Goal: Task Accomplishment & Management: Manage account settings

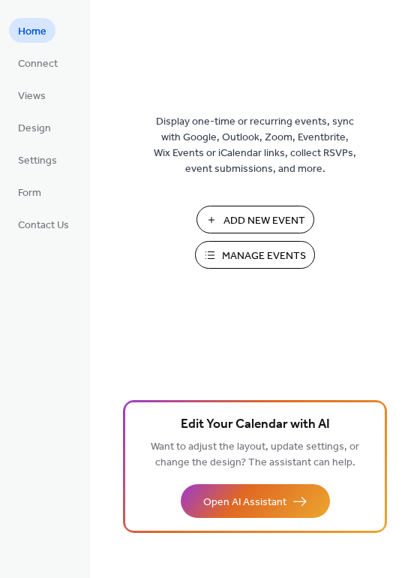
click at [243, 258] on span "Manage Events" at bounding box center [264, 256] width 84 height 16
click at [212, 257] on button "Manage Events" at bounding box center [255, 255] width 120 height 28
click at [242, 244] on button "Manage Events" at bounding box center [255, 255] width 120 height 28
click at [268, 248] on span "Manage Events" at bounding box center [264, 256] width 84 height 16
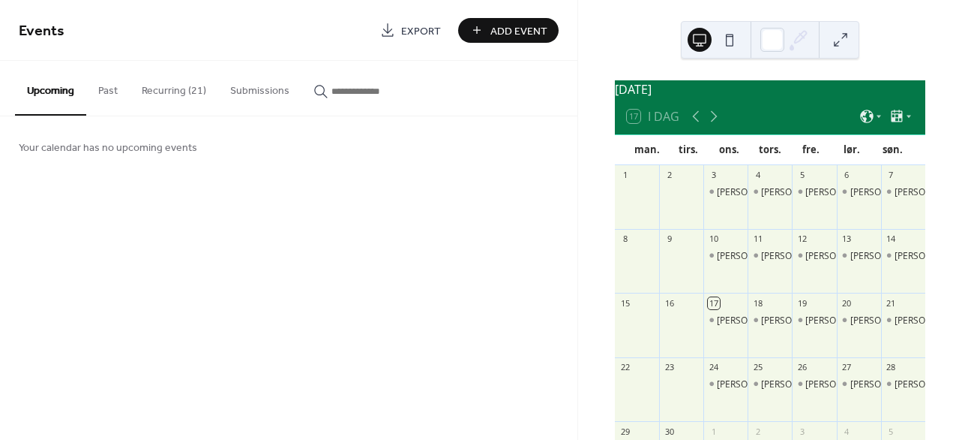
click at [175, 96] on button "Recurring (21)" at bounding box center [174, 87] width 89 height 53
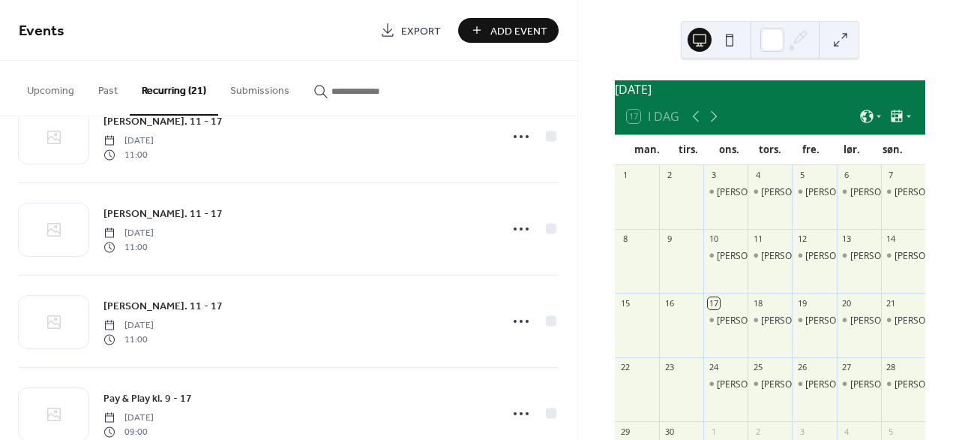
scroll to position [1658, 0]
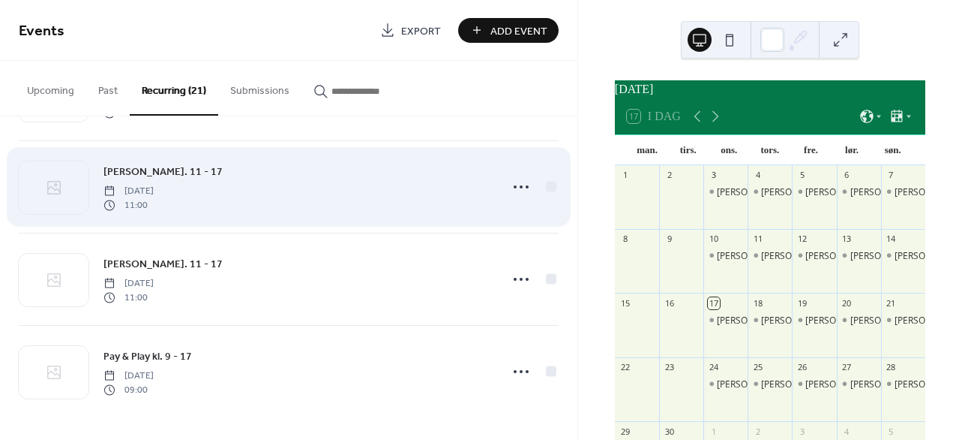
click at [299, 200] on div "Åbent kl. 11 - 17 Thursday, October 23, 2025 11:00" at bounding box center [297, 187] width 387 height 48
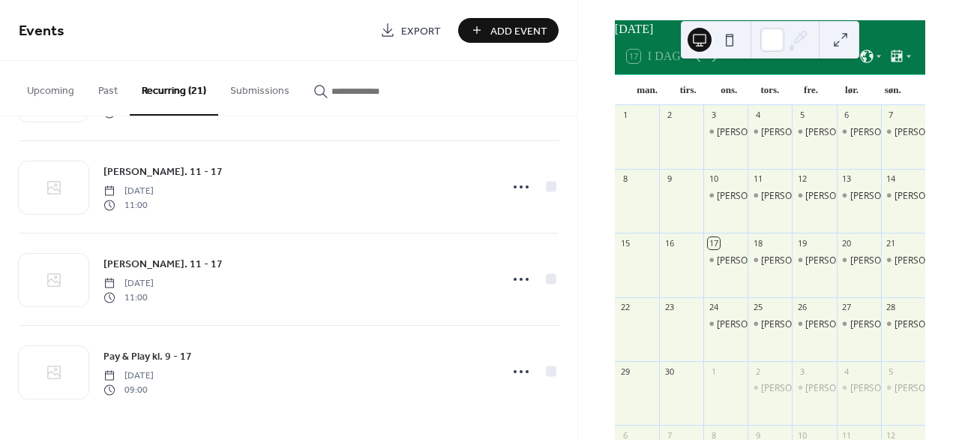
scroll to position [71, 0]
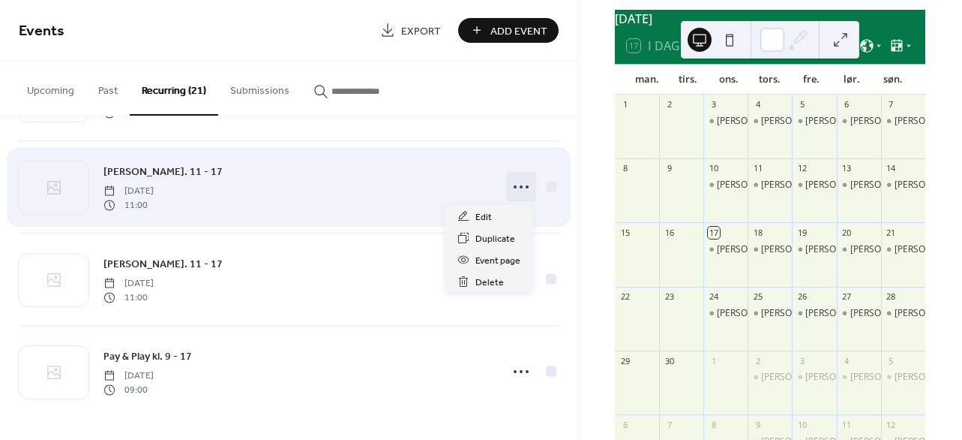
click at [520, 188] on circle at bounding box center [521, 186] width 3 height 3
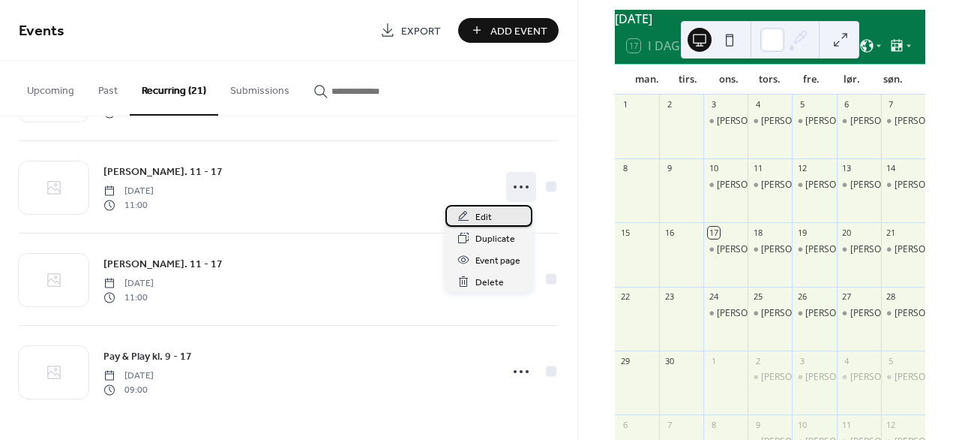
click at [491, 219] on div "Edit" at bounding box center [489, 216] width 87 height 22
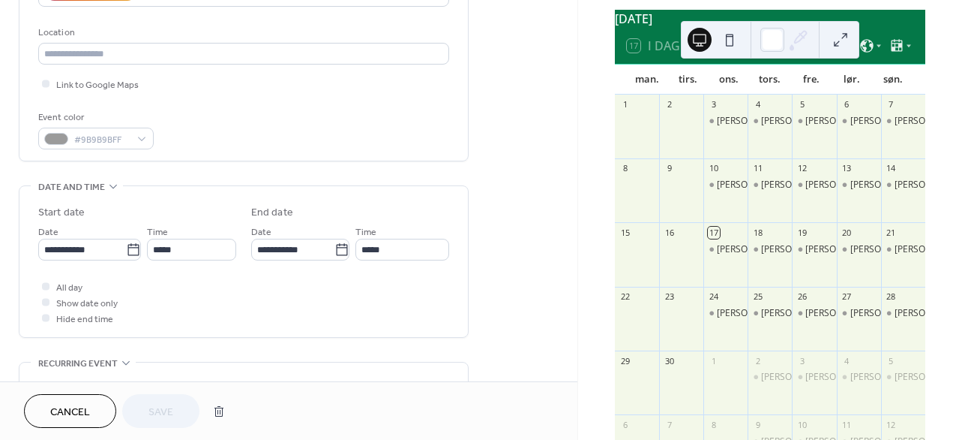
scroll to position [626, 0]
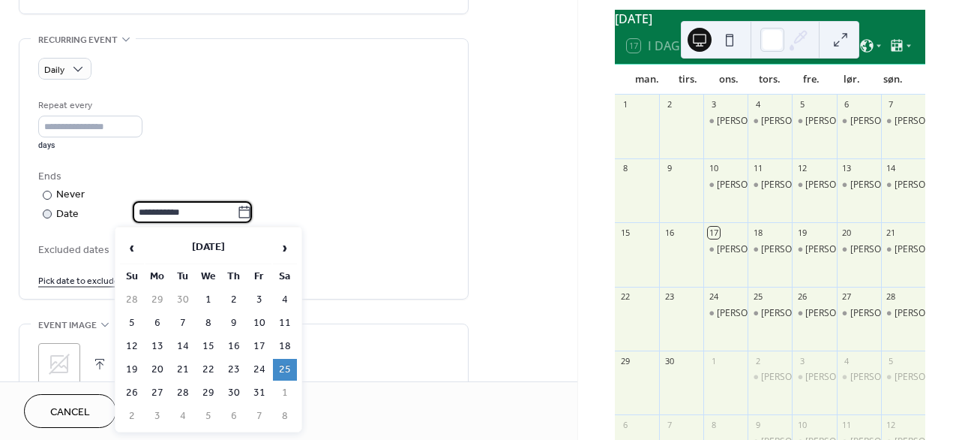
click at [182, 207] on input "**********" at bounding box center [185, 212] width 104 height 22
click at [132, 385] on td "26" at bounding box center [132, 393] width 24 height 22
type input "**********"
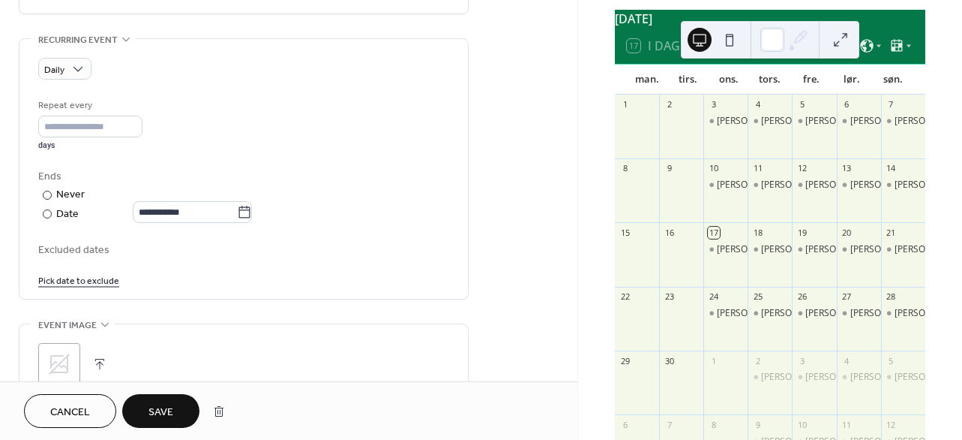
click at [149, 410] on span "Save" at bounding box center [161, 412] width 25 height 16
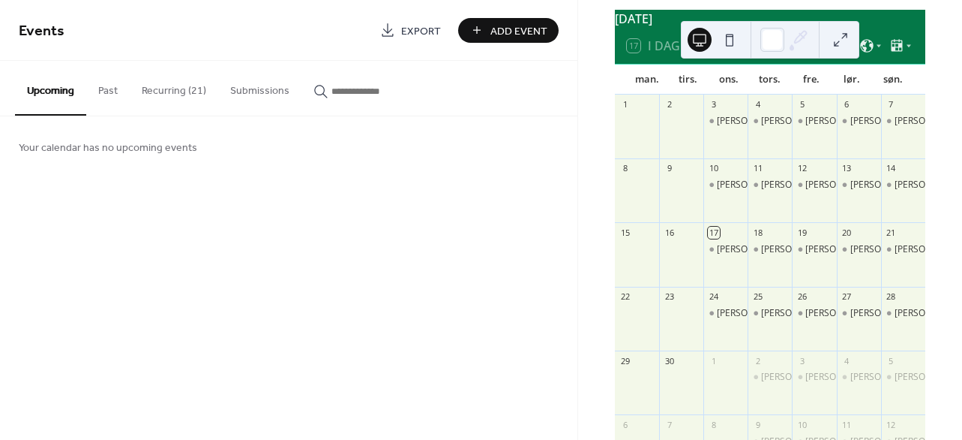
click at [172, 82] on button "Recurring (21)" at bounding box center [174, 87] width 89 height 53
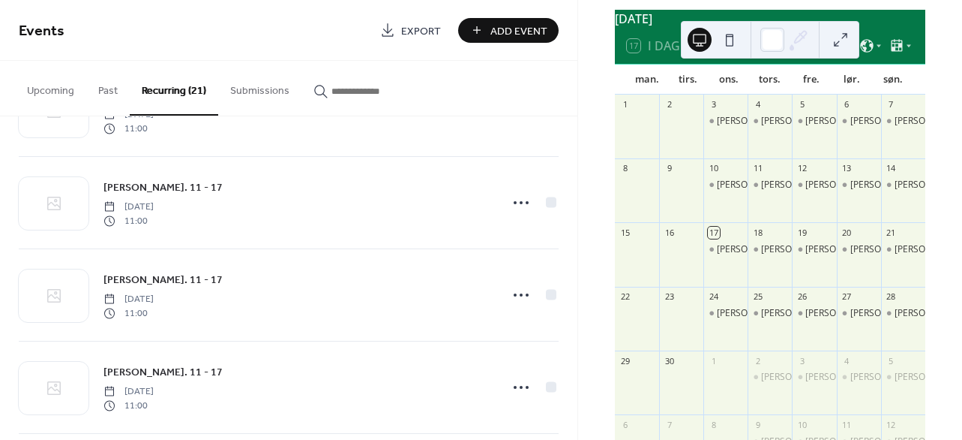
scroll to position [1658, 0]
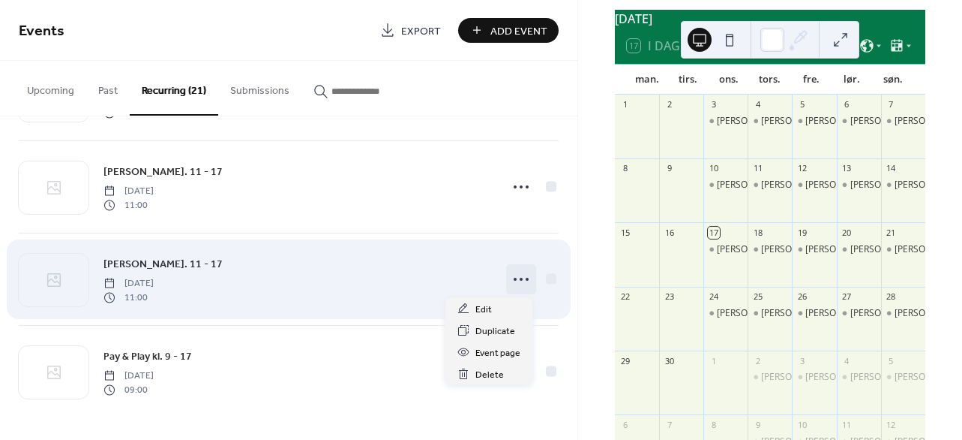
click at [518, 281] on icon at bounding box center [521, 279] width 24 height 24
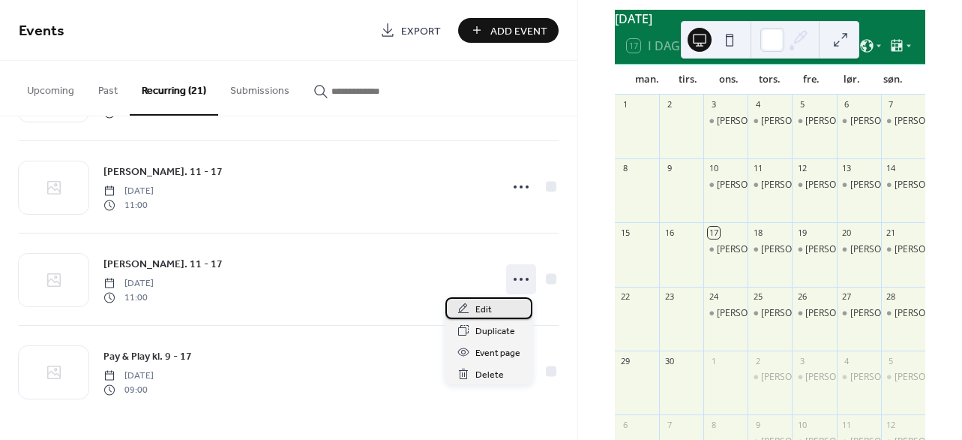
click at [495, 309] on div "Edit" at bounding box center [489, 308] width 87 height 22
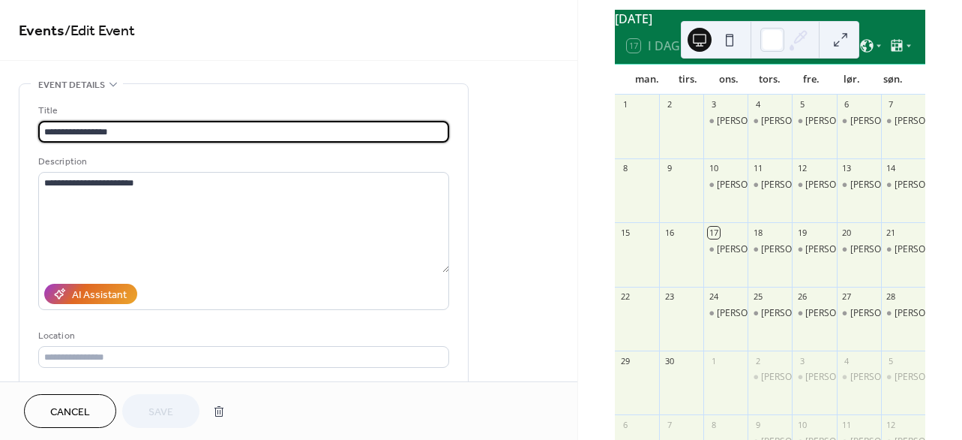
type input "**********"
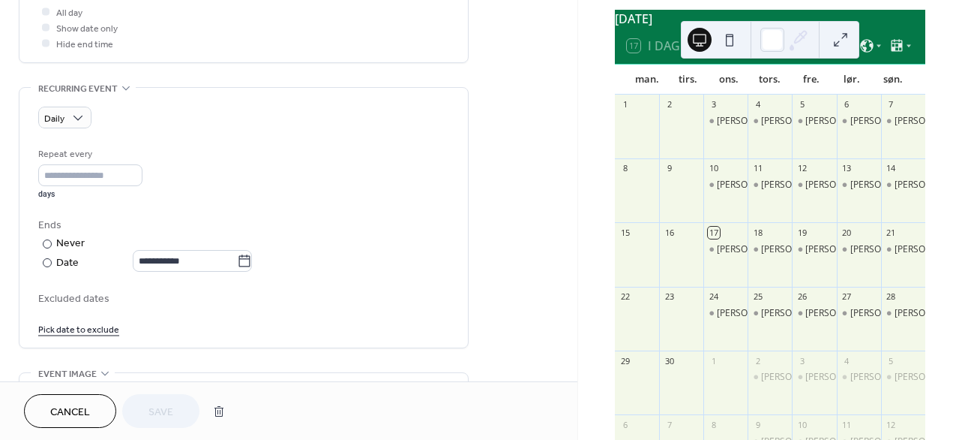
scroll to position [578, 0]
click at [96, 412] on button "Cancel" at bounding box center [70, 411] width 92 height 34
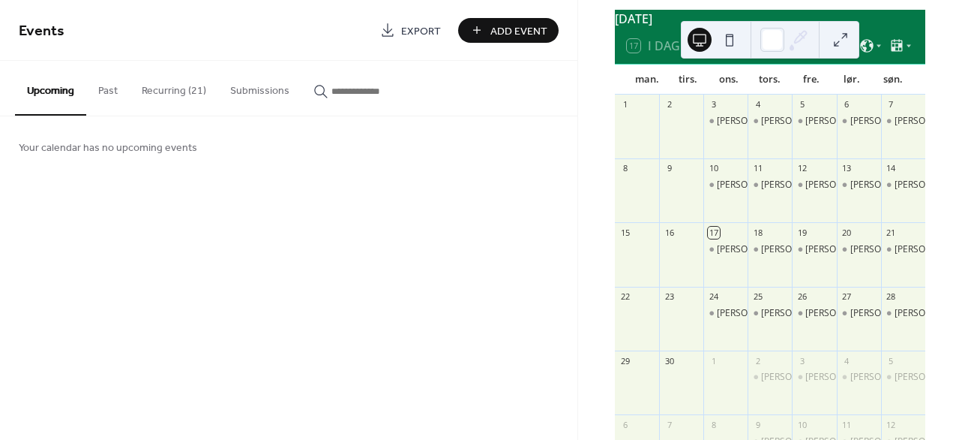
click at [189, 97] on button "Recurring (21)" at bounding box center [174, 87] width 89 height 53
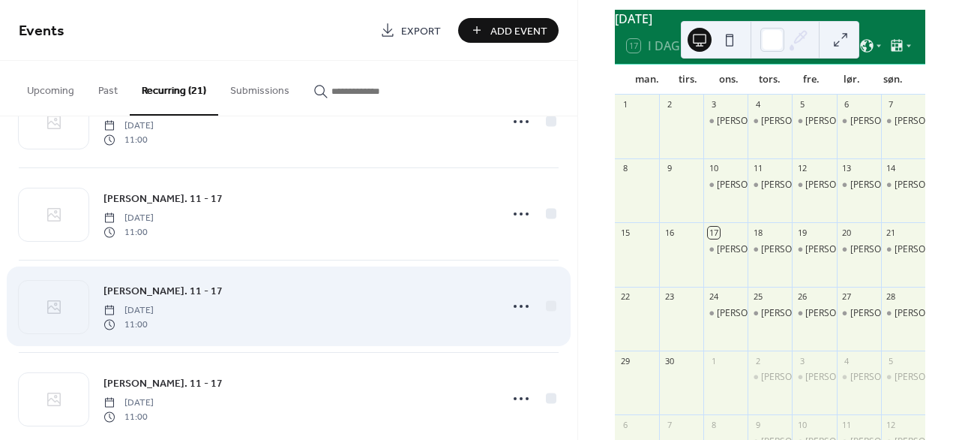
scroll to position [1445, 0]
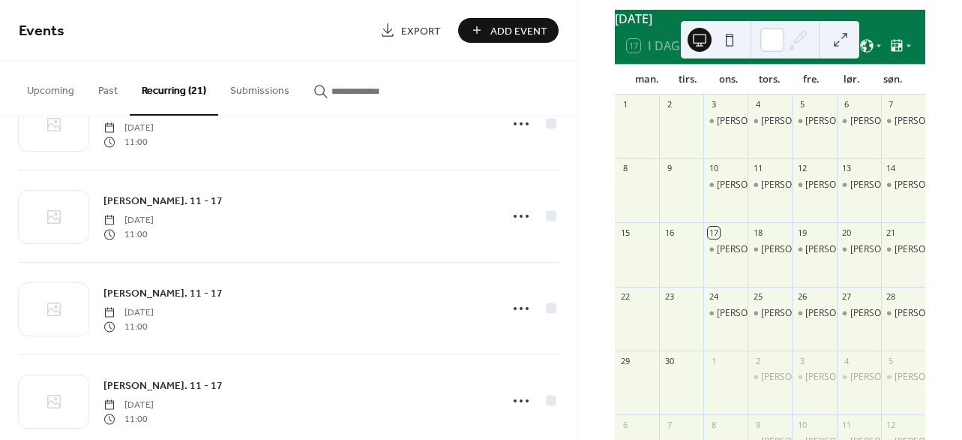
click at [887, 23] on div "[DATE]" at bounding box center [770, 19] width 311 height 18
click at [845, 31] on button at bounding box center [841, 40] width 24 height 24
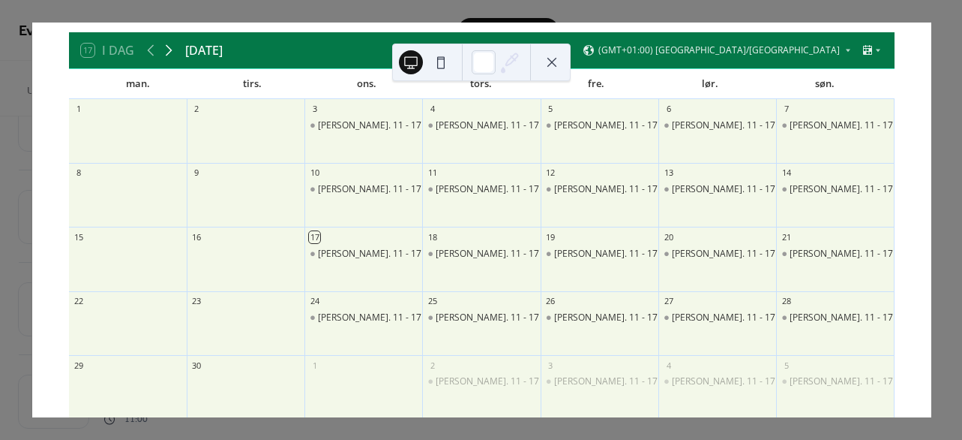
click at [163, 50] on icon at bounding box center [169, 50] width 18 height 18
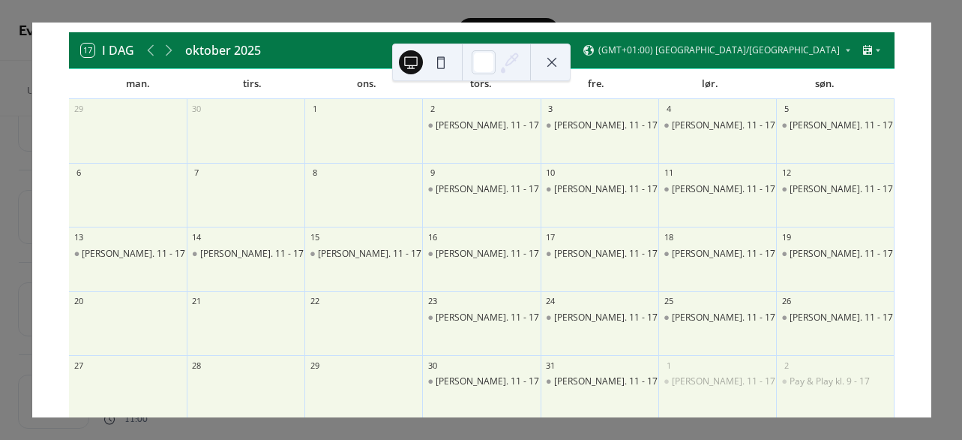
click at [547, 61] on button at bounding box center [552, 62] width 24 height 24
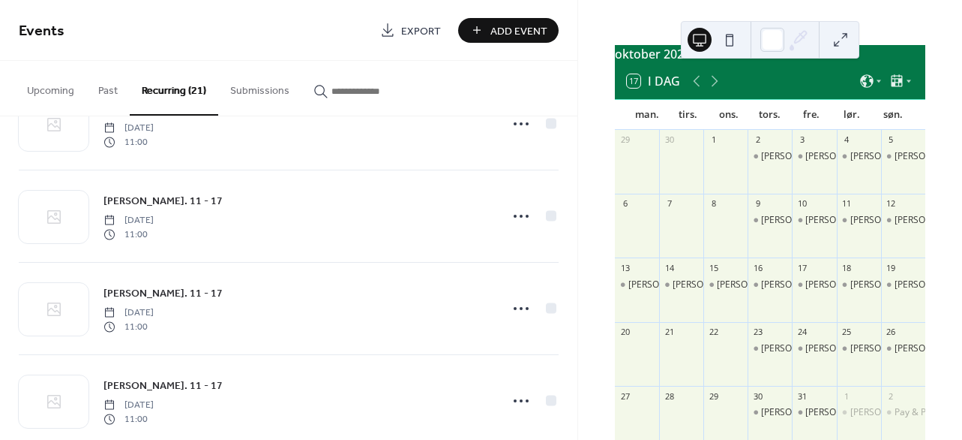
scroll to position [32, 0]
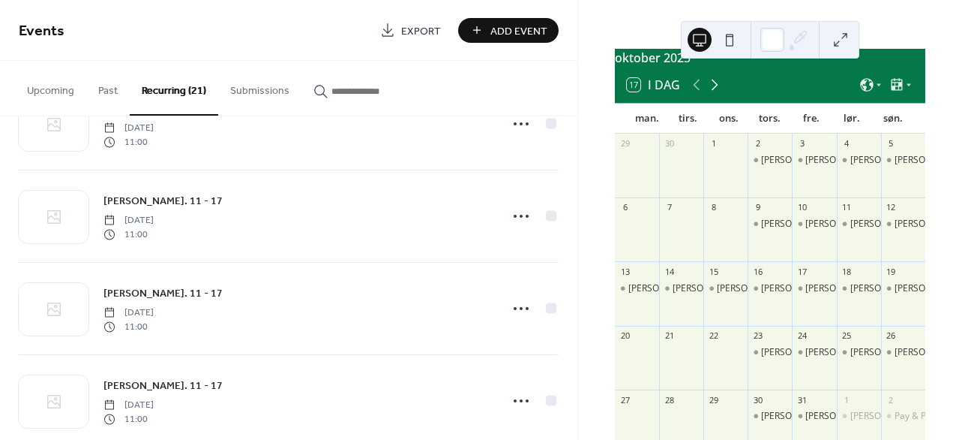
click at [716, 91] on icon at bounding box center [715, 85] width 7 height 11
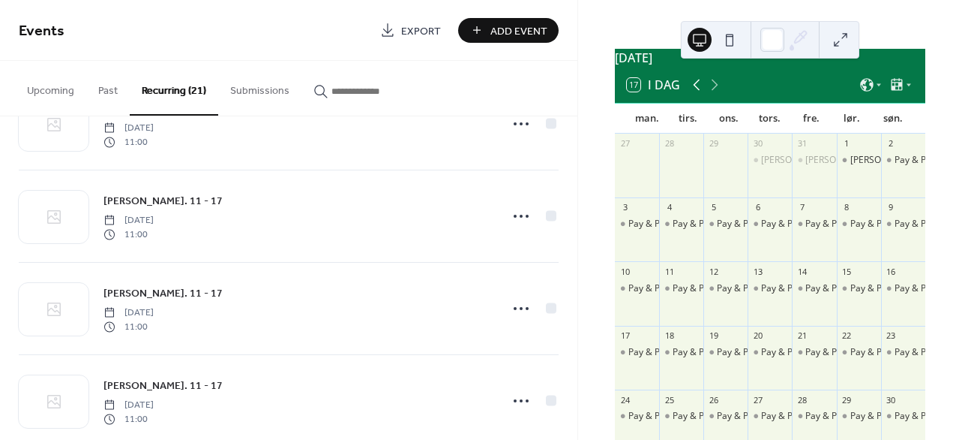
click at [694, 94] on icon at bounding box center [697, 85] width 18 height 18
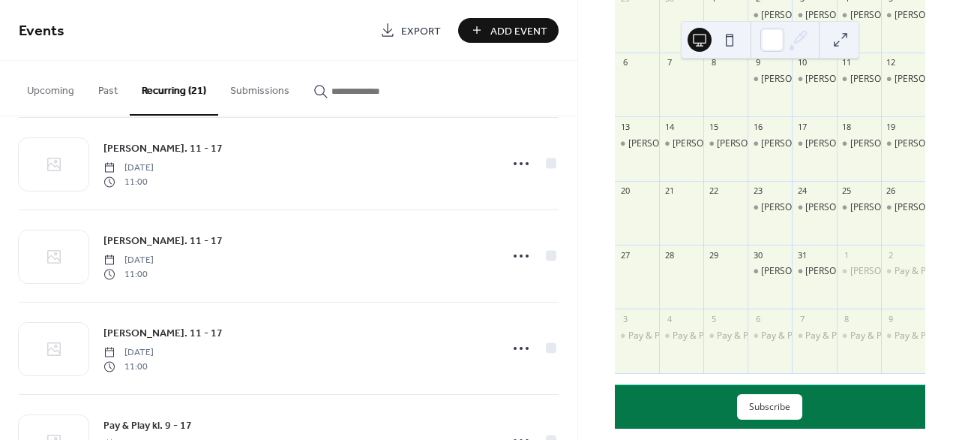
scroll to position [1658, 0]
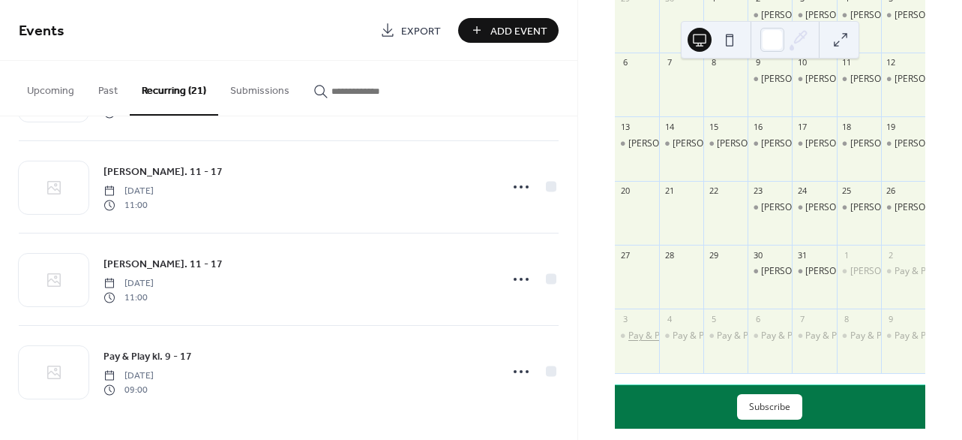
click at [647, 342] on div "Pay & Play kl. 9 - 17" at bounding box center [669, 335] width 80 height 13
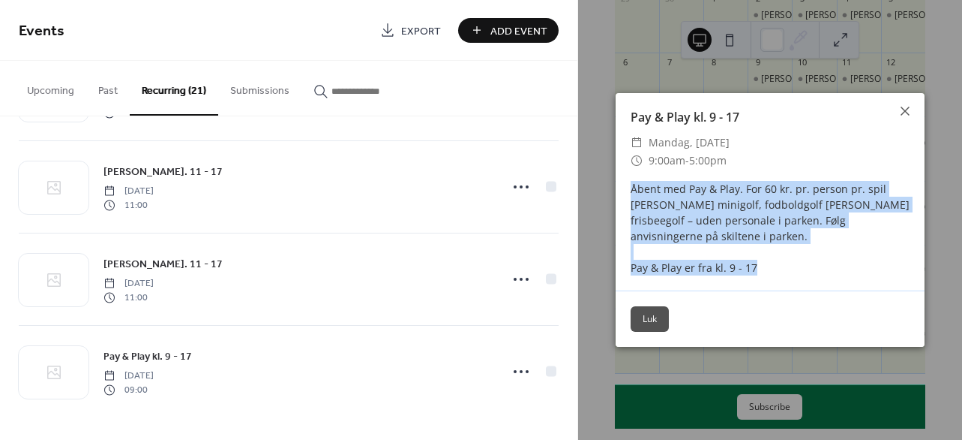
drag, startPoint x: 632, startPoint y: 188, endPoint x: 754, endPoint y: 260, distance: 142.3
click at [754, 260] on div "Åbent med Pay & Play. For 60 kr. pr. person pr. spil kan I spille minigolf, fod…" at bounding box center [770, 228] width 309 height 95
copy div "Åbent med Pay & Play. For 60 kr. pr. person pr. spil kan I spille minigolf, fod…"
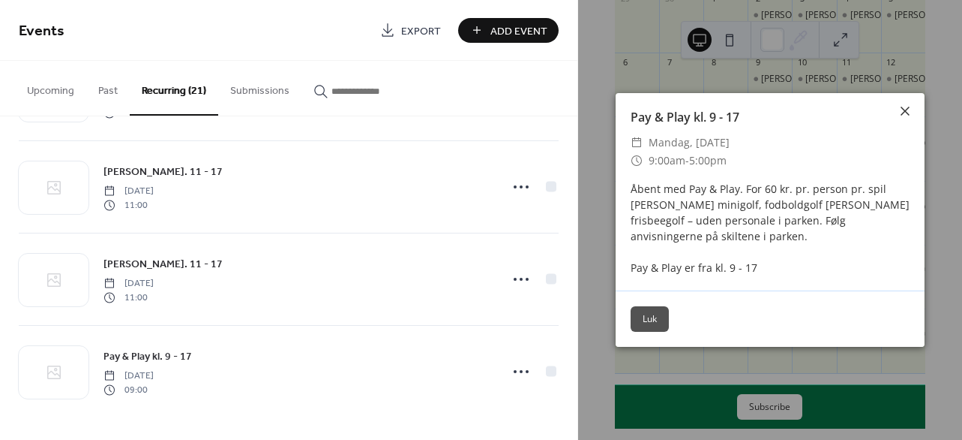
click at [911, 115] on icon at bounding box center [905, 111] width 18 height 18
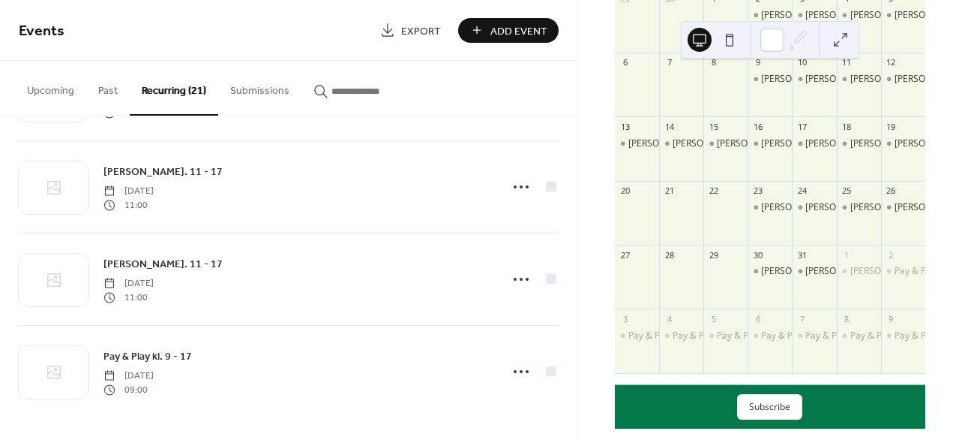
click at [495, 33] on span "Add Event" at bounding box center [519, 31] width 57 height 16
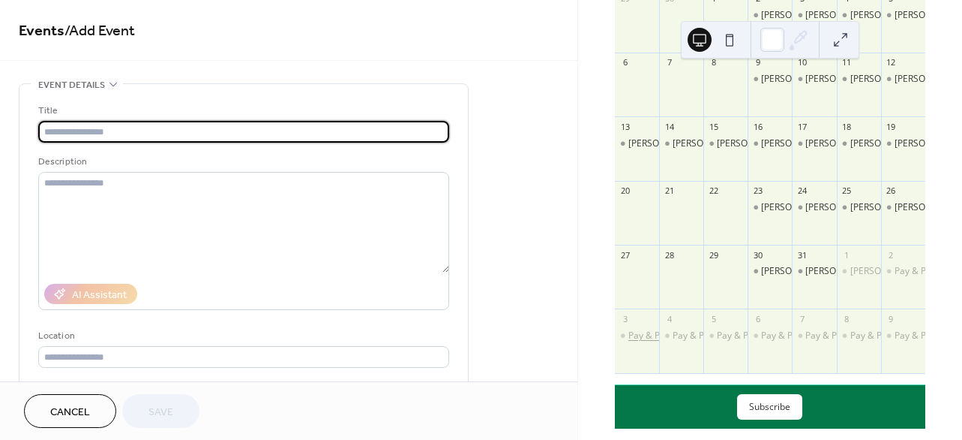
click at [652, 342] on div "Pay & Play kl. 9 - 17" at bounding box center [669, 335] width 80 height 13
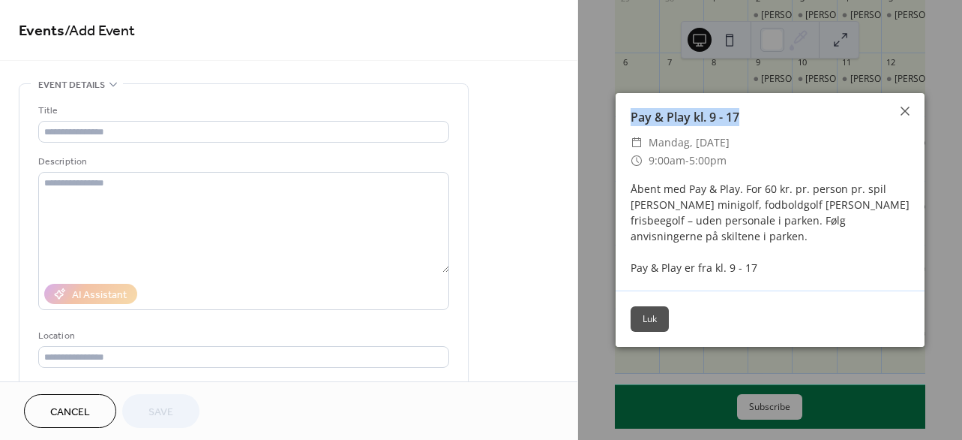
drag, startPoint x: 753, startPoint y: 121, endPoint x: 621, endPoint y: 121, distance: 132.0
click at [621, 121] on div "Pay & Play kl. 9 - 17" at bounding box center [770, 117] width 309 height 18
copy div "Pay & Play kl. 9 - 17"
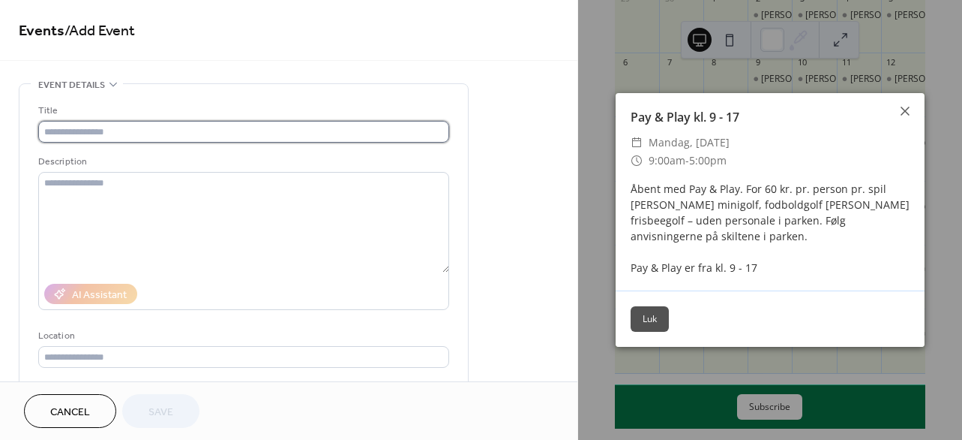
click at [314, 131] on input "text" at bounding box center [243, 132] width 411 height 22
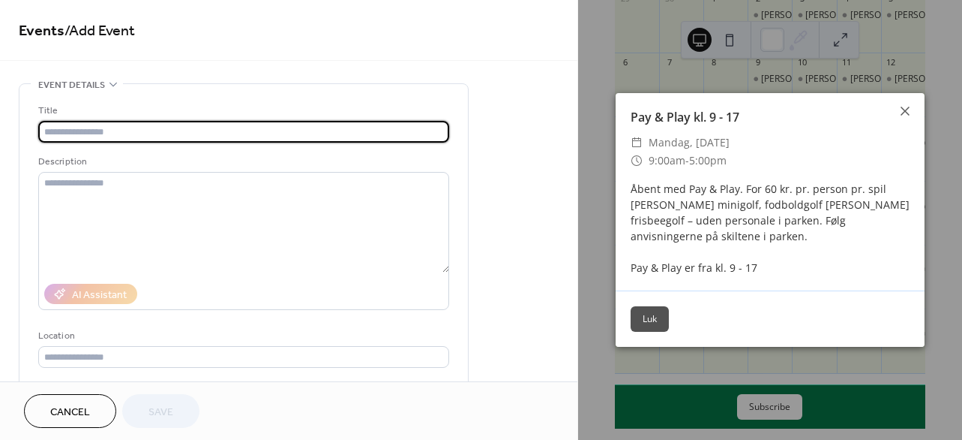
paste input "**********"
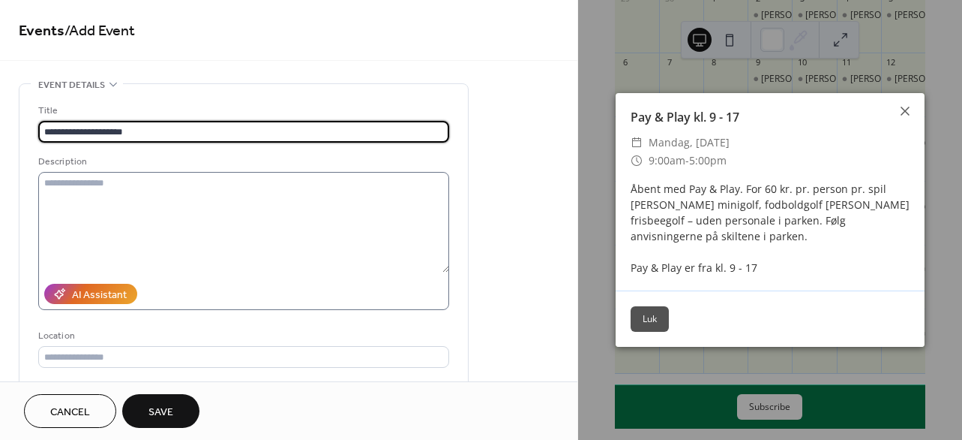
type input "**********"
click at [269, 197] on textarea at bounding box center [243, 222] width 411 height 101
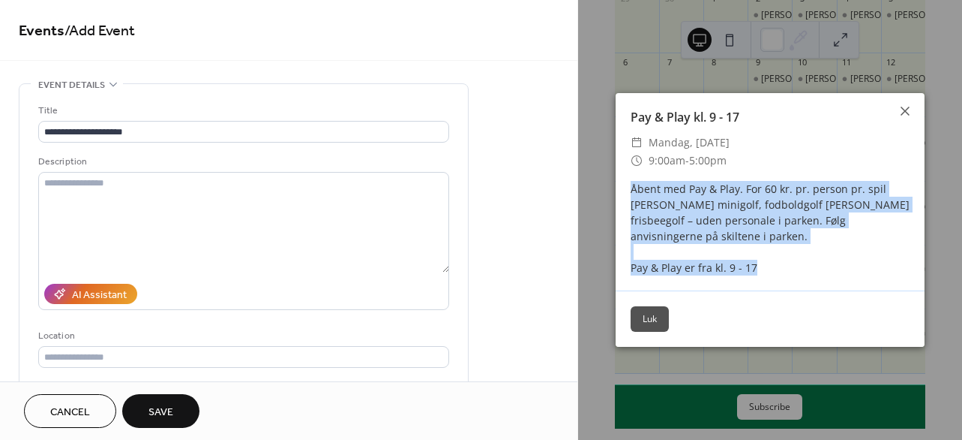
drag, startPoint x: 633, startPoint y: 188, endPoint x: 769, endPoint y: 263, distance: 155.5
click at [769, 263] on div "Åbent med Pay & Play. For 60 kr. pr. person pr. spil kan I spille minigolf, fod…" at bounding box center [770, 228] width 309 height 95
copy div "Åbent med Pay & Play. For 60 kr. pr. person pr. spil kan I spille minigolf, fod…"
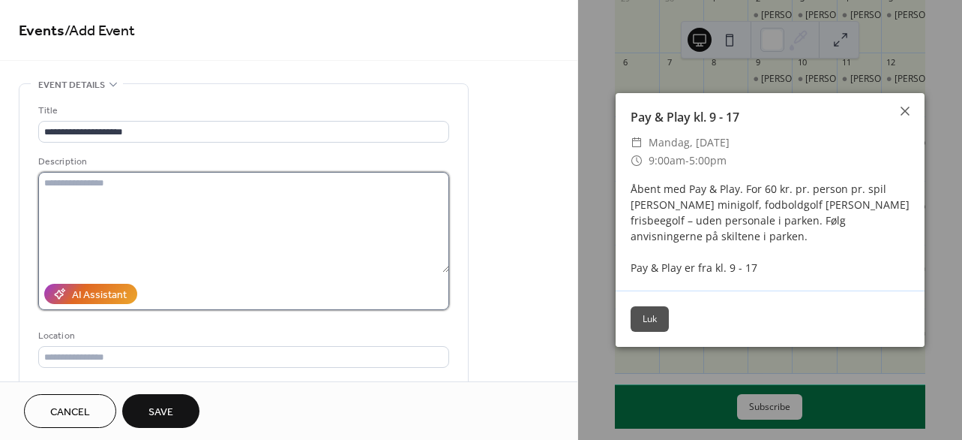
click at [347, 212] on textarea at bounding box center [243, 222] width 411 height 101
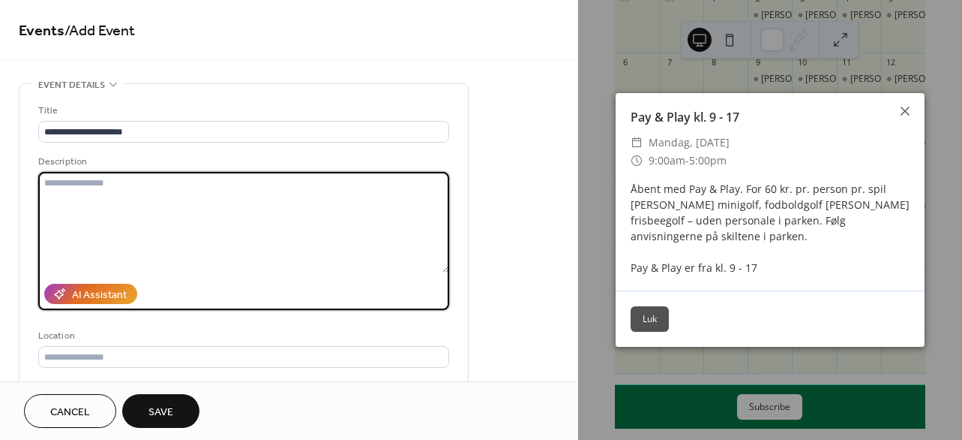
paste textarea "**********"
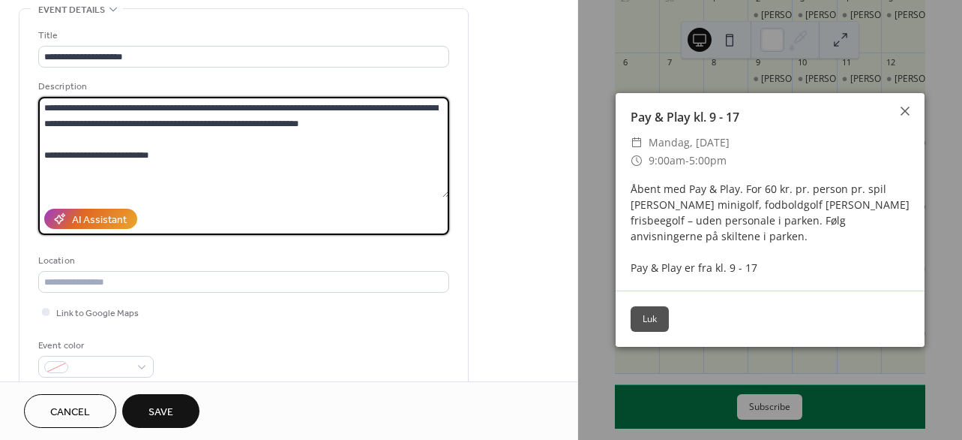
scroll to position [78, 0]
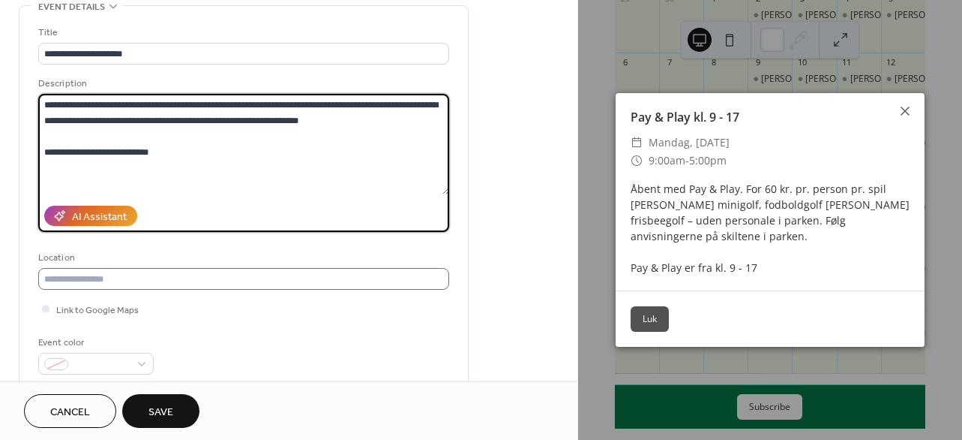
type textarea "**********"
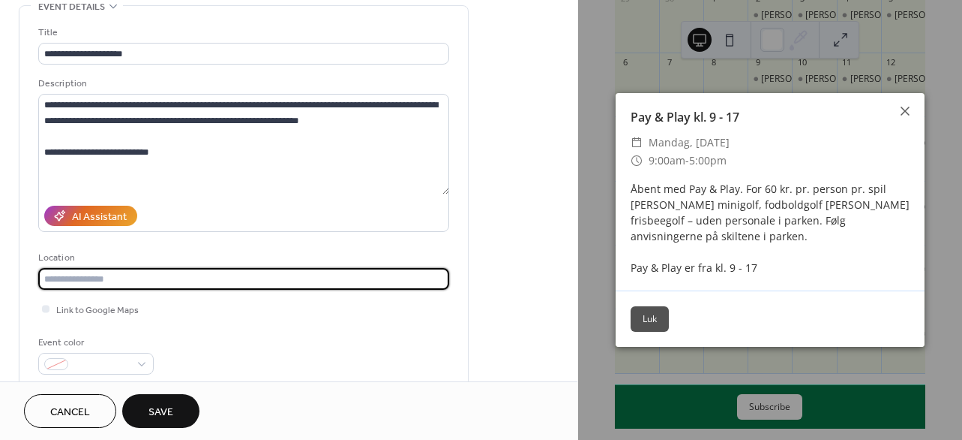
click at [250, 286] on input "text" at bounding box center [243, 279] width 411 height 22
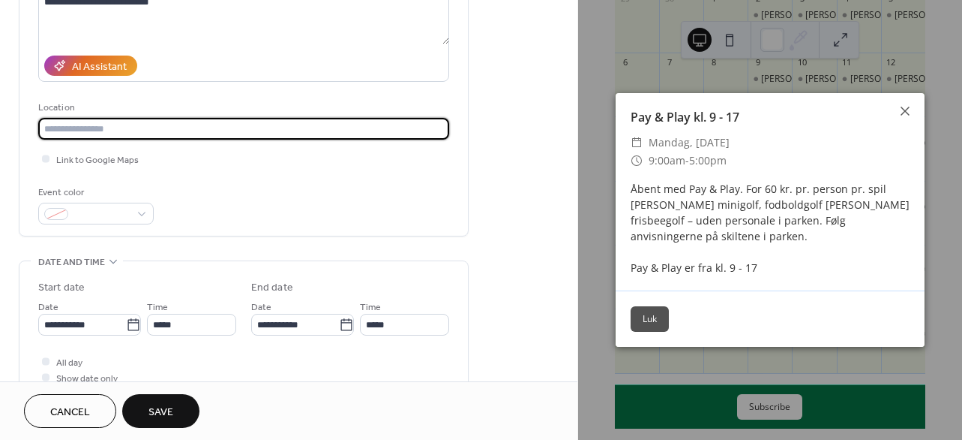
scroll to position [239, 0]
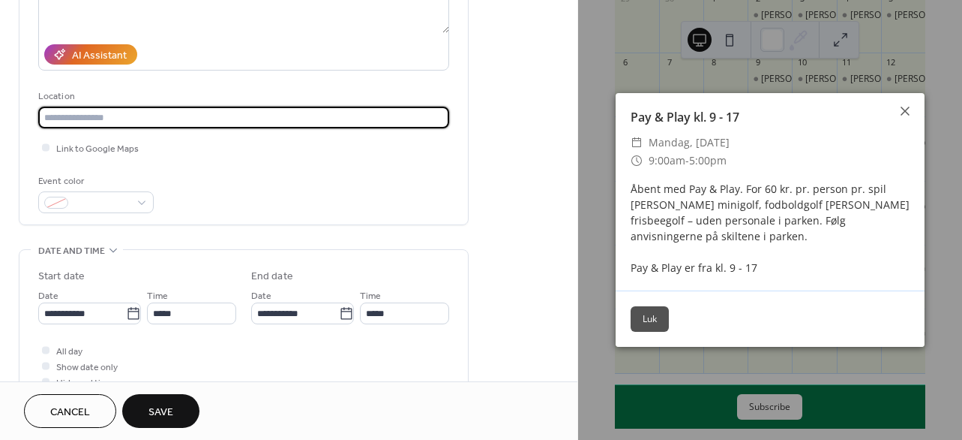
click at [215, 222] on div "**********" at bounding box center [243, 35] width 411 height 380
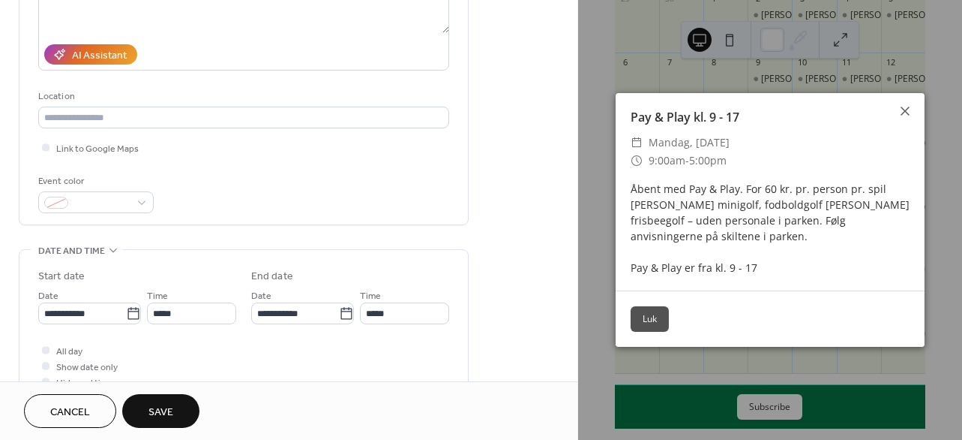
click at [662, 328] on button "Luk" at bounding box center [650, 319] width 38 height 26
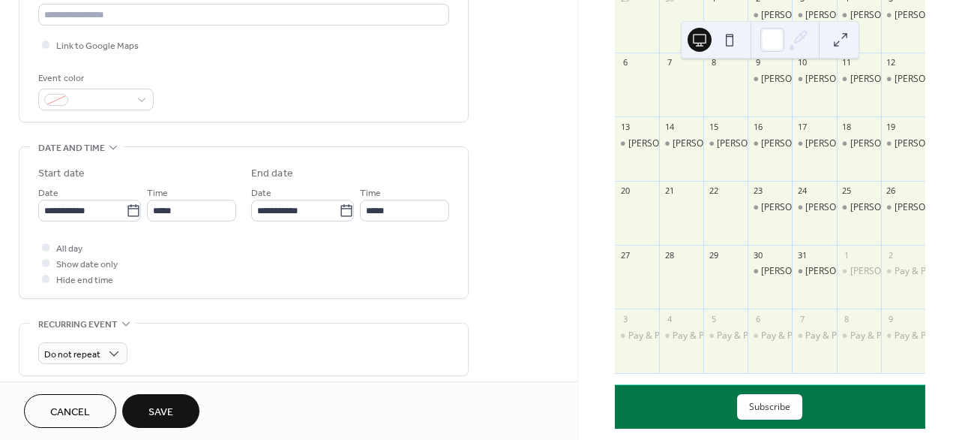
scroll to position [343, 0]
click at [92, 209] on input "**********" at bounding box center [82, 210] width 88 height 22
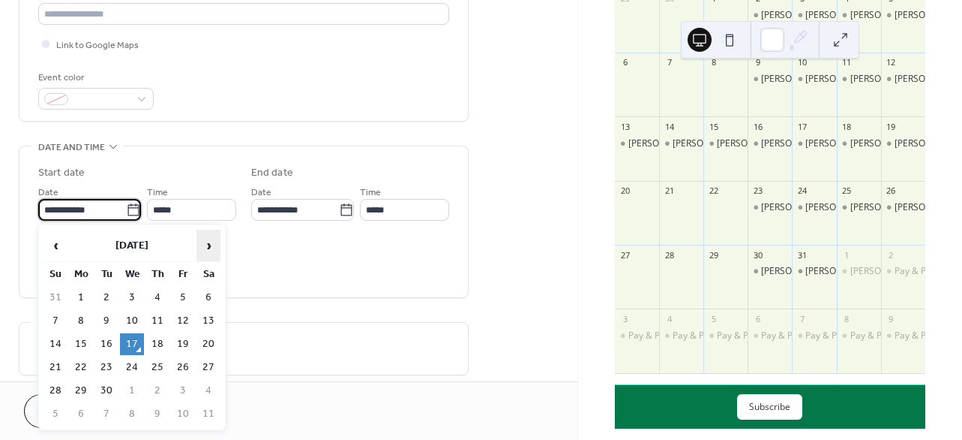
click at [215, 254] on span "›" at bounding box center [208, 245] width 23 height 30
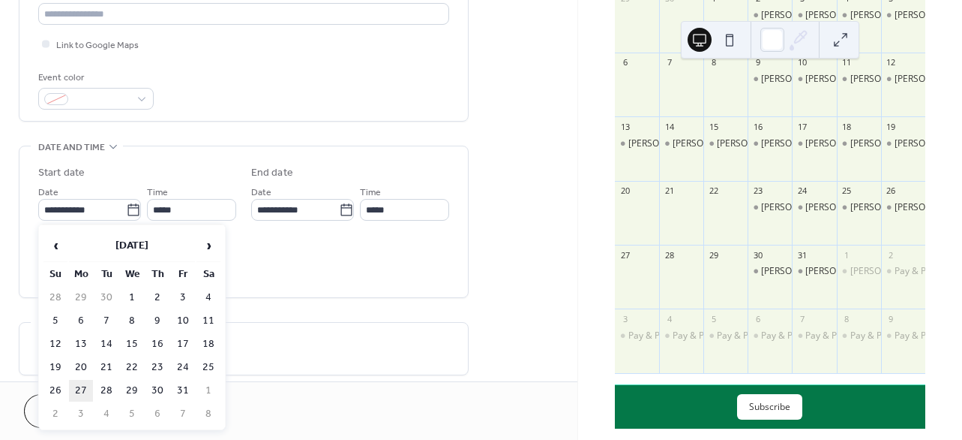
click at [78, 387] on td "27" at bounding box center [81, 391] width 24 height 22
type input "**********"
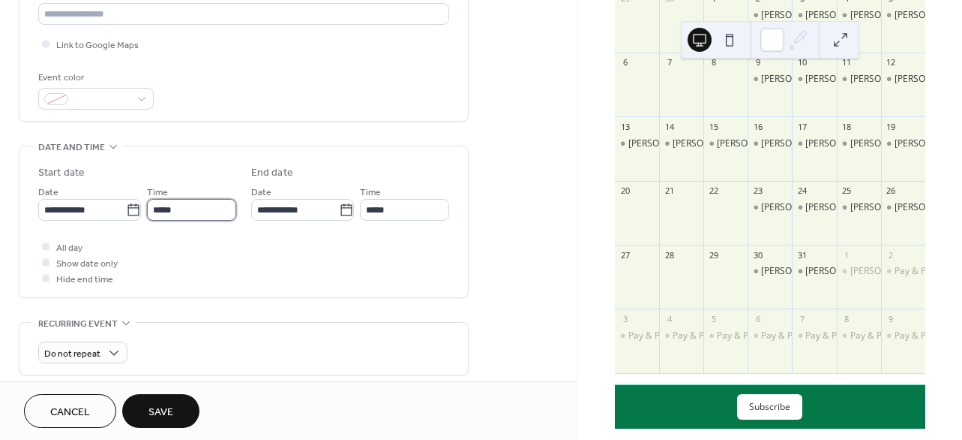
click at [181, 209] on input "*****" at bounding box center [191, 210] width 89 height 22
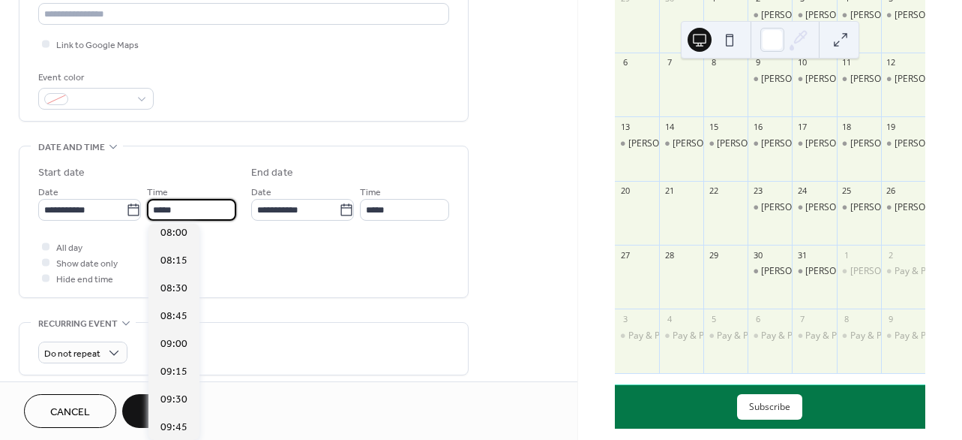
scroll to position [892, 0]
click at [179, 349] on span "09:00" at bounding box center [174, 346] width 27 height 16
type input "*****"
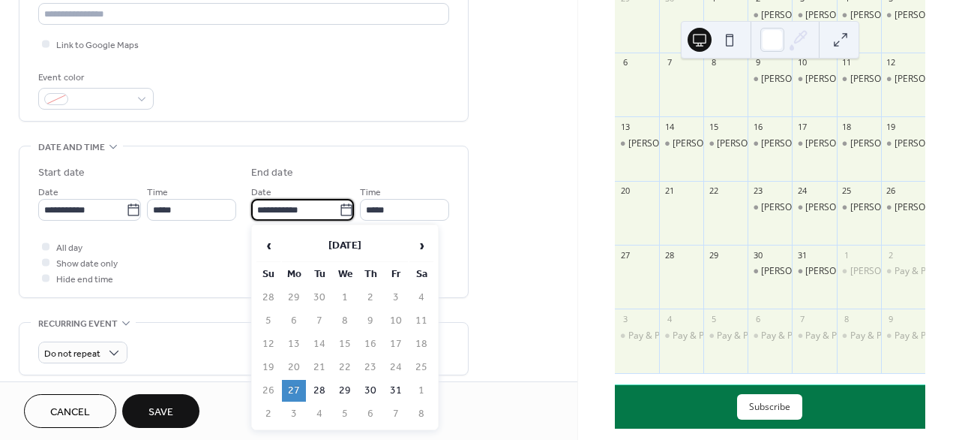
click at [313, 214] on input "**********" at bounding box center [295, 210] width 88 height 22
click at [340, 387] on td "29" at bounding box center [345, 391] width 24 height 22
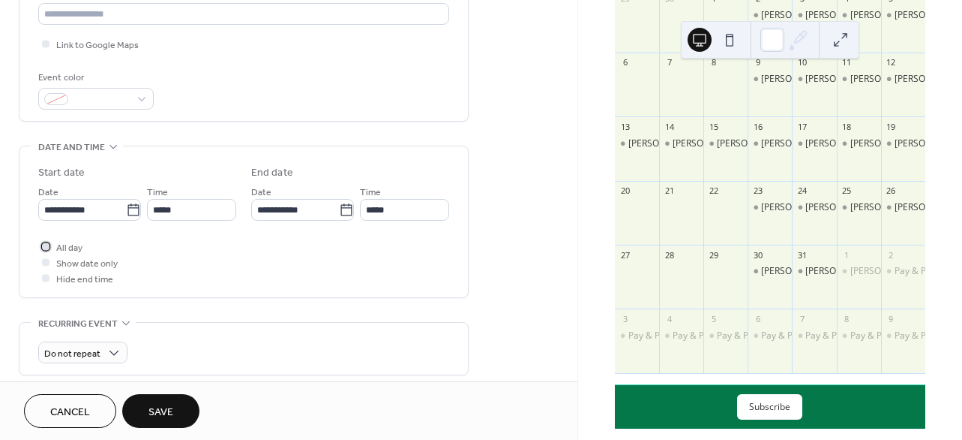
click at [48, 249] on div at bounding box center [45, 246] width 15 height 15
click at [290, 209] on input "**********" at bounding box center [295, 210] width 88 height 22
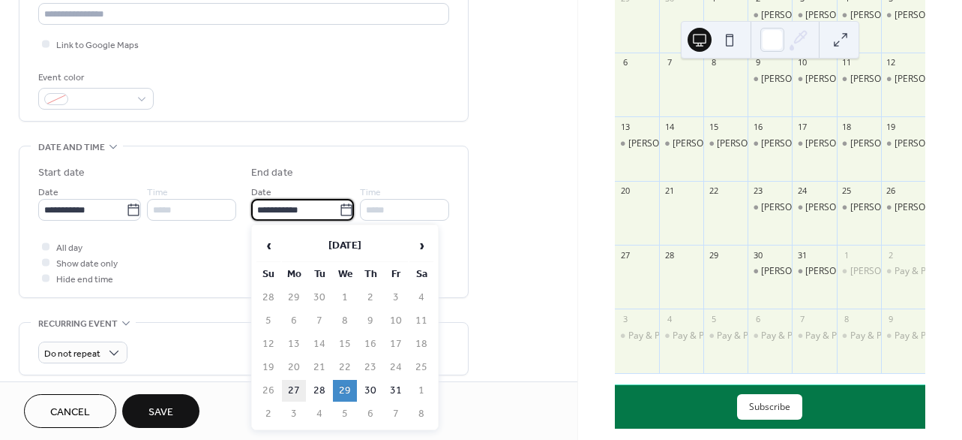
click at [291, 389] on td "27" at bounding box center [294, 391] width 24 height 22
type input "**********"
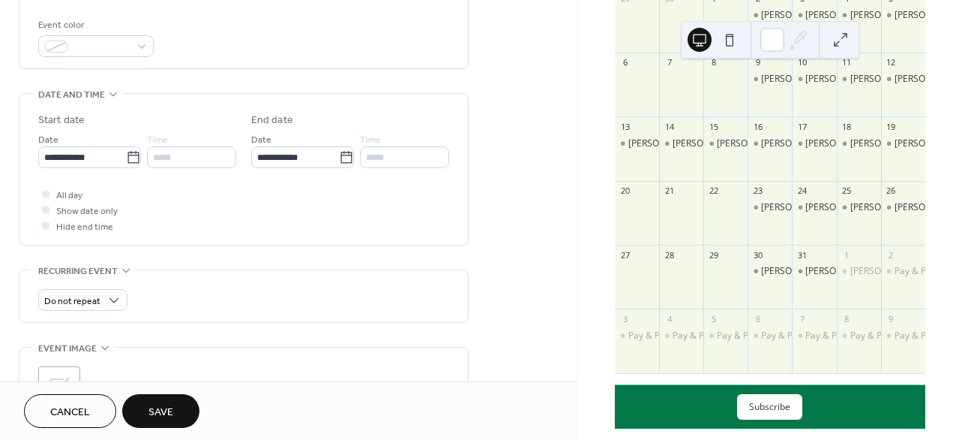
scroll to position [416, 0]
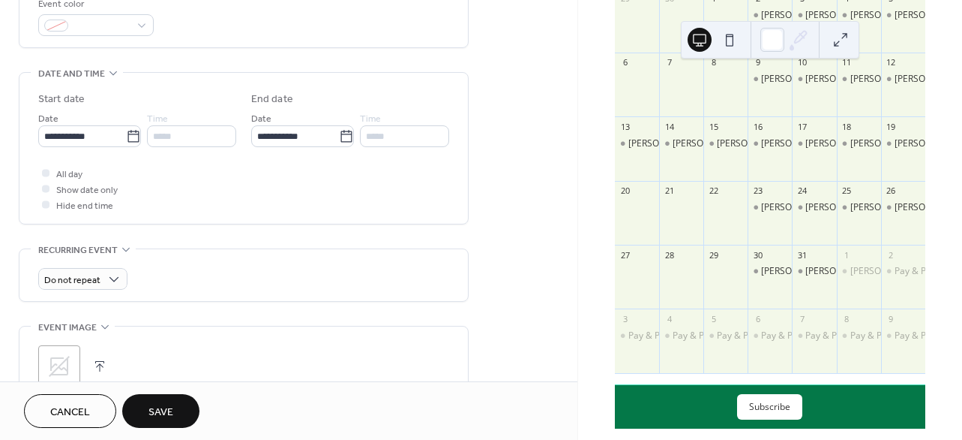
click at [87, 191] on span "Show date only" at bounding box center [87, 190] width 62 height 16
click at [48, 189] on div at bounding box center [46, 189] width 8 height 8
click at [47, 188] on div at bounding box center [46, 189] width 8 height 8
click at [47, 175] on div at bounding box center [46, 173] width 8 height 8
click at [47, 188] on div at bounding box center [46, 189] width 8 height 8
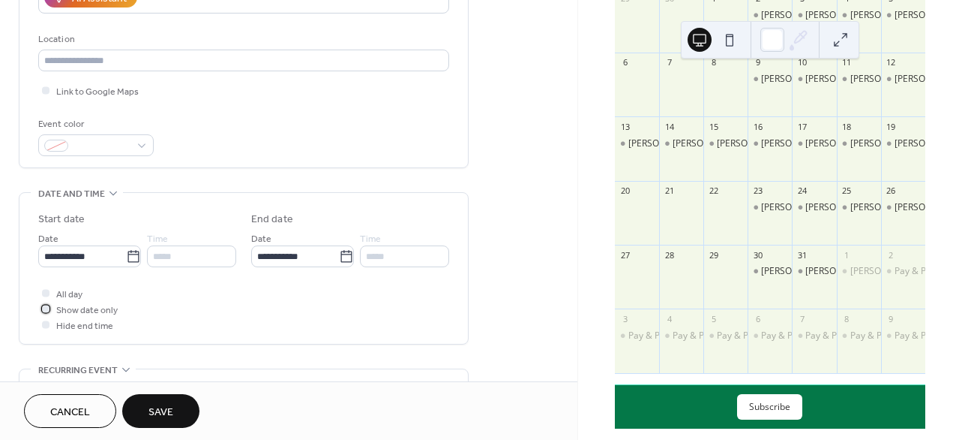
scroll to position [318, 0]
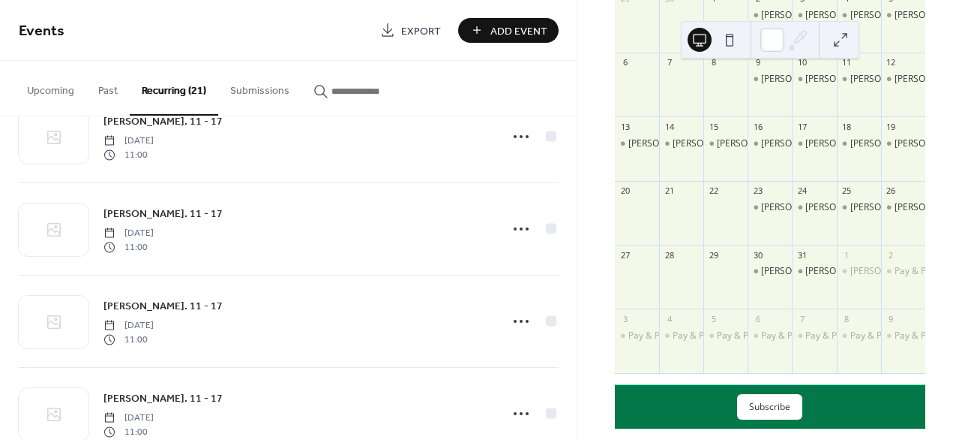
scroll to position [1573, 0]
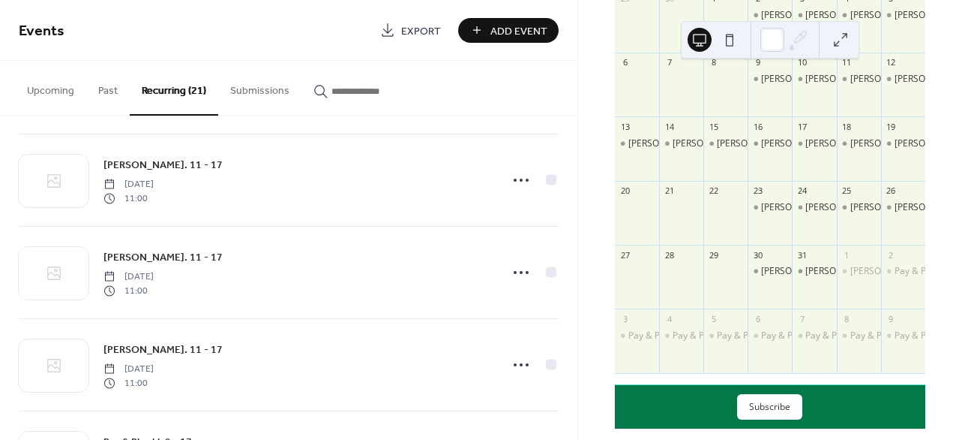
click at [502, 27] on span "Add Event" at bounding box center [519, 31] width 57 height 16
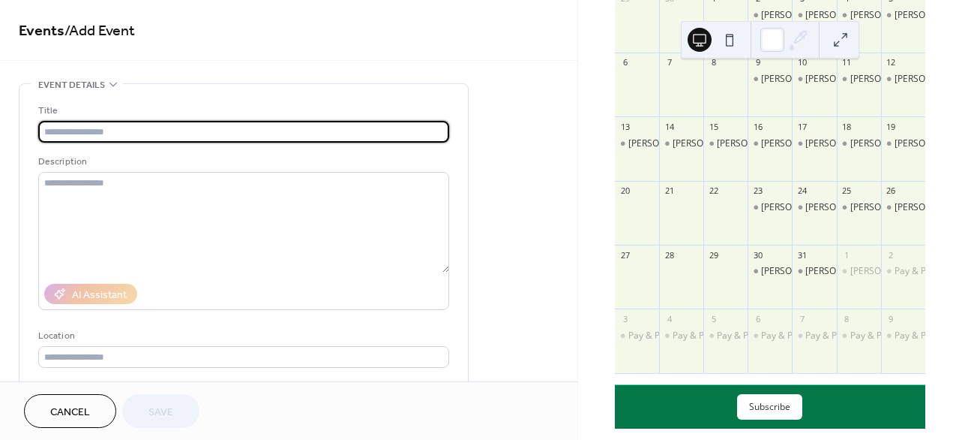
type input "**********"
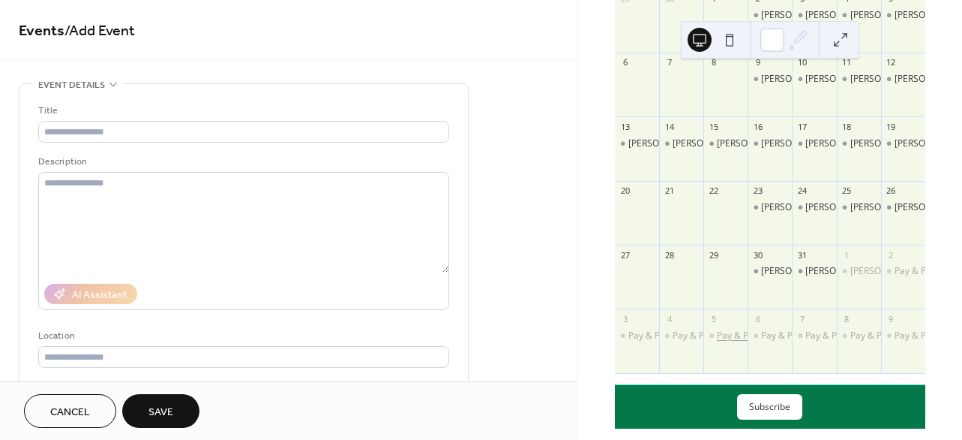
click at [728, 342] on div "Pay & Play kl. 9 - 17" at bounding box center [757, 335] width 80 height 13
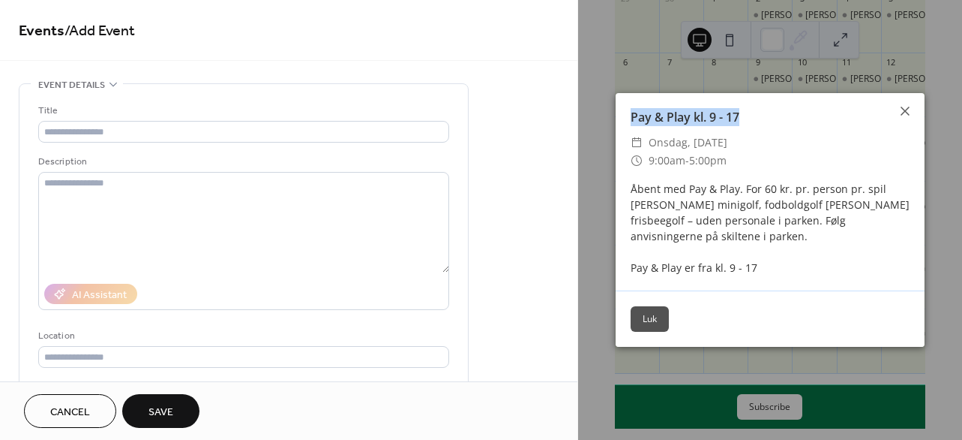
drag, startPoint x: 743, startPoint y: 113, endPoint x: 629, endPoint y: 113, distance: 114.0
click at [629, 113] on div "Pay & Play kl. 9 - 17" at bounding box center [770, 117] width 309 height 18
copy div "Pay & Play kl. 9 - 17"
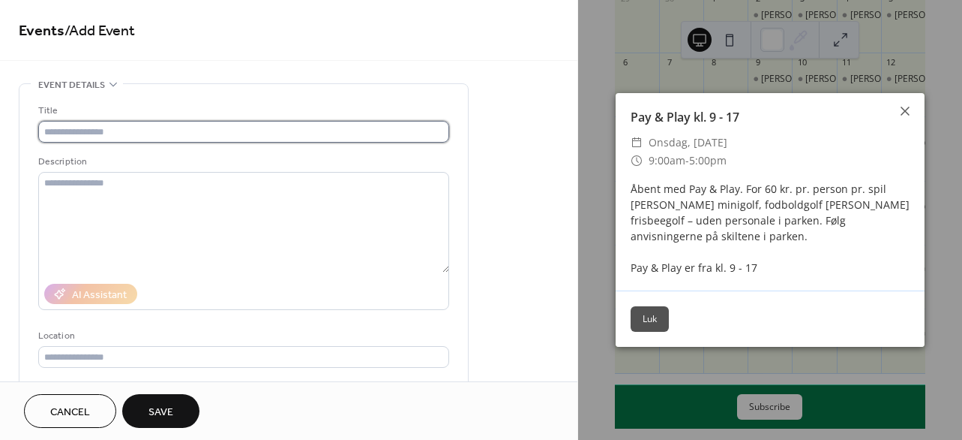
click at [270, 129] on input "text" at bounding box center [243, 132] width 411 height 22
paste input "**********"
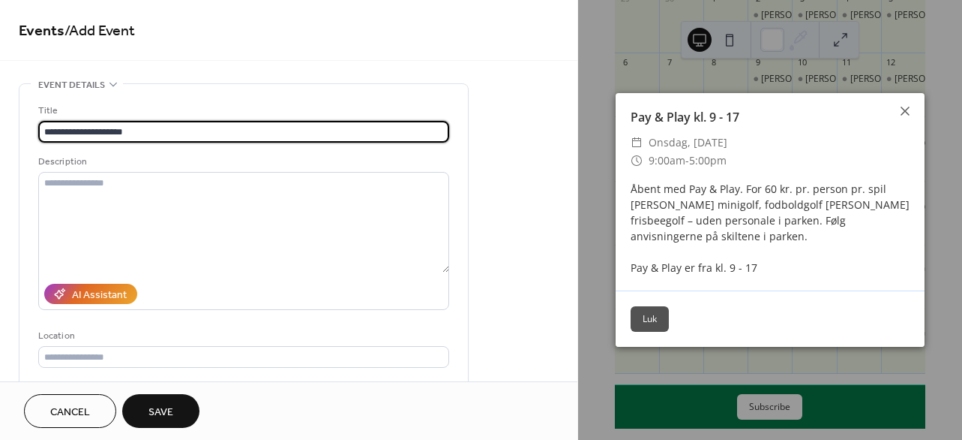
type input "**********"
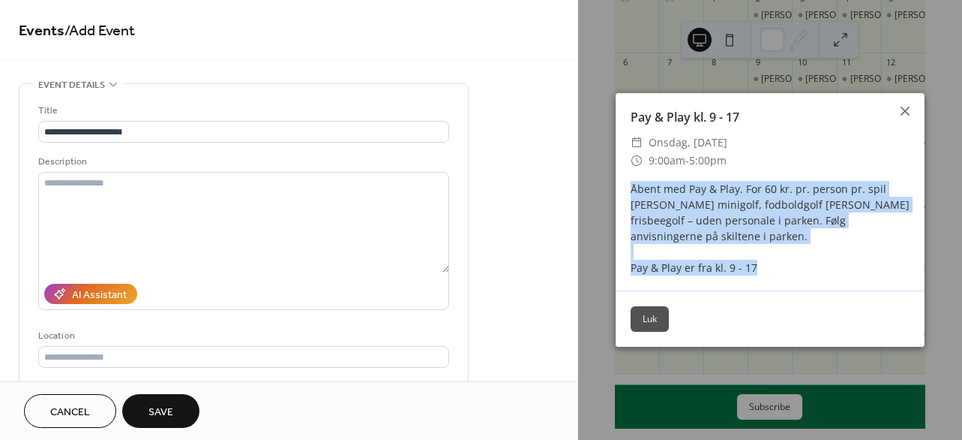
drag, startPoint x: 633, startPoint y: 190, endPoint x: 768, endPoint y: 267, distance: 155.5
click at [768, 267] on div "Åbent med Pay & Play. For 60 kr. pr. person pr. spil kan I spille minigolf, fod…" at bounding box center [770, 228] width 309 height 95
copy div "Åbent med Pay & Play. For 60 kr. pr. person pr. spil kan I spille minigolf, fod…"
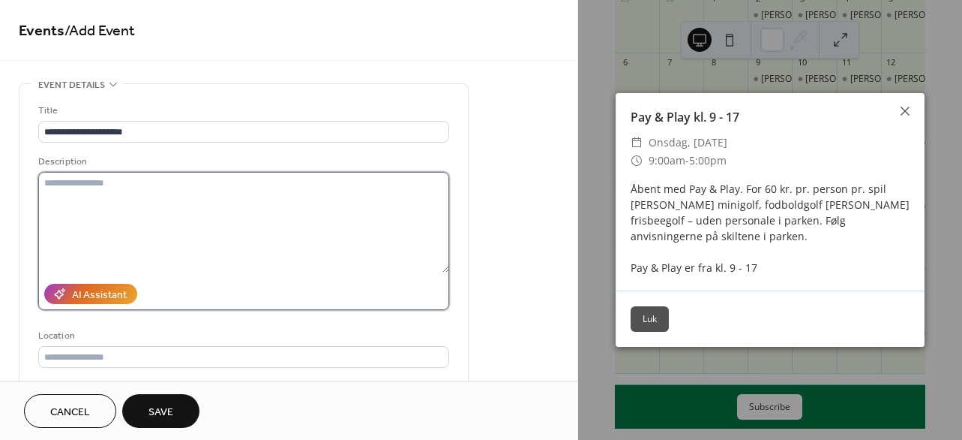
click at [304, 203] on textarea at bounding box center [243, 222] width 411 height 101
paste textarea "**********"
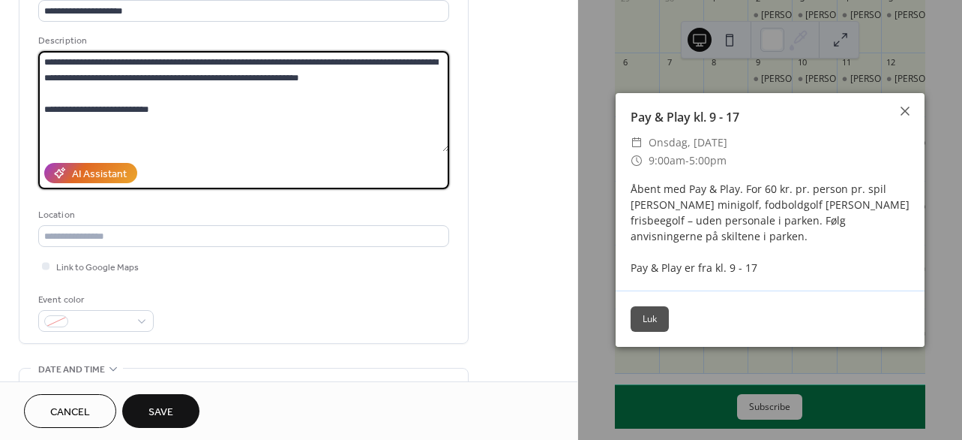
scroll to position [150, 0]
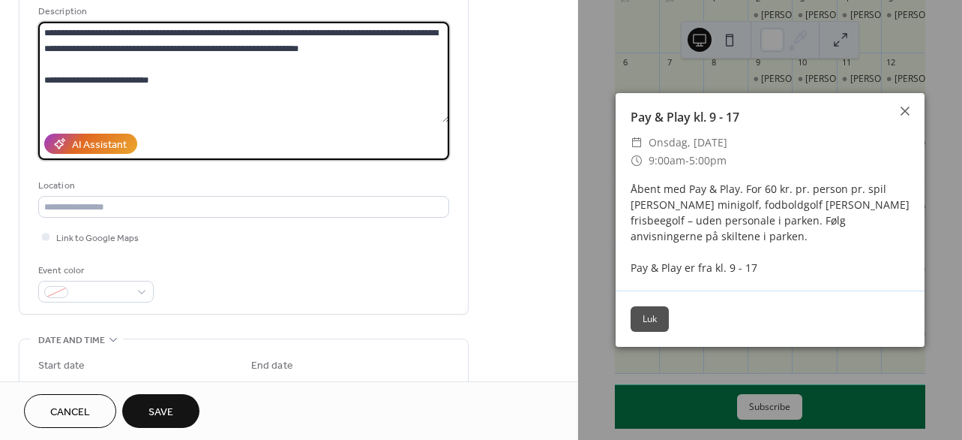
type textarea "**********"
click at [649, 312] on button "Luk" at bounding box center [650, 319] width 38 height 26
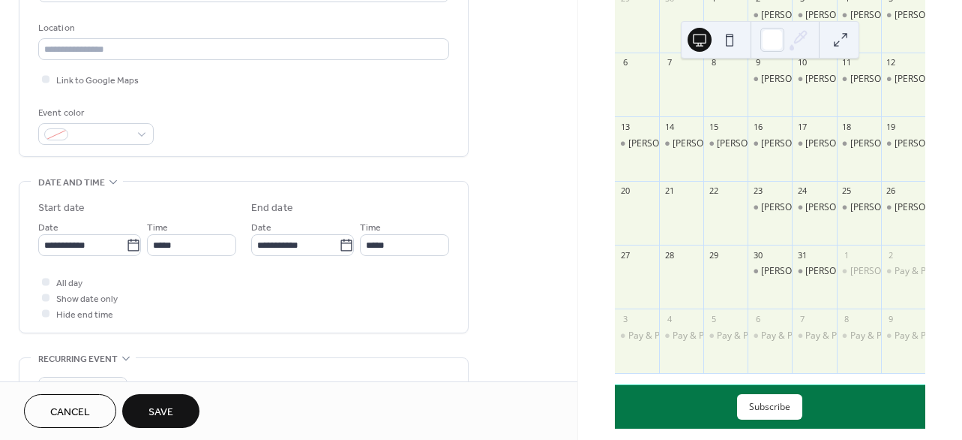
scroll to position [308, 0]
click at [83, 298] on span "Show date only" at bounding box center [87, 298] width 62 height 16
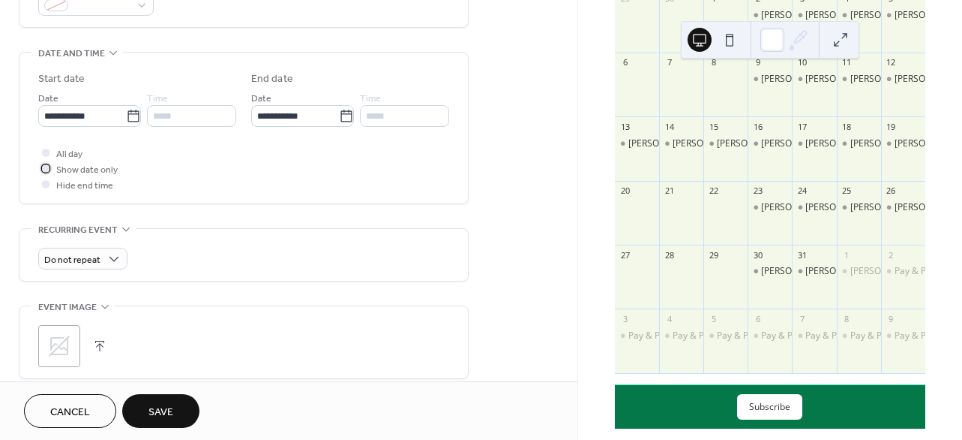
scroll to position [476, 0]
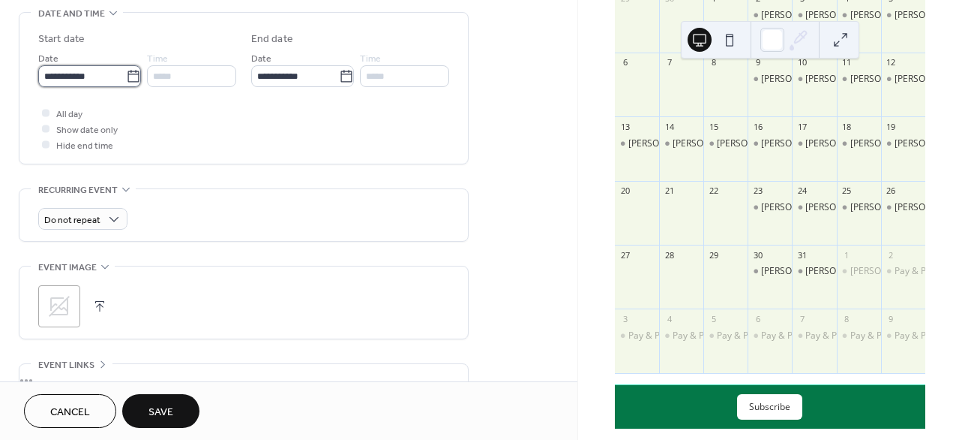
click at [107, 80] on input "**********" at bounding box center [82, 76] width 88 height 22
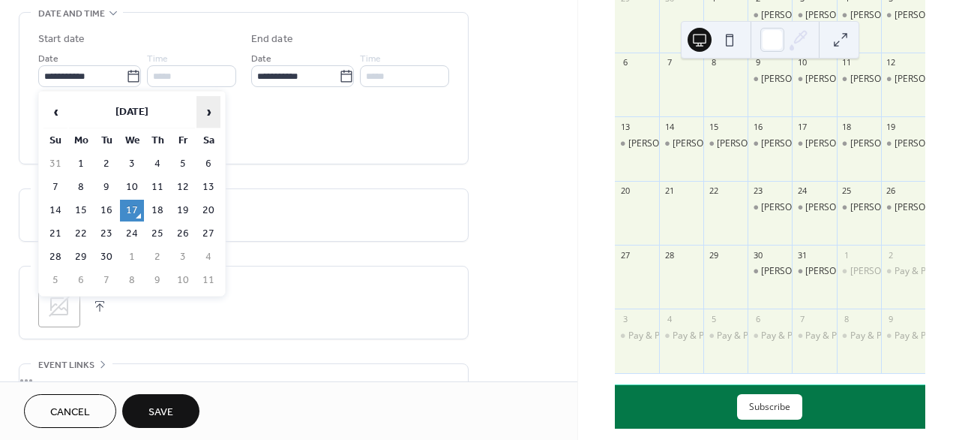
click at [206, 101] on span "›" at bounding box center [208, 112] width 23 height 30
click at [75, 251] on td "27" at bounding box center [81, 257] width 24 height 22
type input "**********"
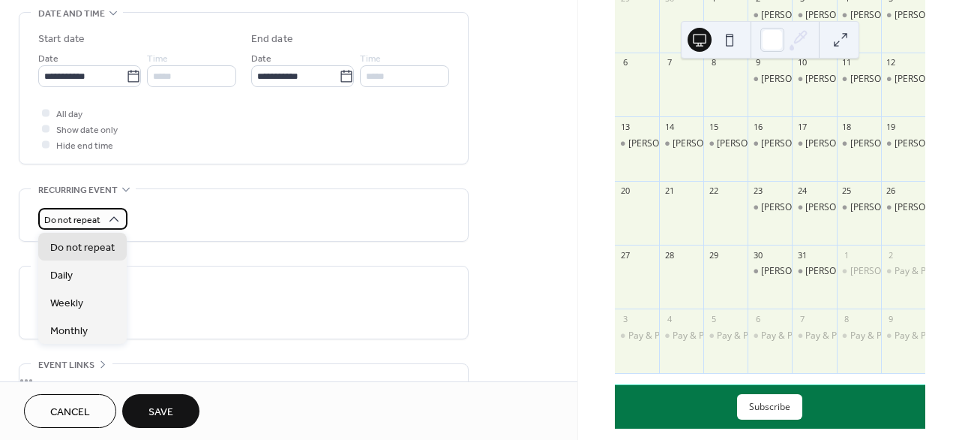
click at [101, 221] on div "Do not repeat" at bounding box center [82, 219] width 89 height 22
click at [101, 222] on div "Do not repeat" at bounding box center [82, 219] width 89 height 22
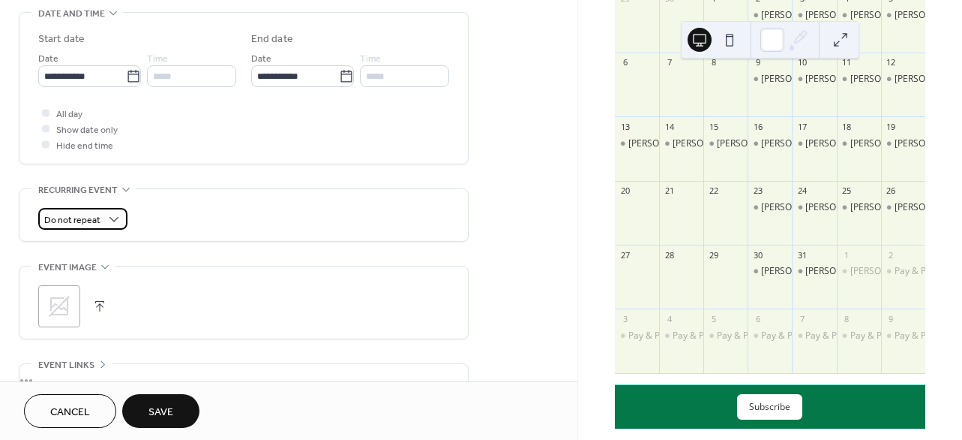
click at [89, 223] on span "Do not repeat" at bounding box center [72, 220] width 56 height 17
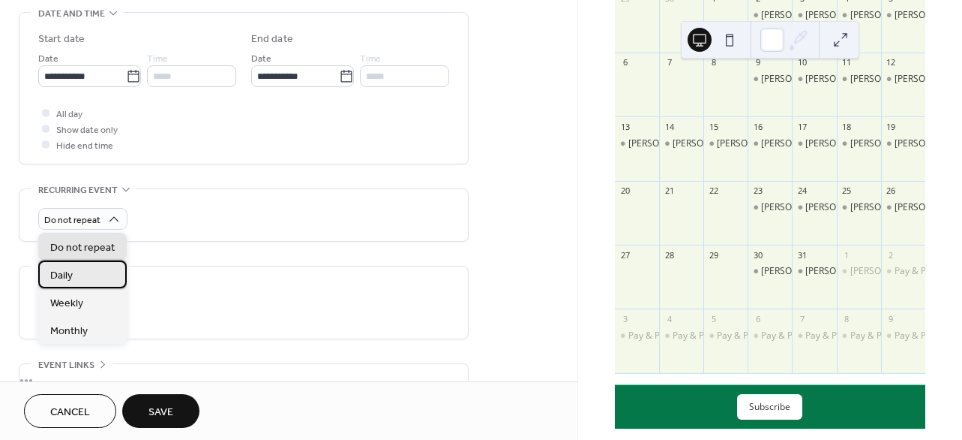
click at [79, 267] on div "Daily" at bounding box center [82, 274] width 89 height 28
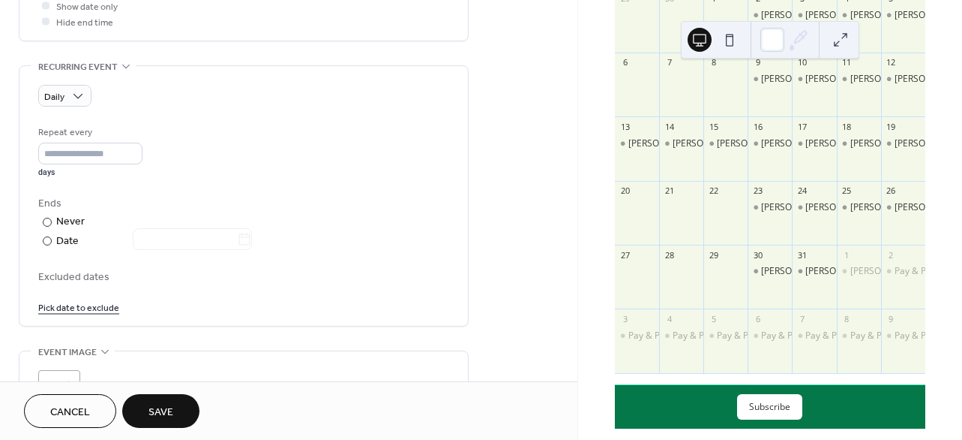
scroll to position [608, 0]
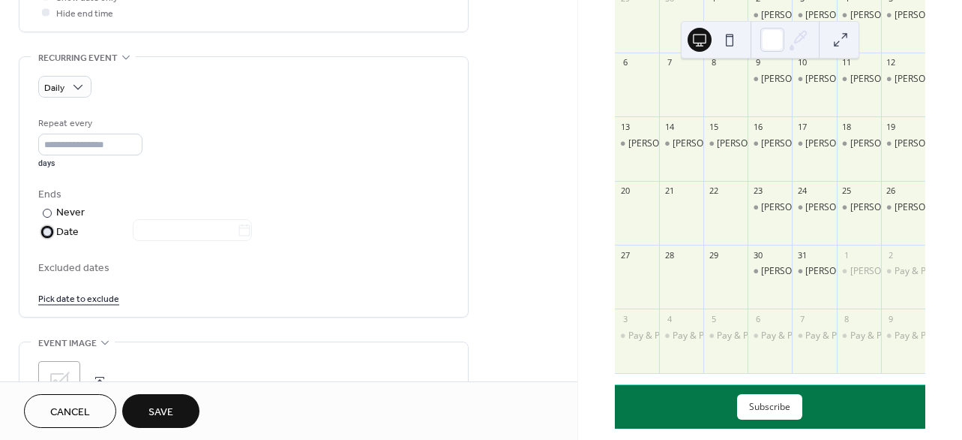
click at [67, 232] on div "Date" at bounding box center [154, 232] width 196 height 17
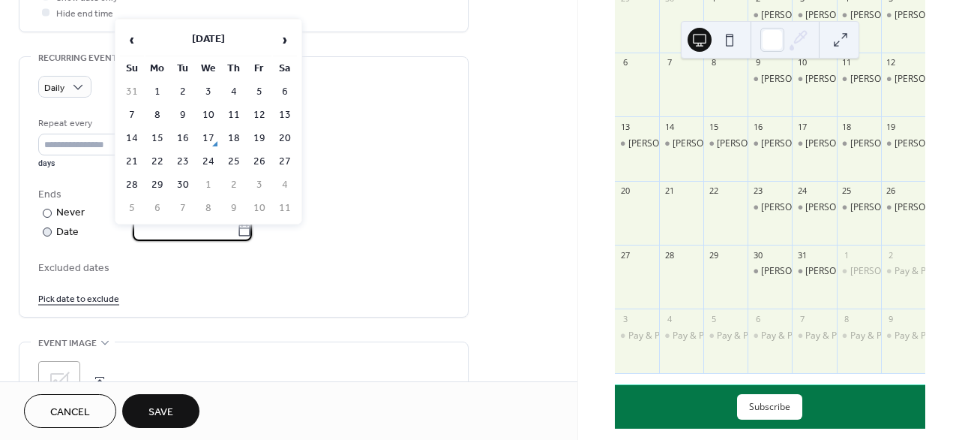
click at [191, 232] on input "text" at bounding box center [185, 230] width 104 height 22
click at [159, 181] on td "29" at bounding box center [158, 185] width 24 height 22
type input "**********"
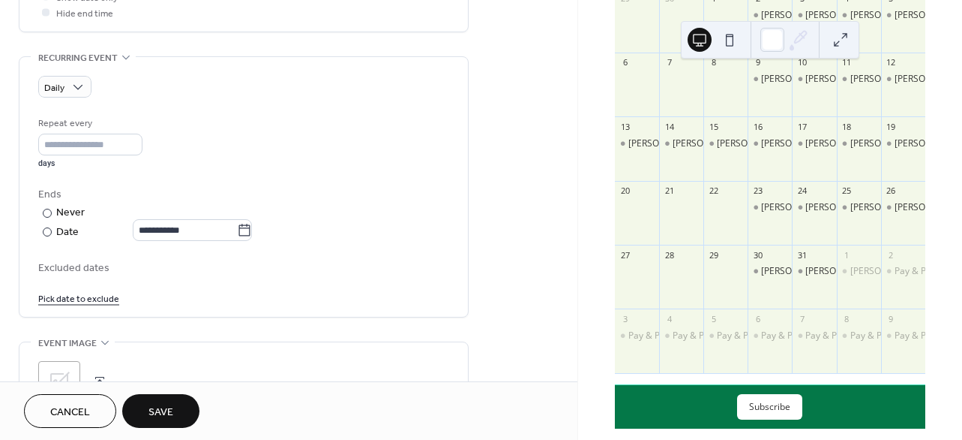
click at [174, 413] on button "Save" at bounding box center [160, 411] width 77 height 34
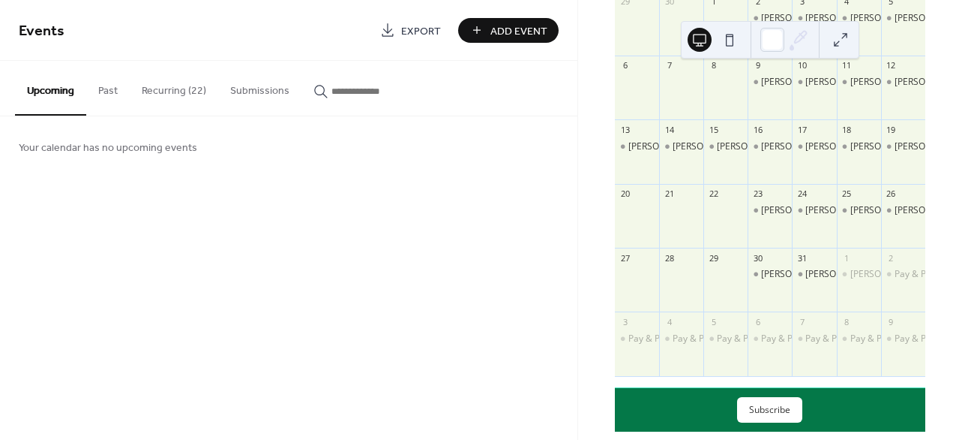
scroll to position [185, 0]
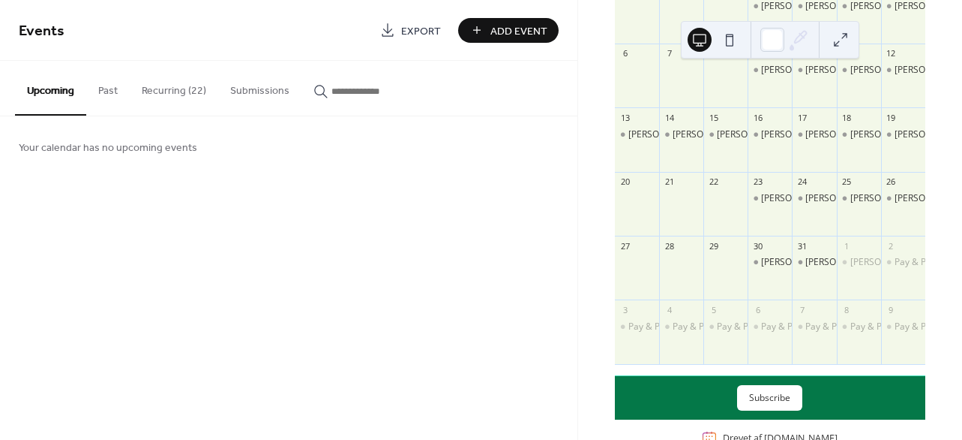
click at [176, 91] on button "Recurring (22)" at bounding box center [174, 87] width 89 height 53
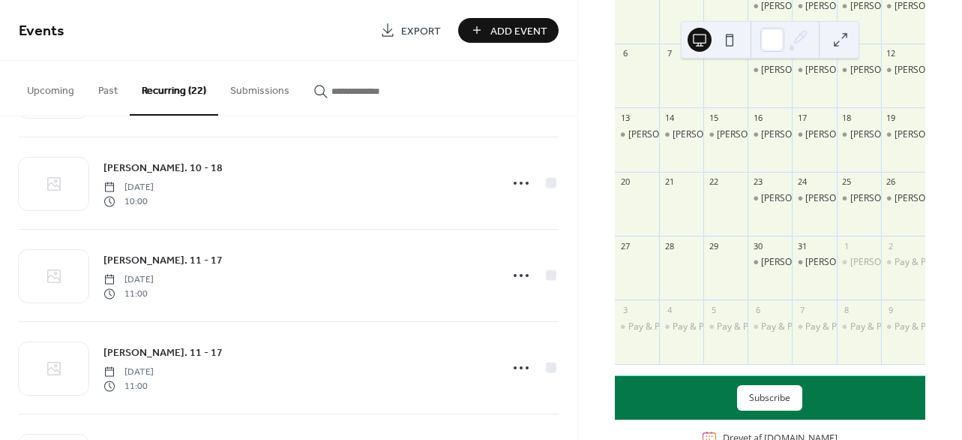
scroll to position [1751, 0]
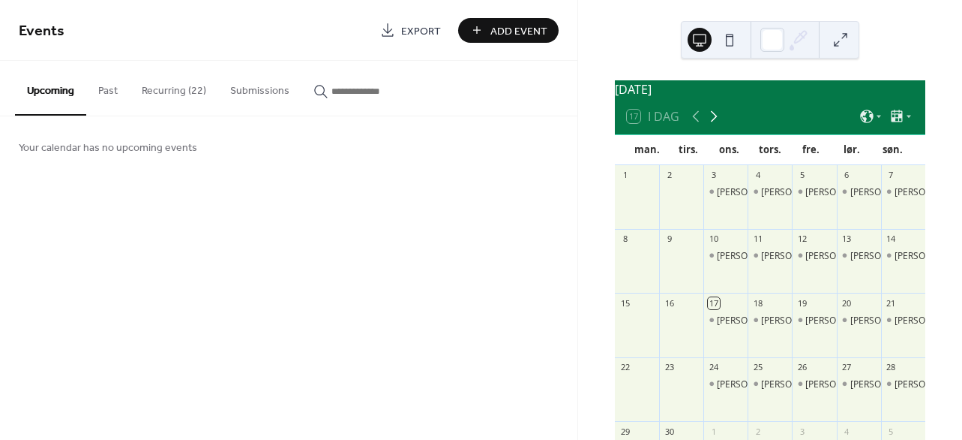
click at [719, 125] on icon at bounding box center [714, 116] width 18 height 18
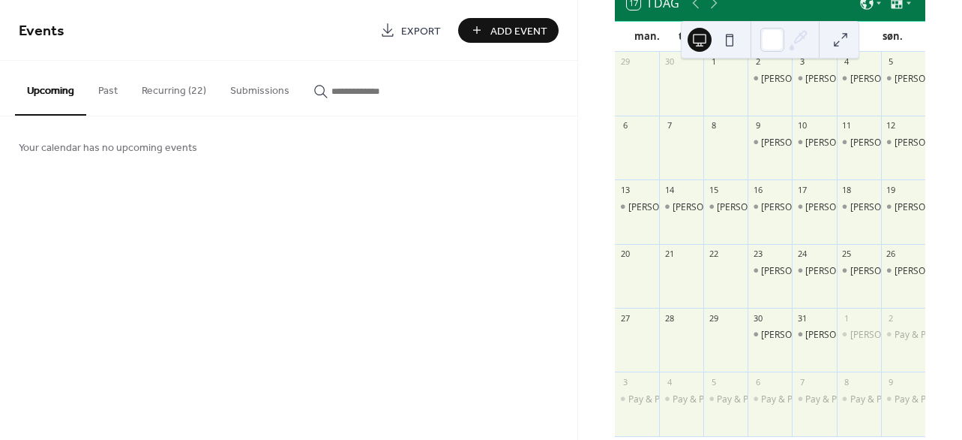
scroll to position [116, 0]
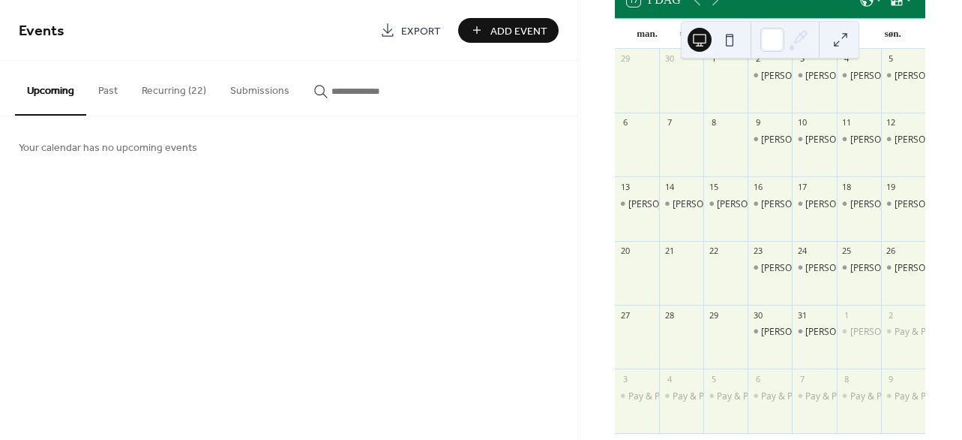
click at [174, 91] on button "Recurring (22)" at bounding box center [174, 87] width 89 height 53
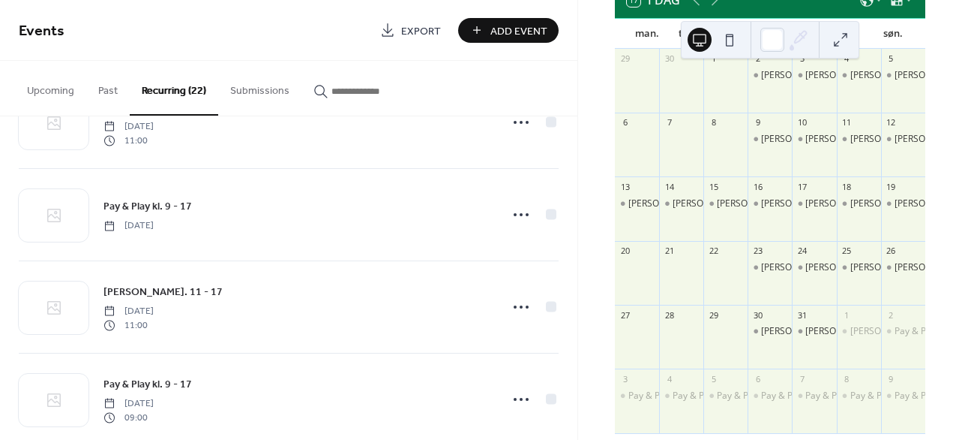
scroll to position [1718, 0]
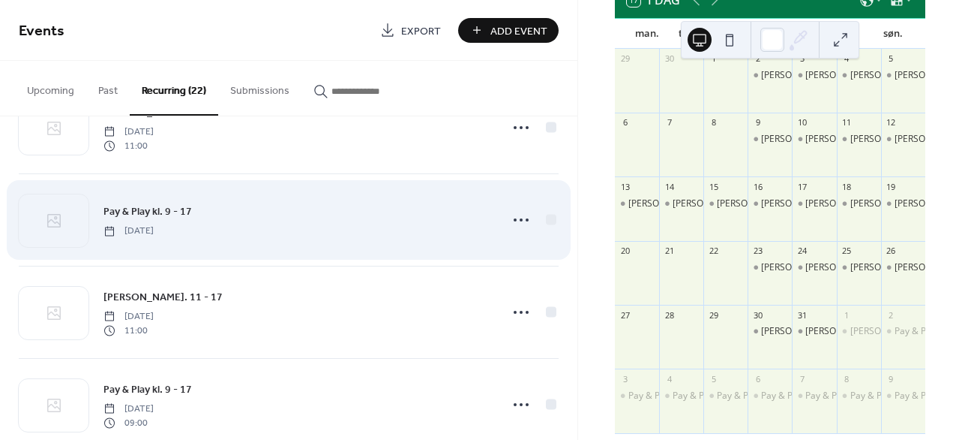
click at [203, 215] on div "Pay & Play kl. 9 - 17 Monday, October 27, 2025" at bounding box center [297, 220] width 387 height 34
click at [514, 219] on icon at bounding box center [521, 220] width 24 height 24
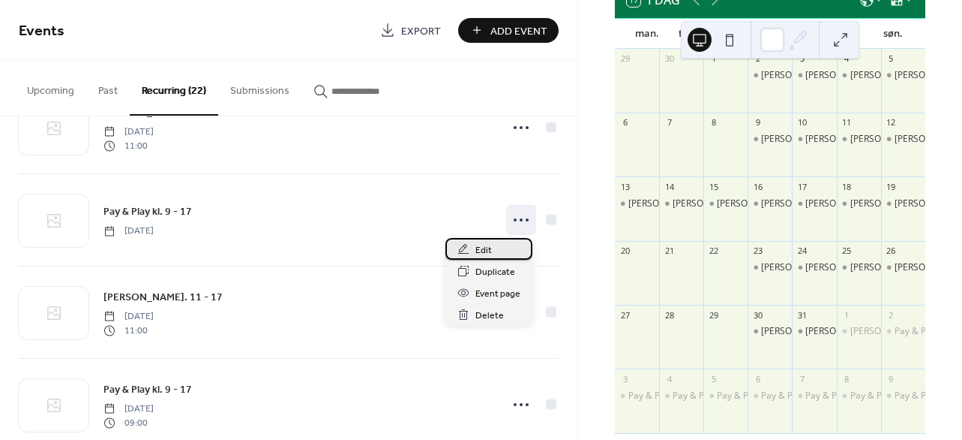
click at [491, 248] on div "Edit" at bounding box center [489, 249] width 87 height 22
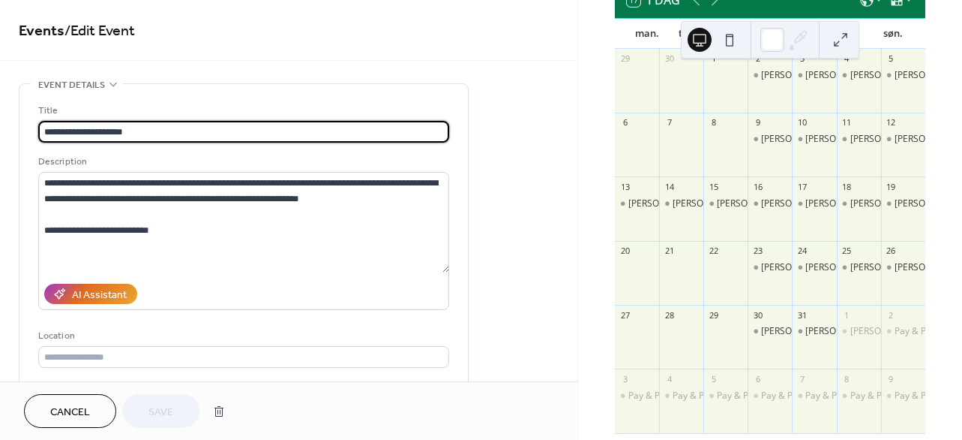
type input "**********"
click at [67, 404] on span "Cancel" at bounding box center [70, 412] width 40 height 16
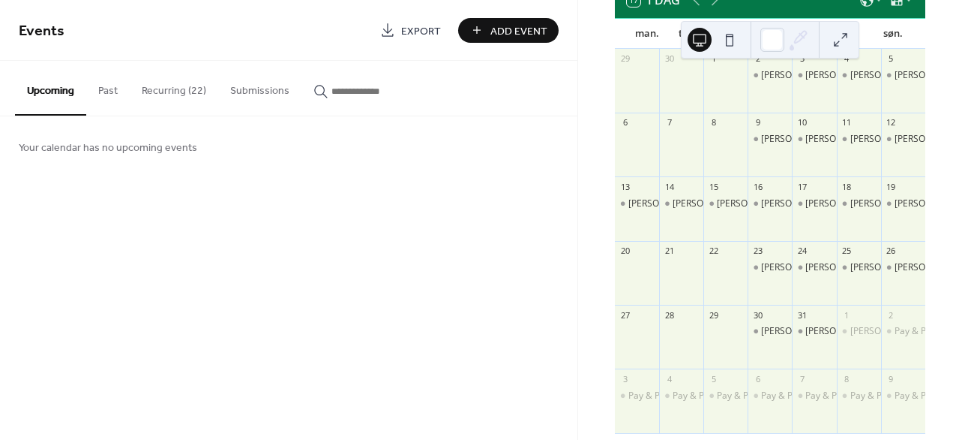
click at [164, 92] on button "Recurring (22)" at bounding box center [174, 87] width 89 height 53
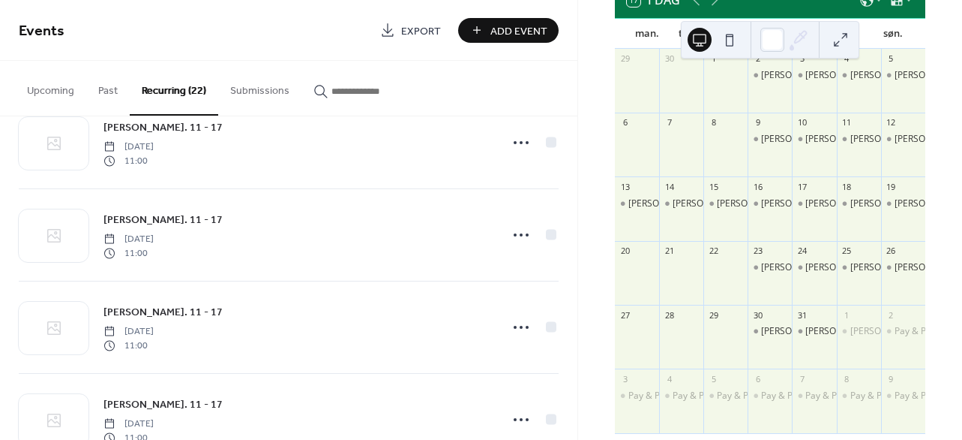
scroll to position [1751, 0]
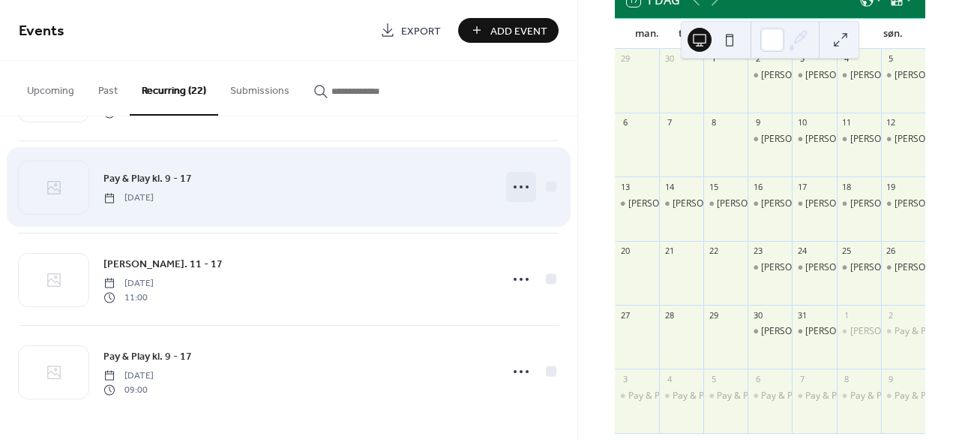
click at [521, 185] on icon at bounding box center [521, 187] width 24 height 24
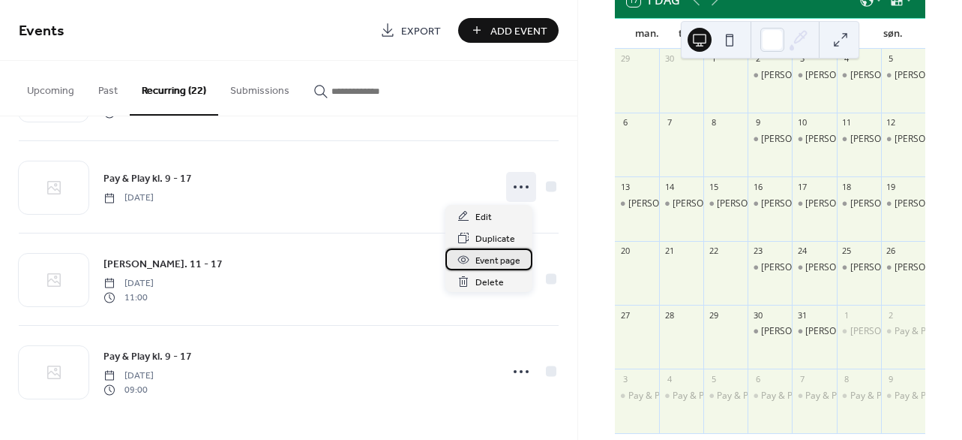
click at [497, 255] on span "Event page" at bounding box center [498, 261] width 45 height 16
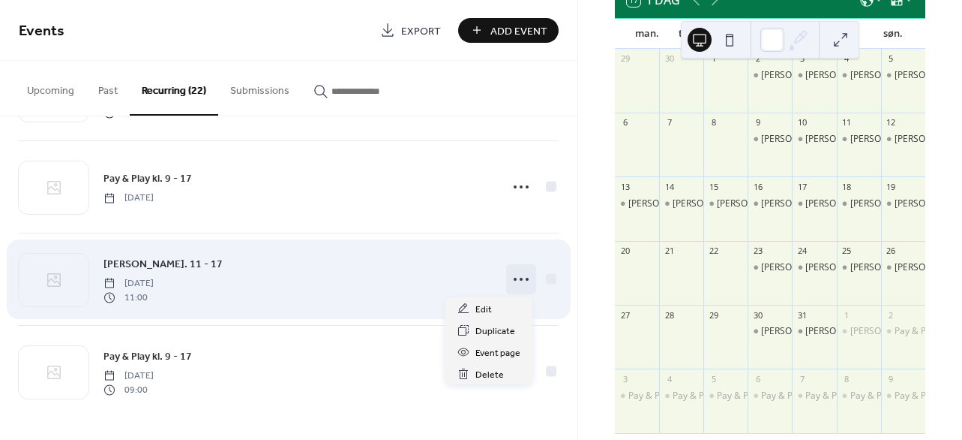
click at [512, 278] on icon at bounding box center [521, 279] width 24 height 24
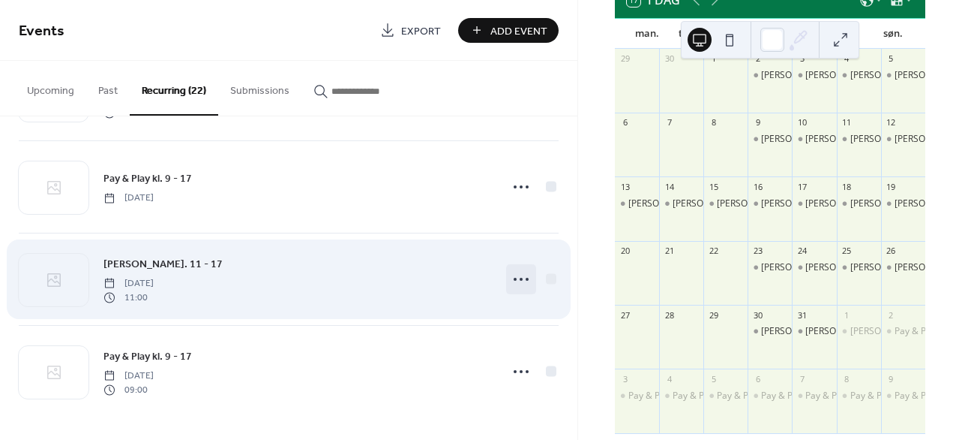
click at [524, 282] on icon at bounding box center [521, 279] width 24 height 24
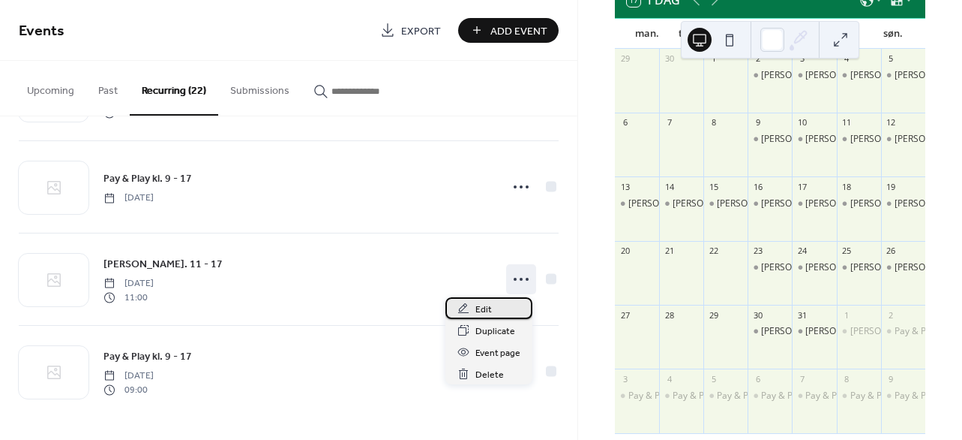
click at [486, 305] on span "Edit" at bounding box center [484, 310] width 17 height 16
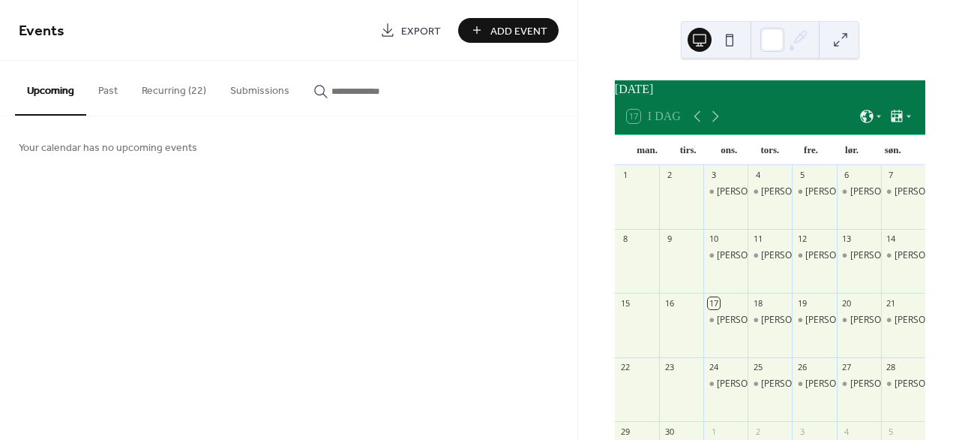
click at [244, 84] on button "Submissions" at bounding box center [259, 87] width 83 height 53
click at [174, 84] on button "Recurring (22)" at bounding box center [174, 87] width 89 height 53
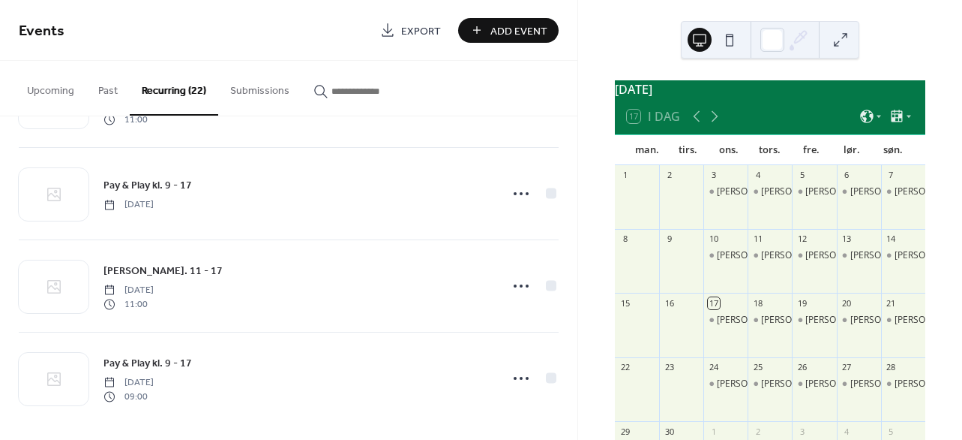
scroll to position [1751, 0]
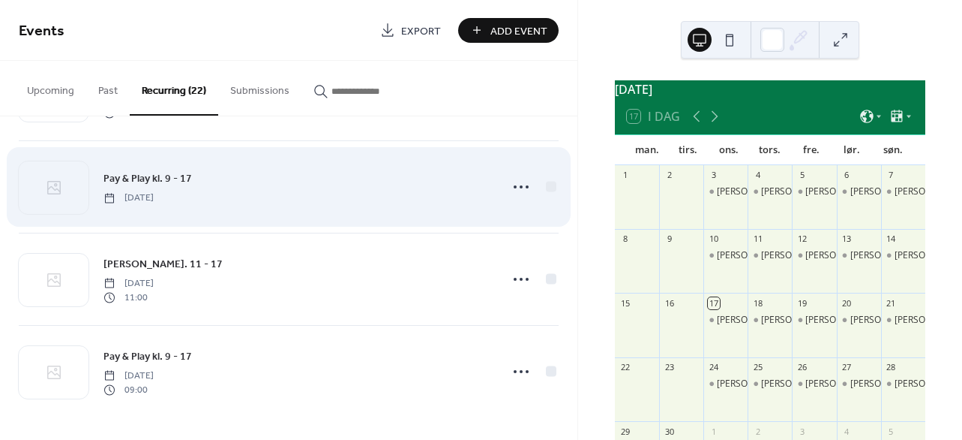
click at [418, 211] on div "Pay & Play kl. 9 - 17 Monday, October 27, 2025" at bounding box center [289, 187] width 540 height 92
click at [512, 188] on icon at bounding box center [521, 187] width 24 height 24
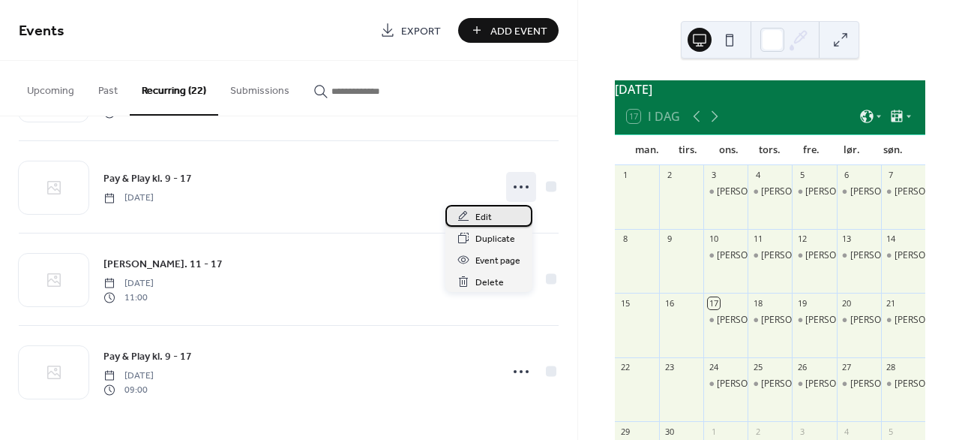
click at [504, 215] on div "Edit" at bounding box center [489, 216] width 87 height 22
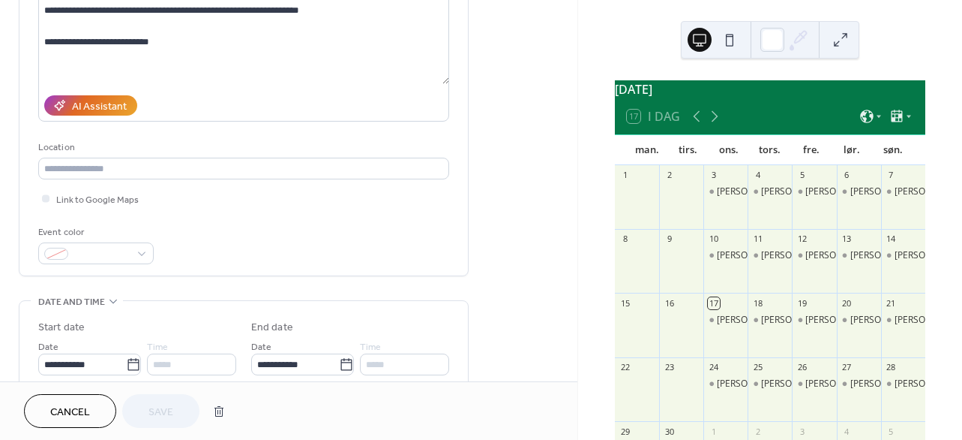
click at [188, 232] on div "Event color" at bounding box center [243, 244] width 411 height 40
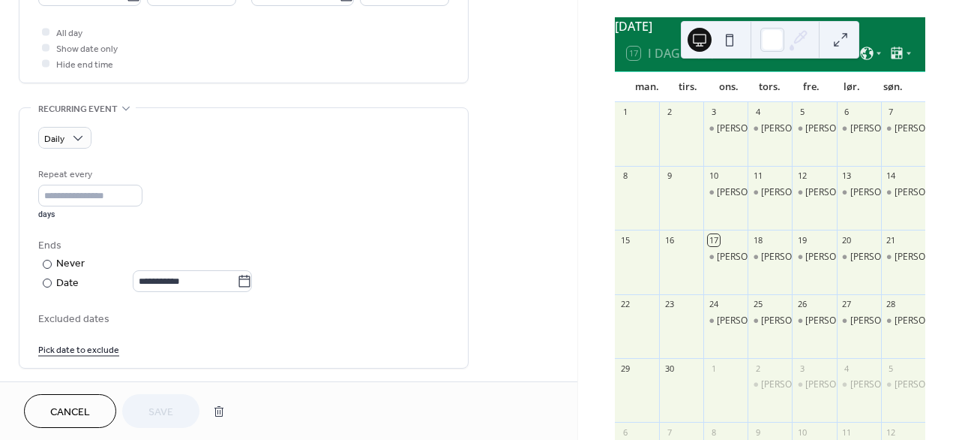
scroll to position [68, 0]
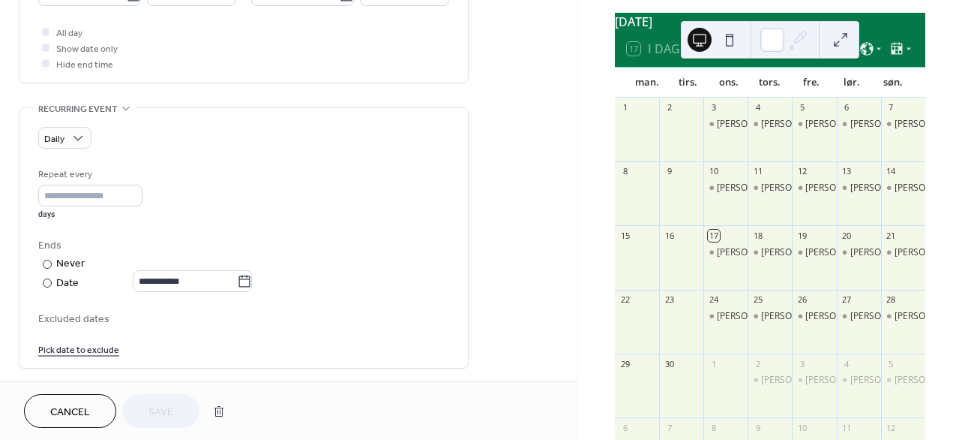
click at [712, 58] on icon at bounding box center [715, 49] width 18 height 18
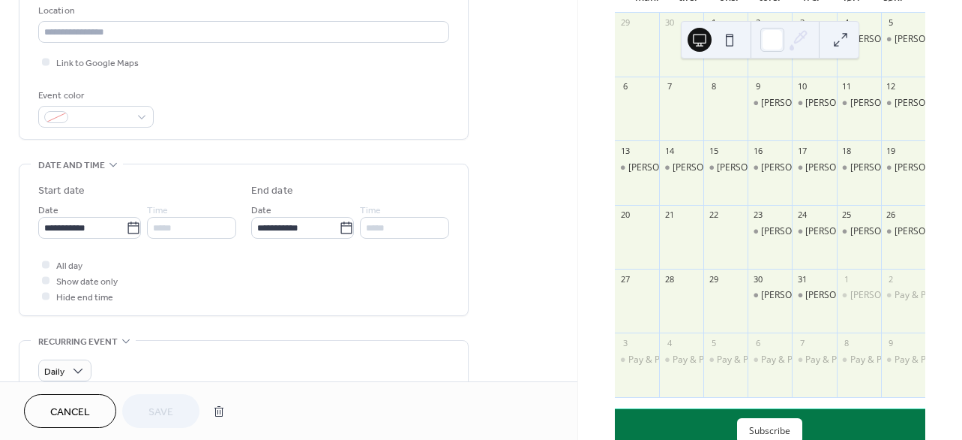
scroll to position [324, 0]
click at [93, 227] on input "**********" at bounding box center [82, 229] width 88 height 22
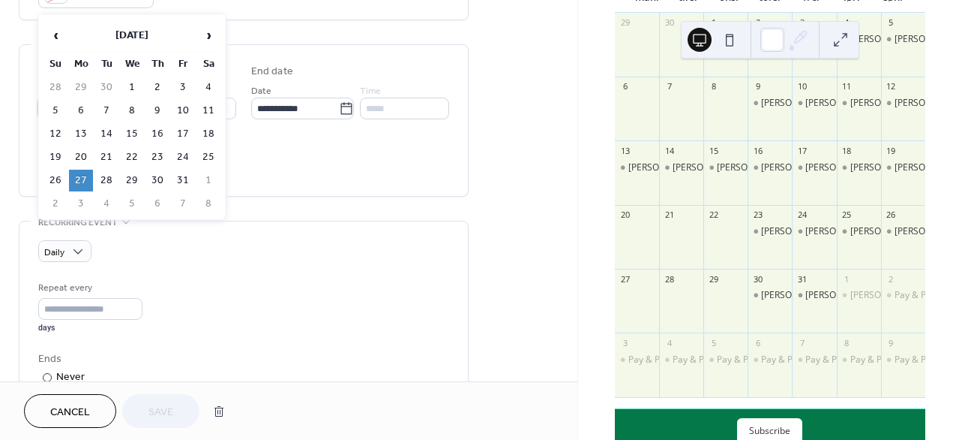
scroll to position [449, 0]
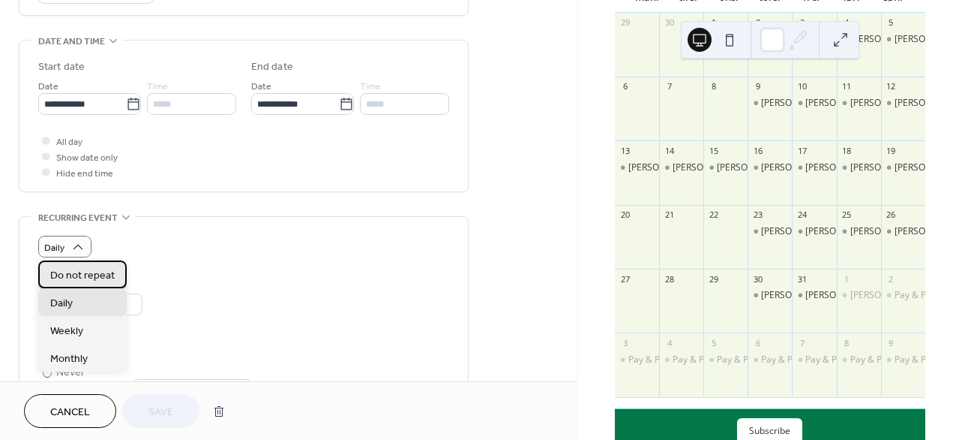
click at [74, 266] on div "Do not repeat" at bounding box center [82, 274] width 89 height 28
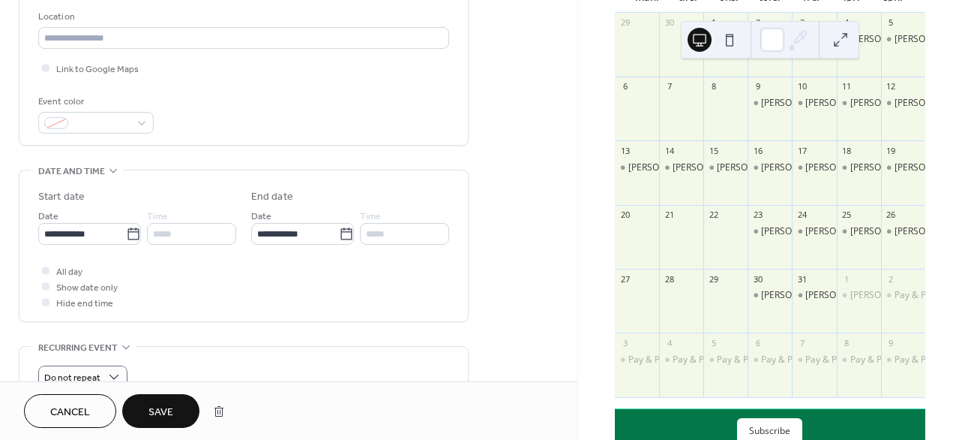
scroll to position [146, 0]
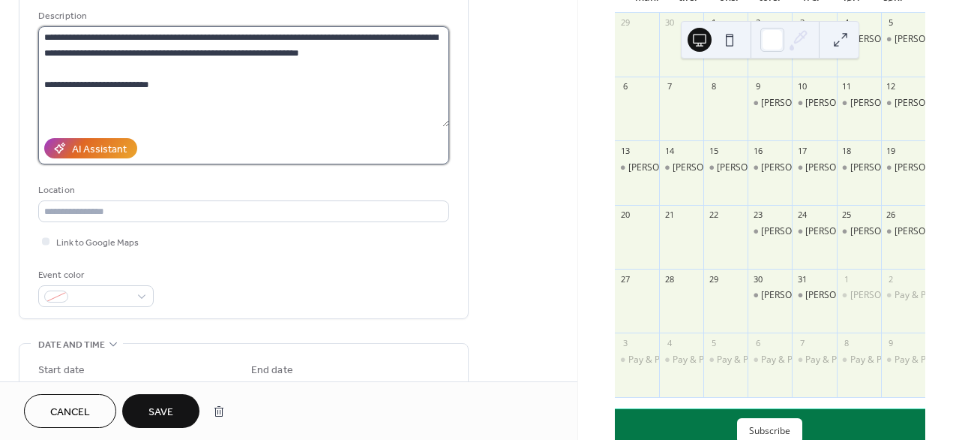
click at [169, 95] on textarea "**********" at bounding box center [243, 76] width 411 height 101
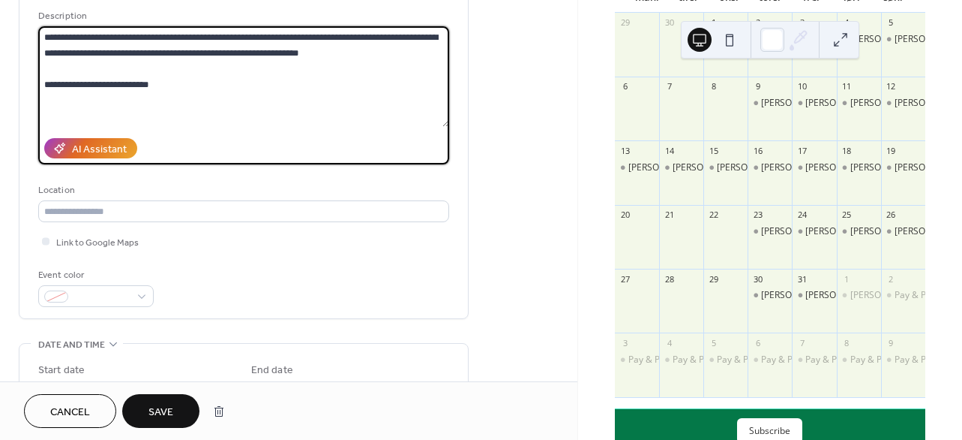
click at [159, 418] on span "Save" at bounding box center [161, 412] width 25 height 16
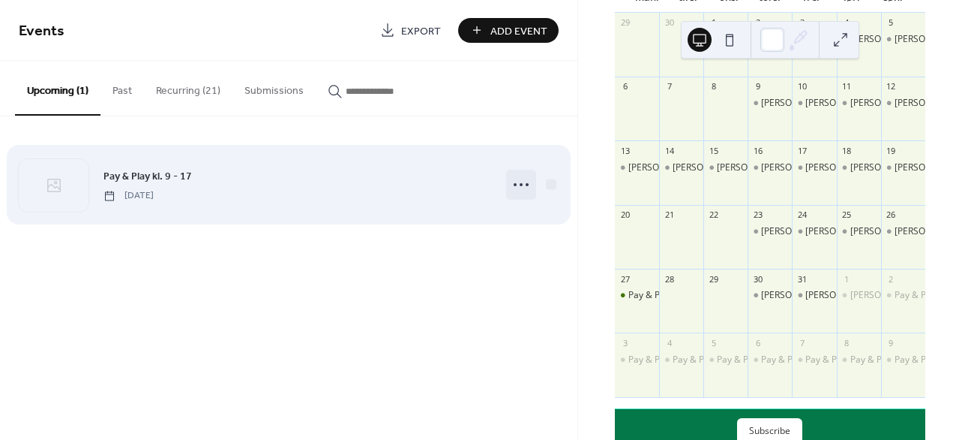
click at [517, 179] on icon at bounding box center [521, 185] width 24 height 24
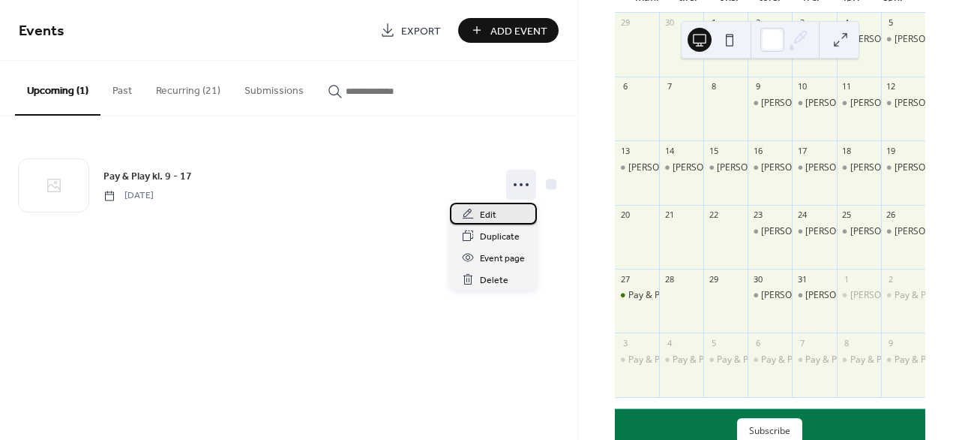
click at [482, 217] on span "Edit" at bounding box center [488, 215] width 17 height 16
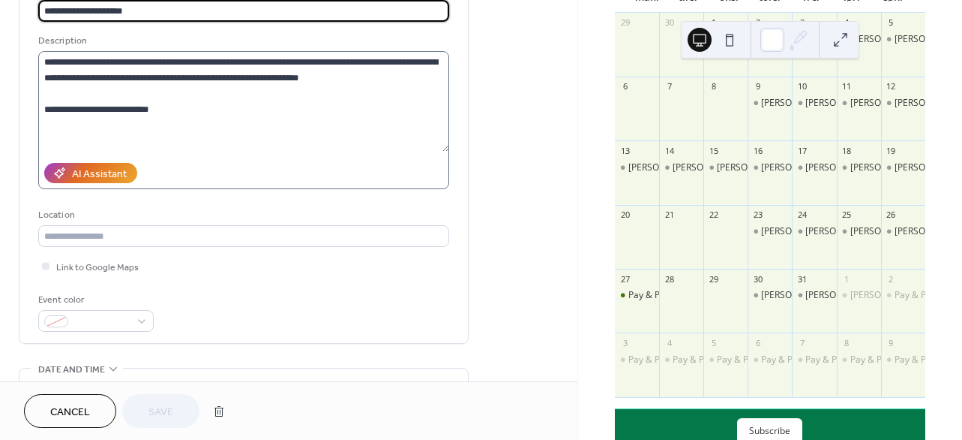
scroll to position [154, 0]
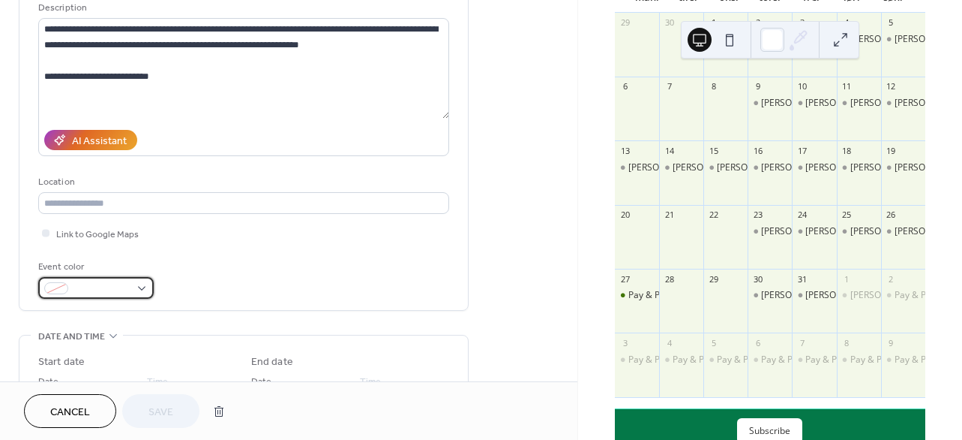
click at [102, 292] on span at bounding box center [102, 289] width 56 height 16
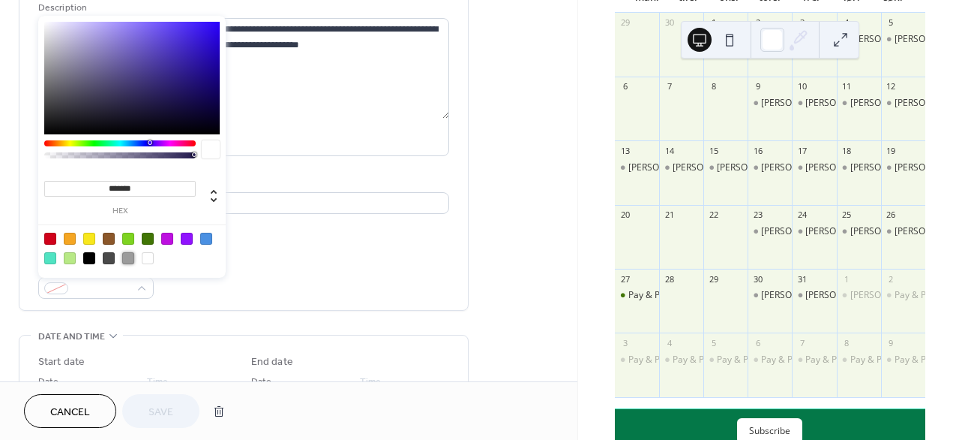
click at [131, 259] on div at bounding box center [128, 258] width 12 height 12
type input "*******"
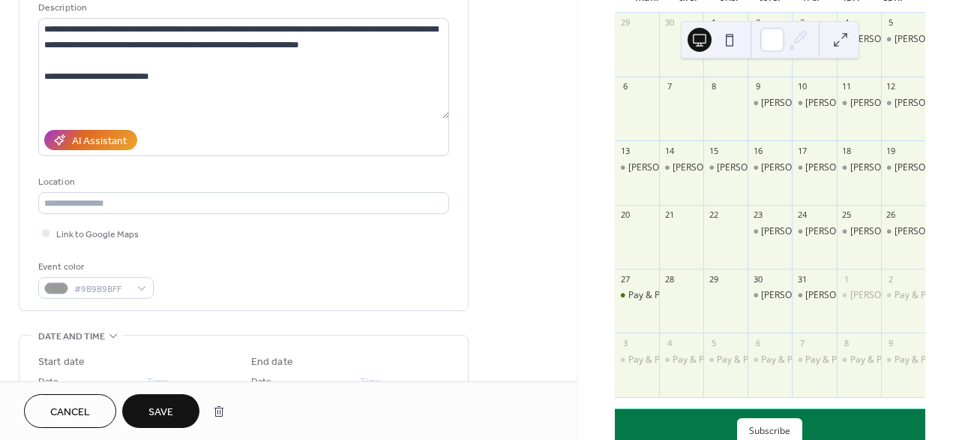
click at [253, 304] on div "**********" at bounding box center [243, 120] width 411 height 380
click at [168, 416] on span "Save" at bounding box center [161, 412] width 25 height 16
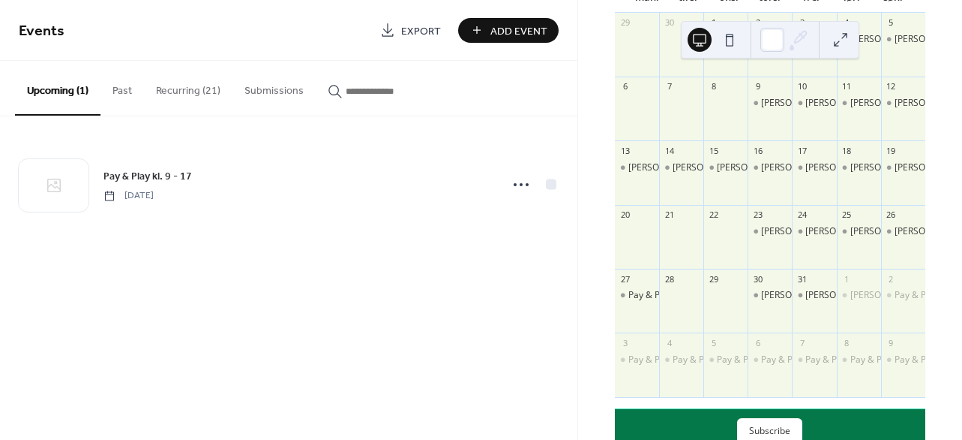
click at [488, 34] on button "Add Event" at bounding box center [508, 30] width 101 height 25
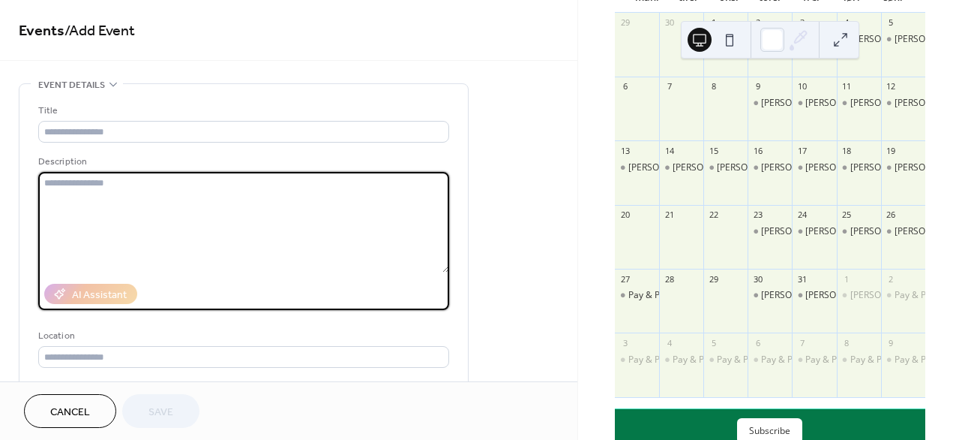
click at [279, 220] on textarea at bounding box center [243, 222] width 411 height 101
paste textarea "**********"
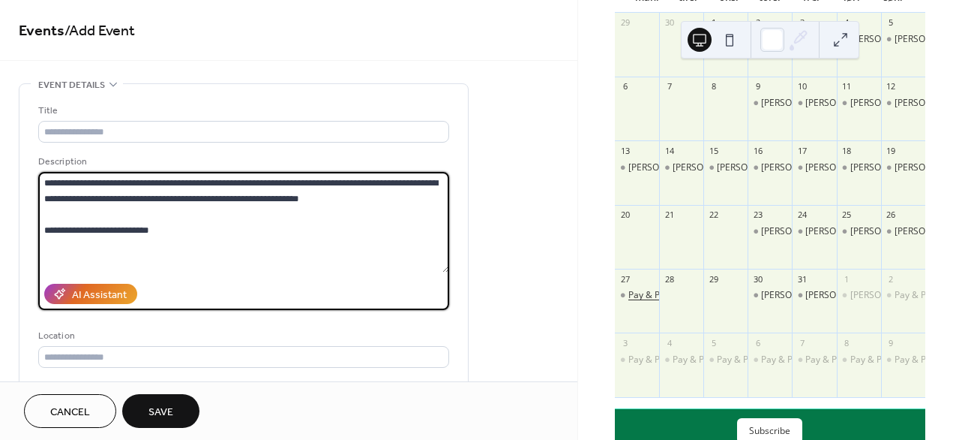
type textarea "**********"
click at [646, 302] on div "Pay & Play kl. 9 - 17" at bounding box center [669, 295] width 80 height 13
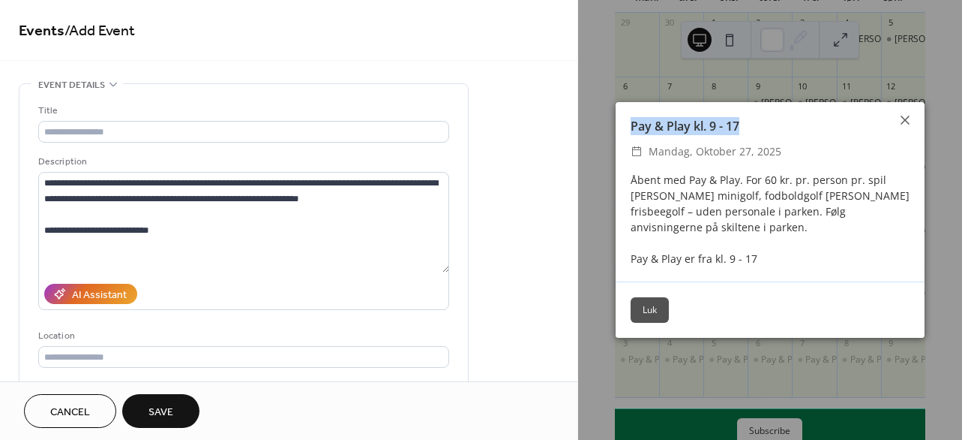
drag, startPoint x: 632, startPoint y: 128, endPoint x: 742, endPoint y: 128, distance: 109.5
click at [742, 128] on div "Pay & Play kl. 9 - 17" at bounding box center [770, 126] width 309 height 18
copy div "Pay & Play kl. 9 - 17"
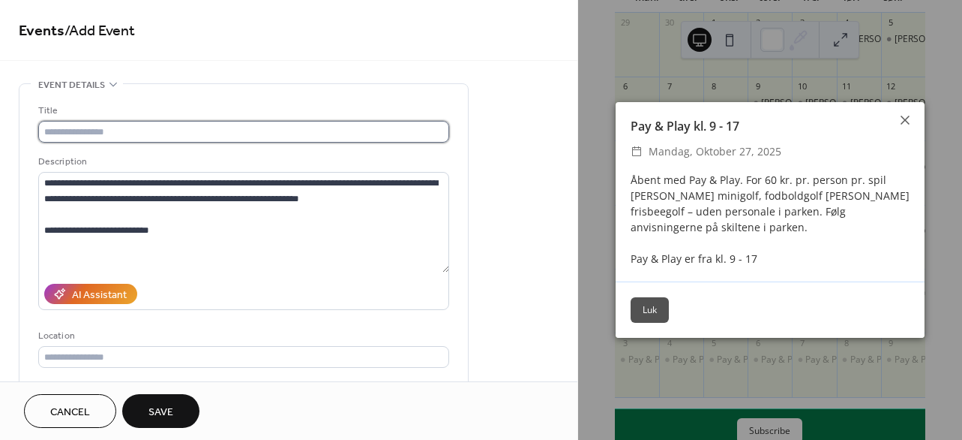
click at [235, 132] on input "text" at bounding box center [243, 132] width 411 height 22
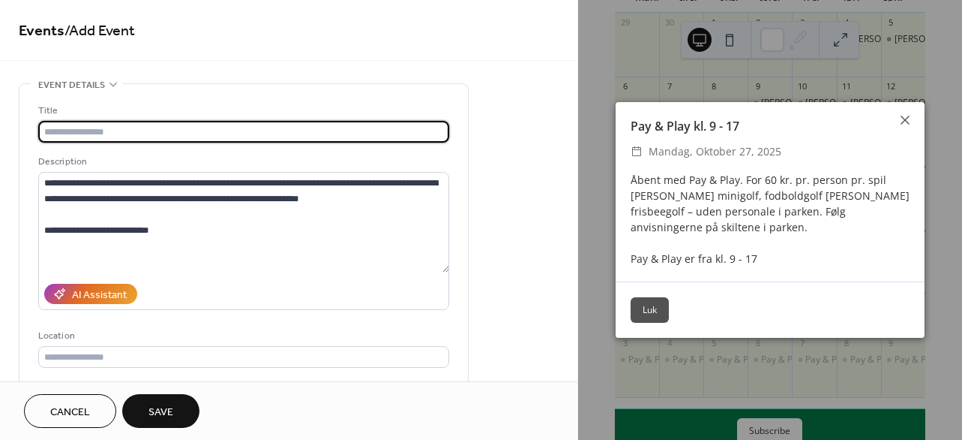
paste input "**********"
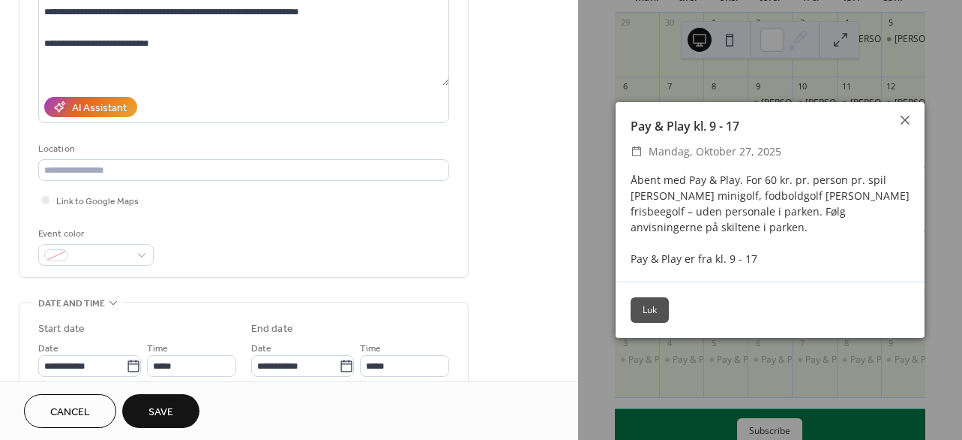
scroll to position [208, 0]
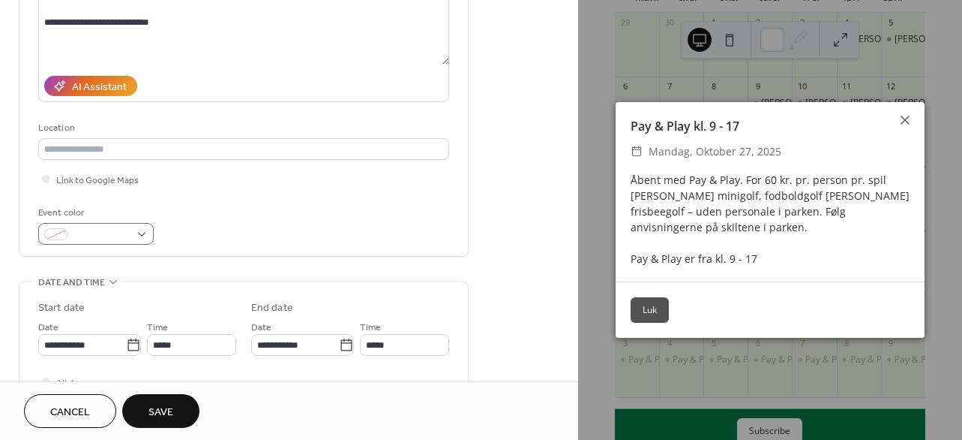
type input "**********"
click at [131, 236] on div at bounding box center [96, 234] width 116 height 22
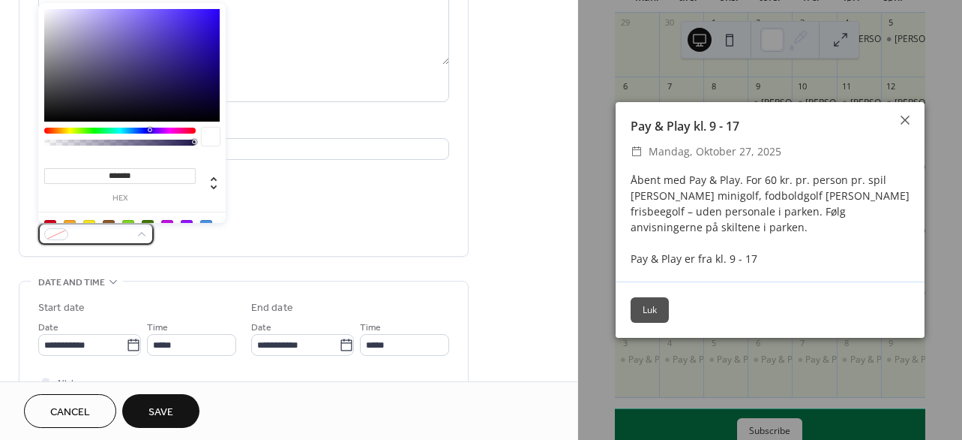
scroll to position [275, 0]
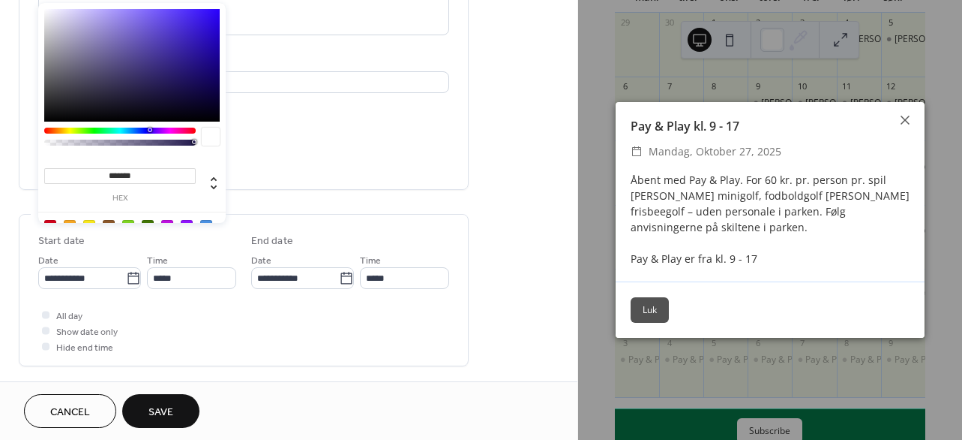
click at [281, 161] on div "Event color" at bounding box center [243, 158] width 411 height 40
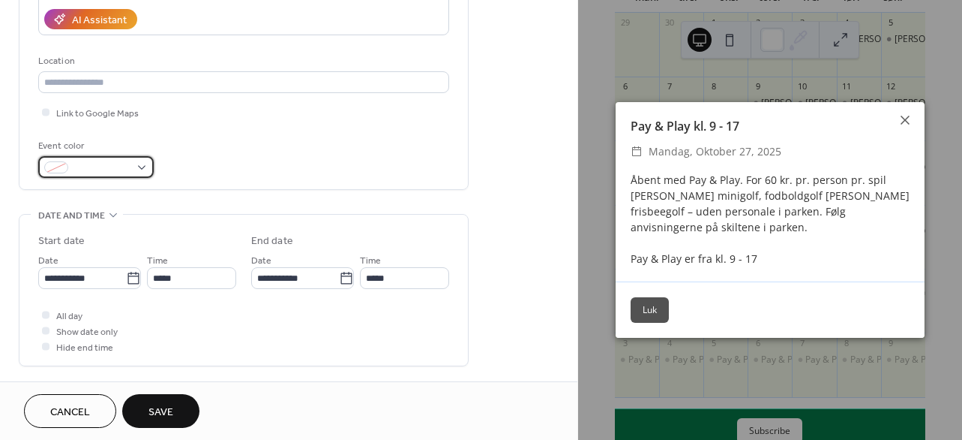
click at [78, 159] on div at bounding box center [96, 167] width 116 height 22
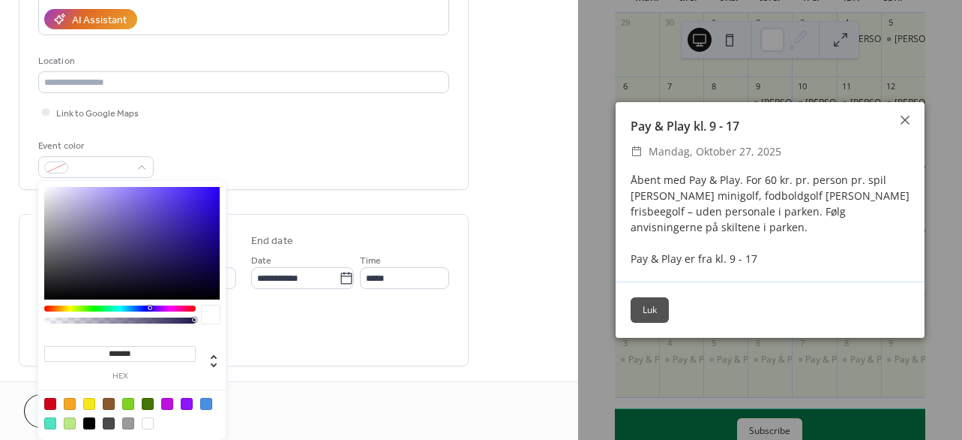
click at [131, 415] on div at bounding box center [132, 412] width 191 height 47
click at [128, 422] on div at bounding box center [128, 423] width 12 height 12
type input "*******"
click at [291, 147] on div "Event color #9B9B9BFF" at bounding box center [243, 158] width 411 height 40
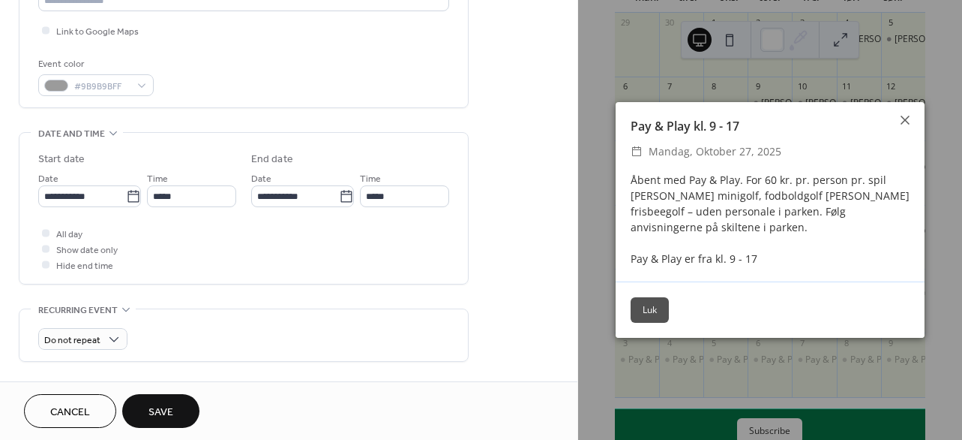
scroll to position [380, 0]
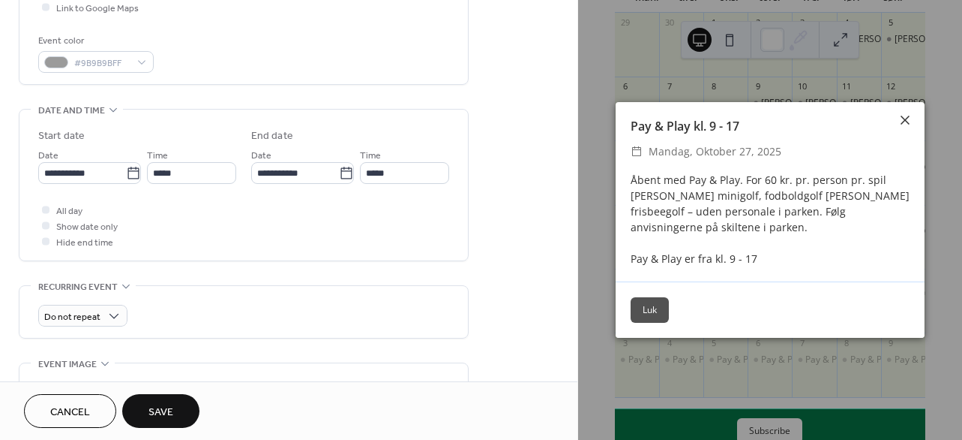
click at [908, 125] on icon at bounding box center [905, 120] width 18 height 18
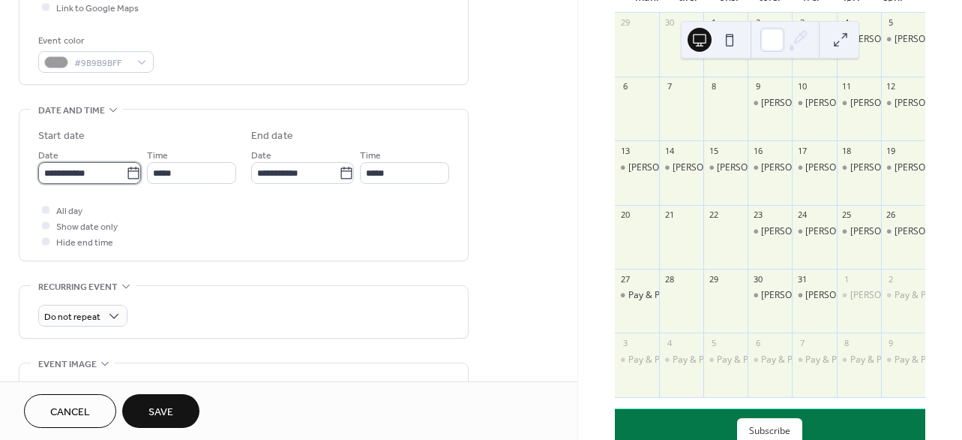
click at [84, 173] on input "**********" at bounding box center [82, 173] width 88 height 22
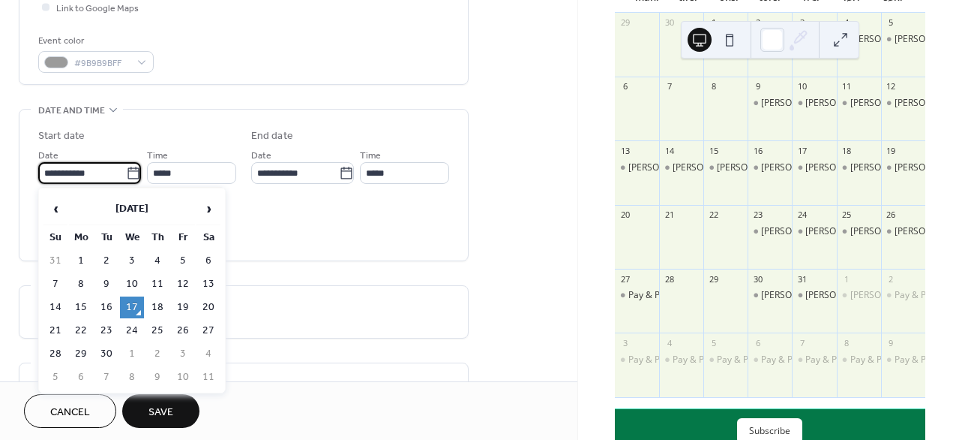
click at [221, 211] on table "‹ September 2025 › Su Mo Tu We Th Fr Sa 31 1 2 3 4 5 6 7 8 9 10 11 12 13 14 15 …" at bounding box center [132, 290] width 180 height 198
click at [212, 211] on span "›" at bounding box center [208, 209] width 23 height 30
click at [108, 353] on td "28" at bounding box center [107, 354] width 24 height 22
type input "**********"
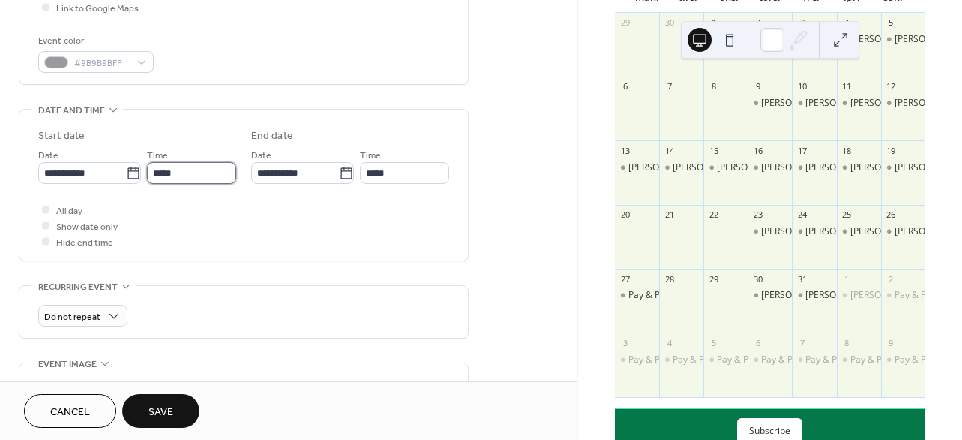
click at [176, 181] on input "*****" at bounding box center [191, 173] width 89 height 22
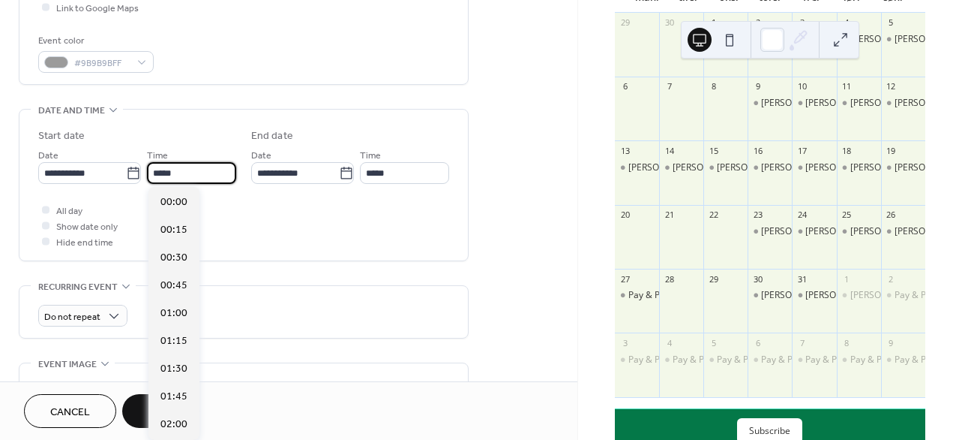
scroll to position [1332, 0]
click at [95, 200] on div "**********" at bounding box center [243, 188] width 411 height 121
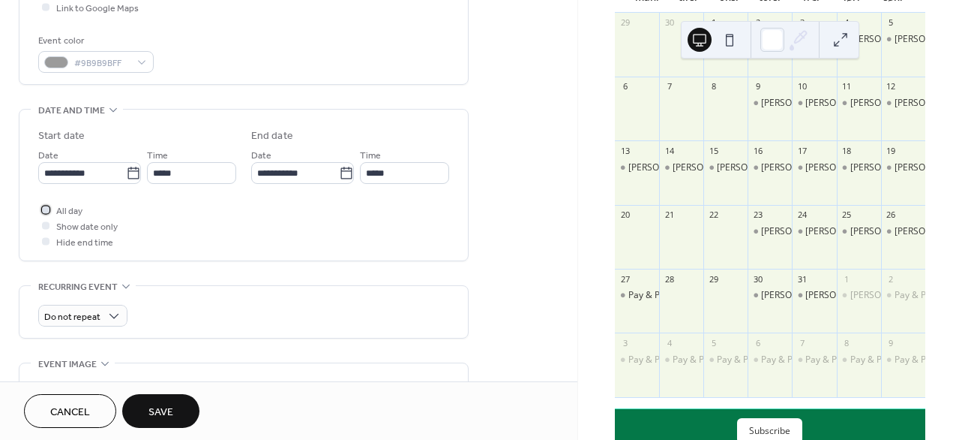
click at [65, 206] on span "All day" at bounding box center [69, 211] width 26 height 16
click at [162, 413] on span "Save" at bounding box center [161, 412] width 25 height 16
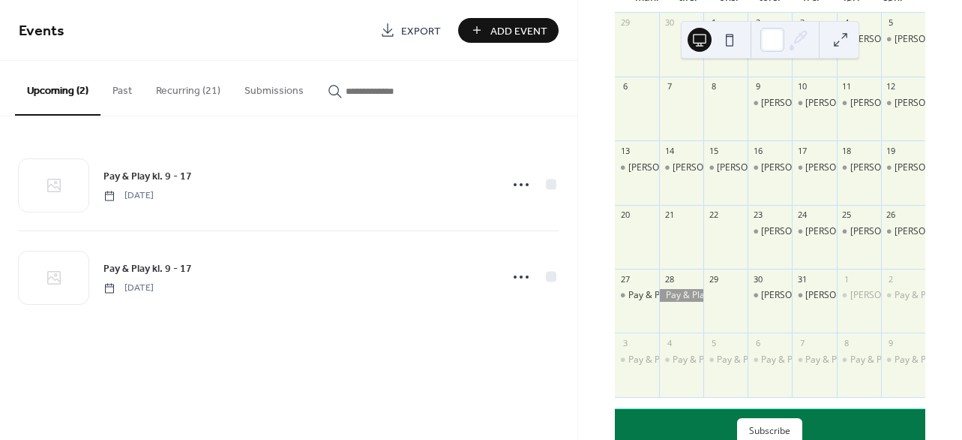
click at [518, 29] on span "Add Event" at bounding box center [519, 31] width 57 height 16
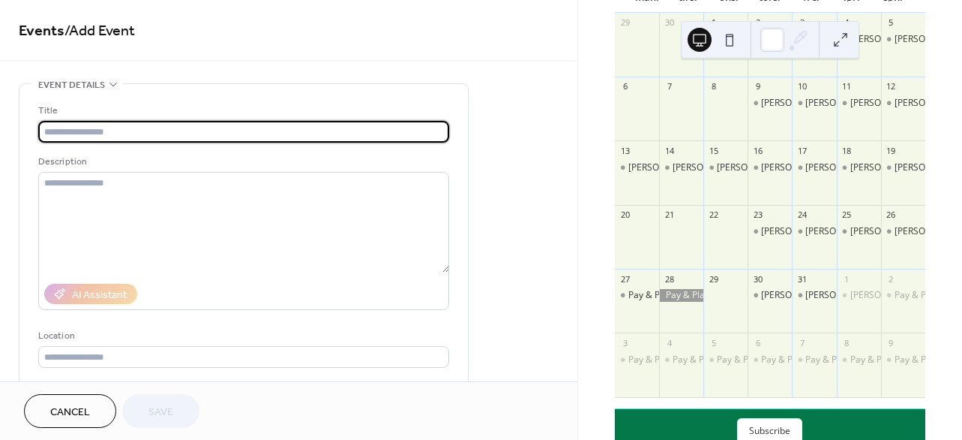
click at [75, 413] on span "Cancel" at bounding box center [70, 412] width 40 height 16
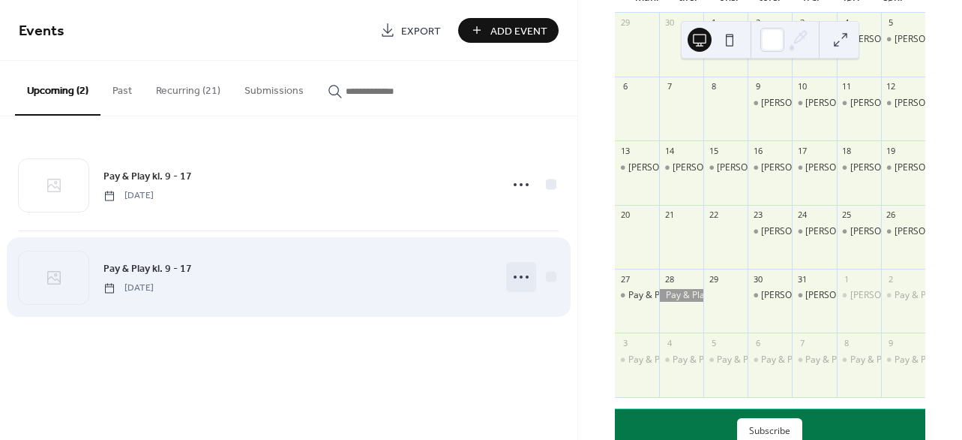
click at [516, 272] on icon at bounding box center [521, 277] width 24 height 24
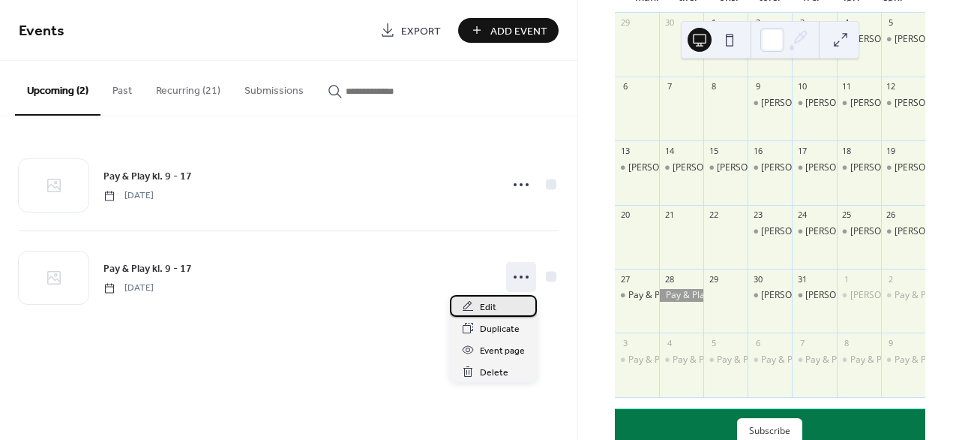
click at [483, 305] on span "Edit" at bounding box center [488, 307] width 17 height 16
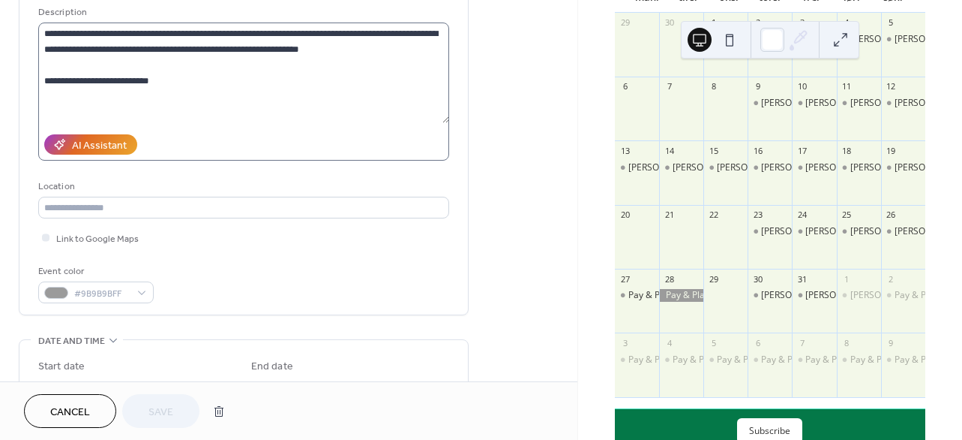
scroll to position [164, 0]
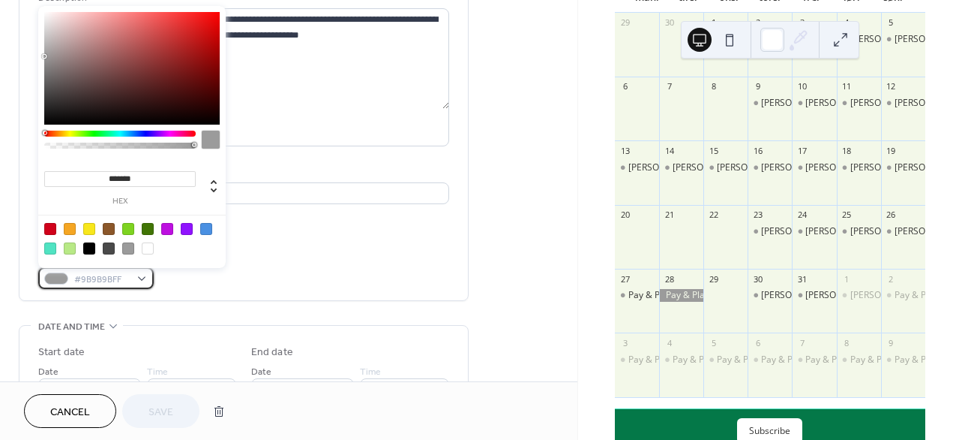
click at [126, 278] on span "#9B9B9BFF" at bounding box center [102, 280] width 56 height 16
click at [293, 242] on div "**********" at bounding box center [243, 114] width 411 height 350
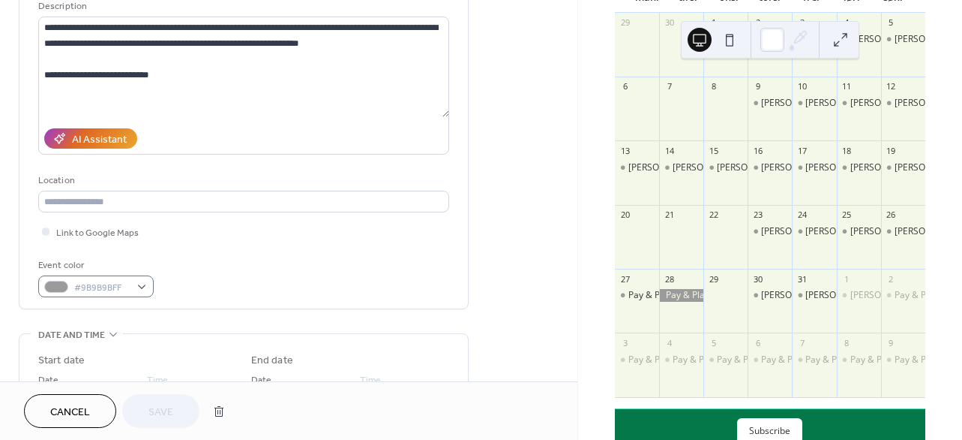
scroll to position [153, 0]
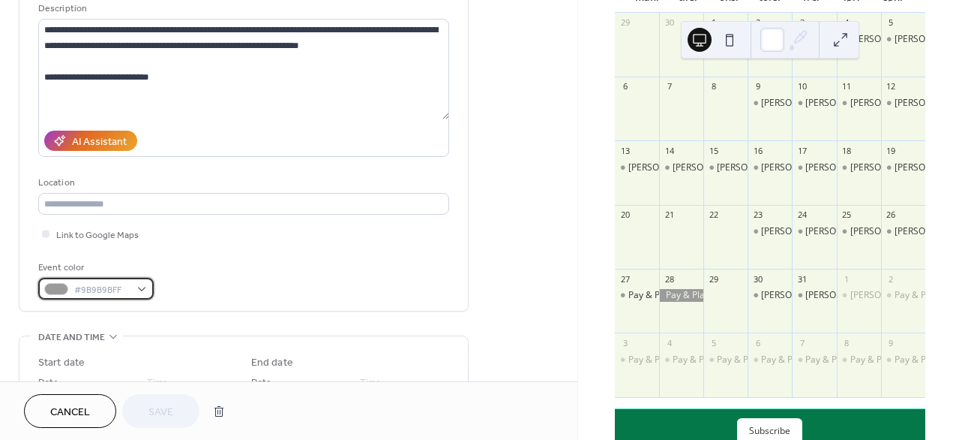
click at [103, 289] on span "#9B9B9BFF" at bounding box center [102, 290] width 56 height 16
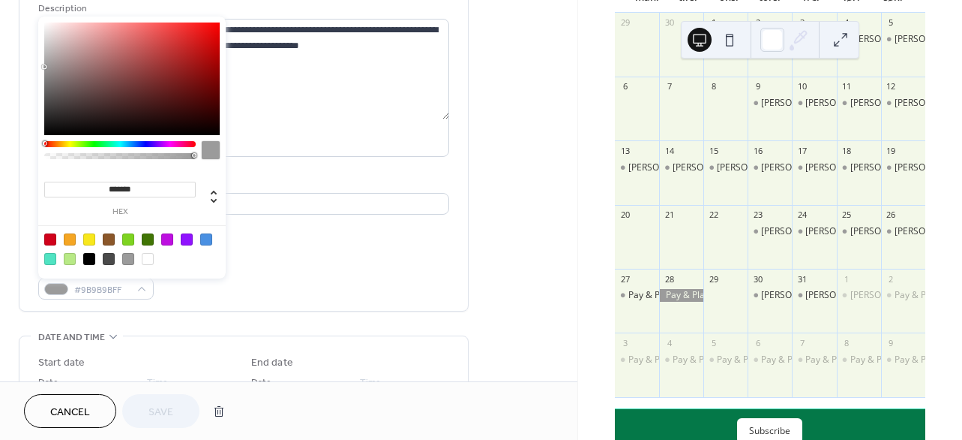
click at [169, 319] on div "**********" at bounding box center [244, 381] width 450 height 903
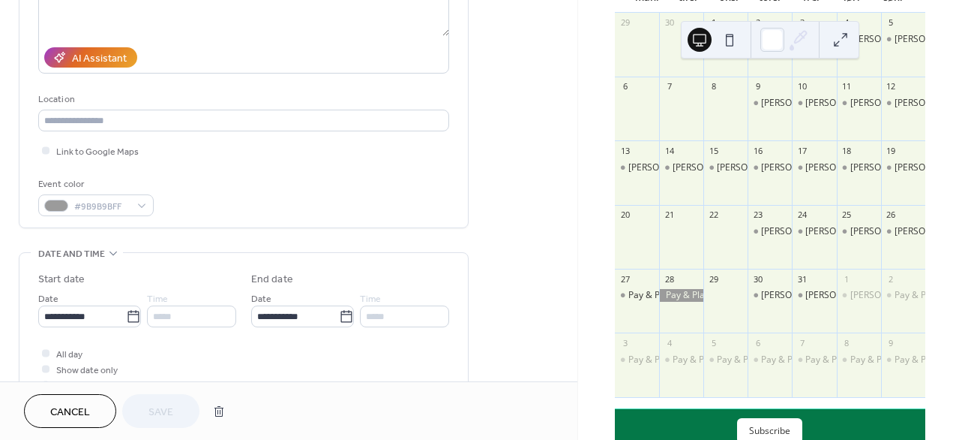
scroll to position [183, 0]
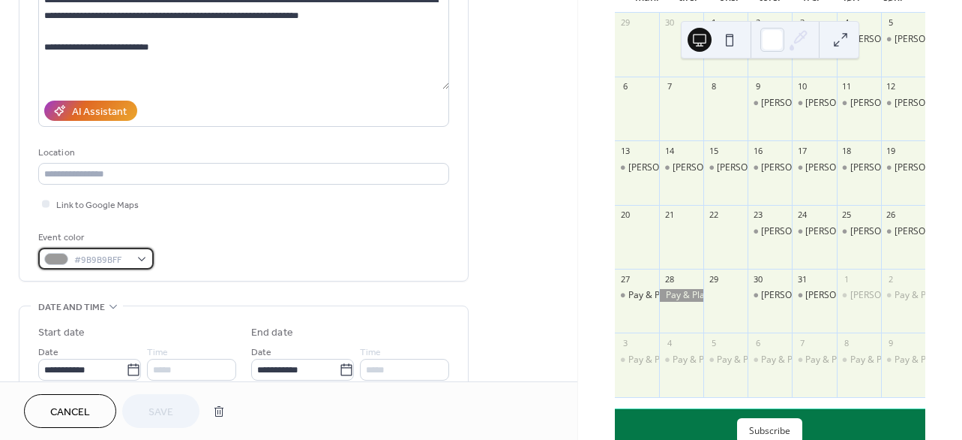
click at [101, 252] on span "#9B9B9BFF" at bounding box center [102, 260] width 56 height 16
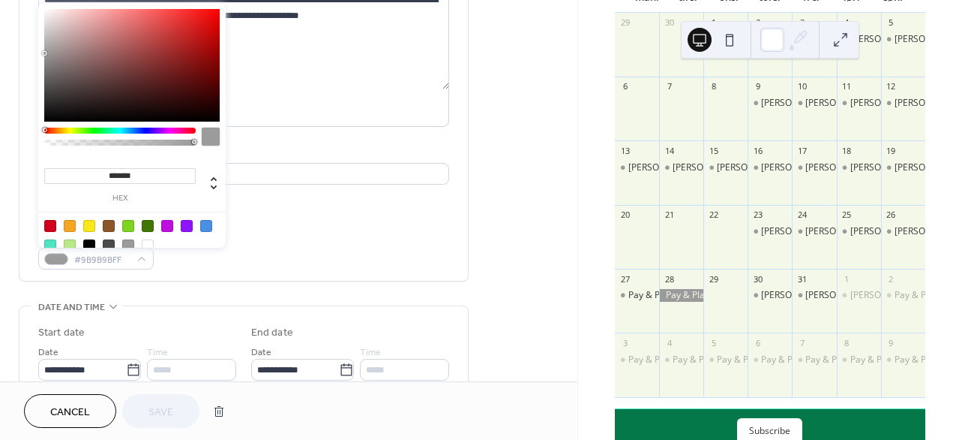
click at [176, 200] on label "hex" at bounding box center [120, 198] width 152 height 8
click at [176, 184] on input "*******" at bounding box center [120, 176] width 152 height 16
click at [218, 191] on icon at bounding box center [214, 183] width 18 height 18
type input "*"
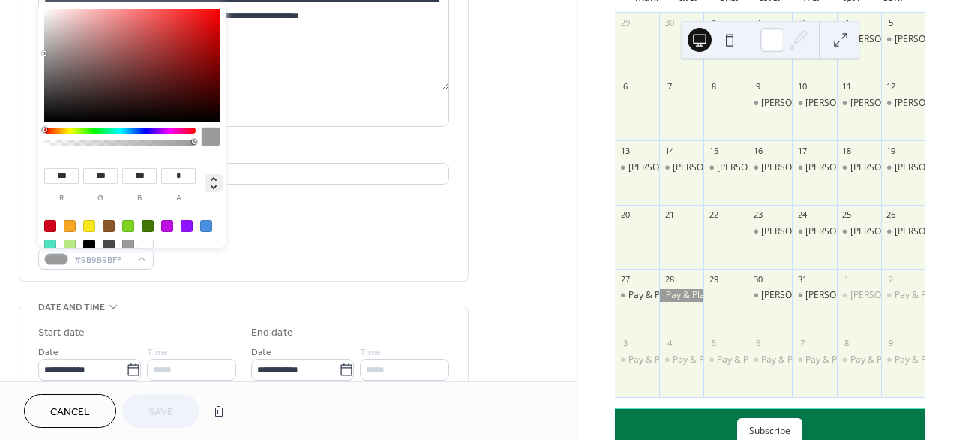
type input "**"
type input "***"
click at [300, 244] on div "Event color #9B9B9BFF" at bounding box center [243, 250] width 411 height 40
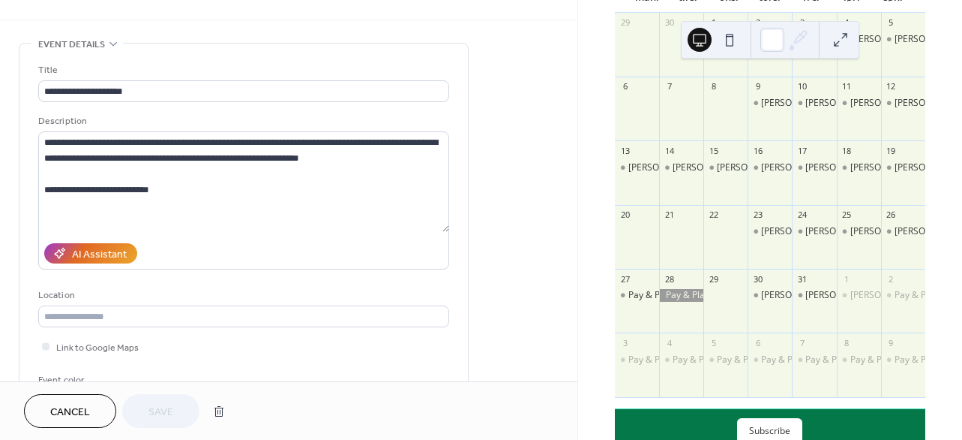
scroll to position [0, 0]
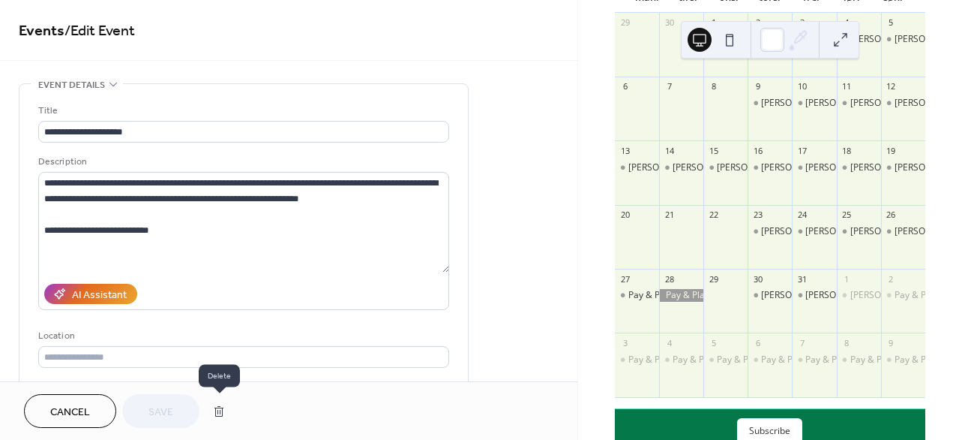
click at [218, 409] on button "button" at bounding box center [219, 411] width 27 height 30
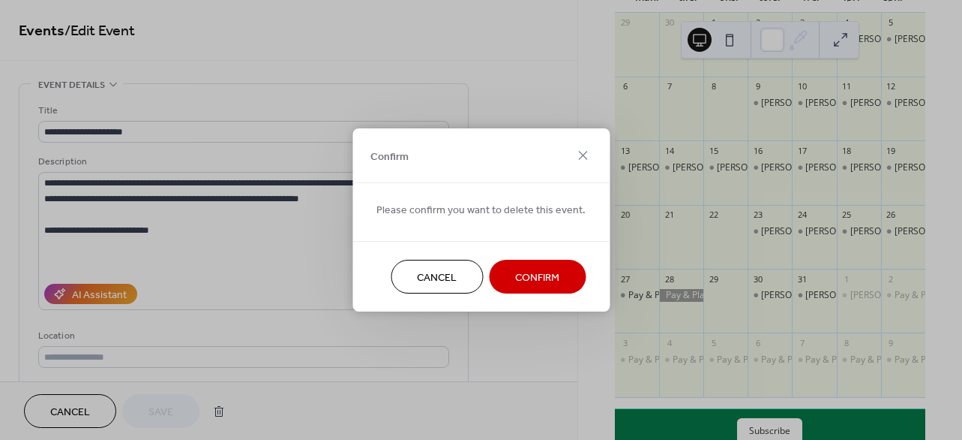
click at [548, 273] on span "Confirm" at bounding box center [537, 278] width 44 height 16
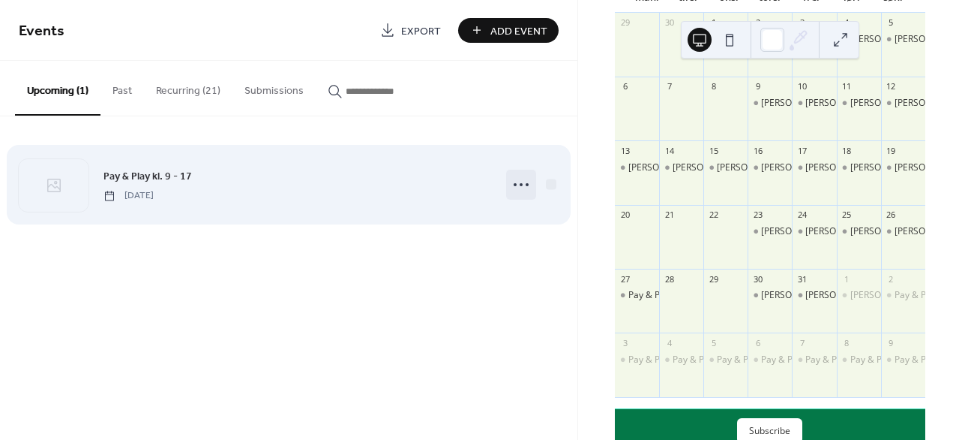
click at [524, 183] on icon at bounding box center [521, 185] width 24 height 24
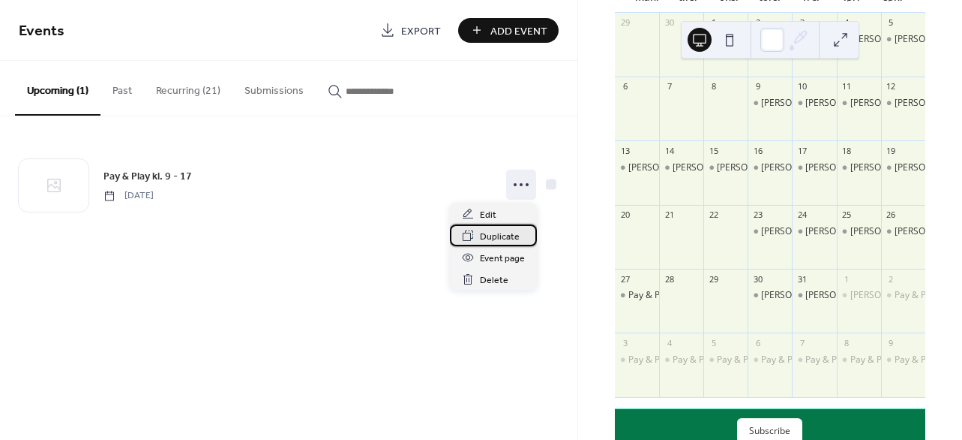
click at [498, 233] on span "Duplicate" at bounding box center [500, 237] width 40 height 16
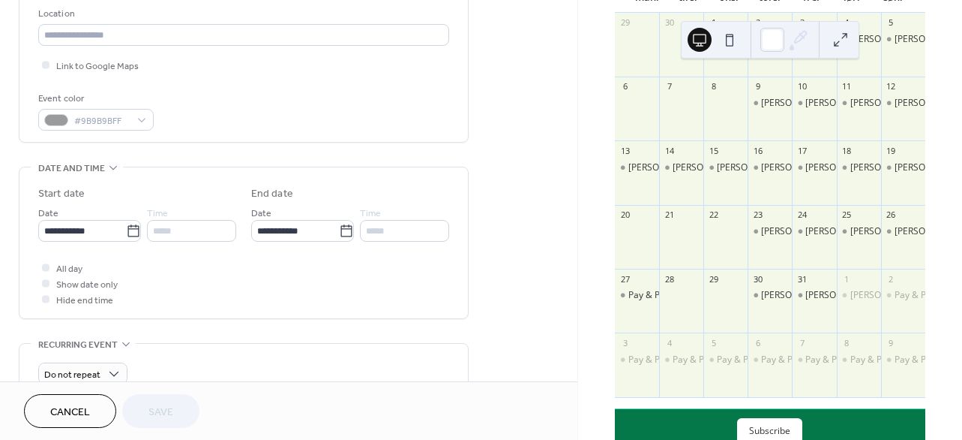
scroll to position [323, 0]
click at [86, 227] on input "**********" at bounding box center [82, 230] width 88 height 22
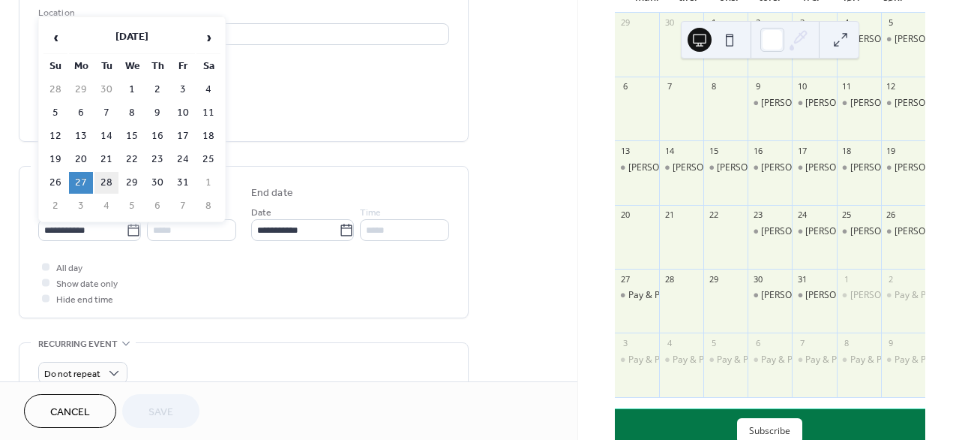
click at [105, 182] on td "28" at bounding box center [107, 183] width 24 height 22
type input "**********"
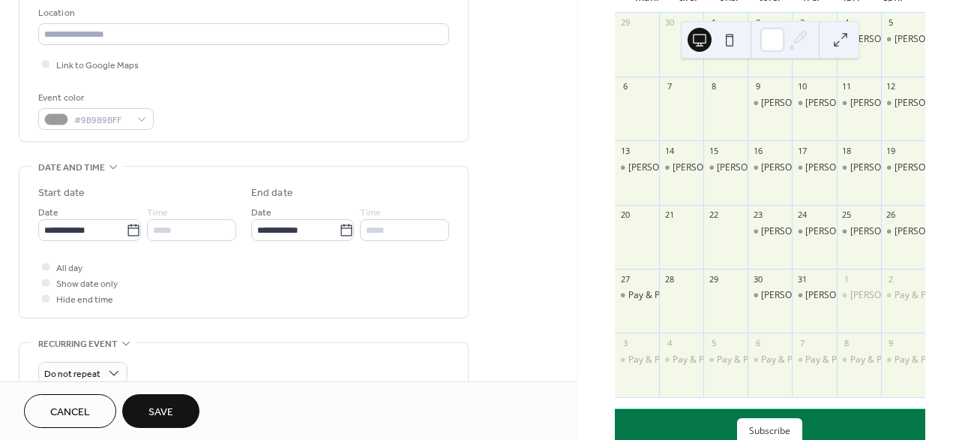
click at [161, 415] on span "Save" at bounding box center [161, 412] width 25 height 16
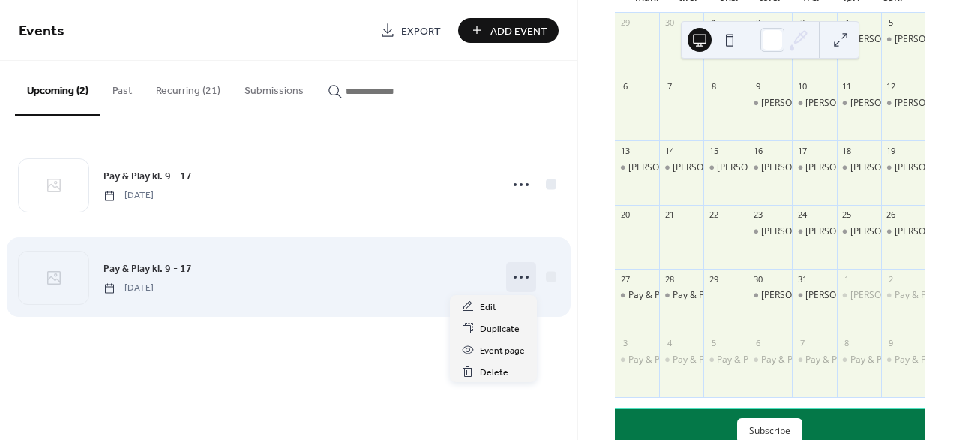
click at [519, 270] on icon at bounding box center [521, 277] width 24 height 24
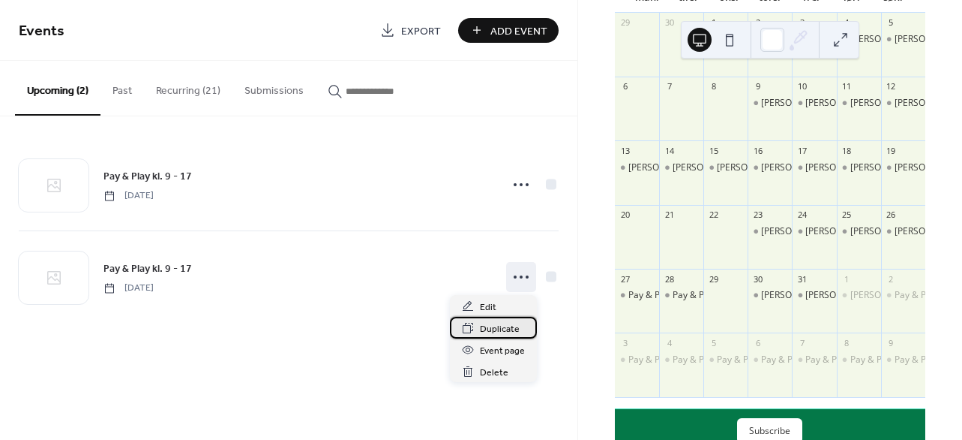
click at [491, 326] on span "Duplicate" at bounding box center [500, 329] width 40 height 16
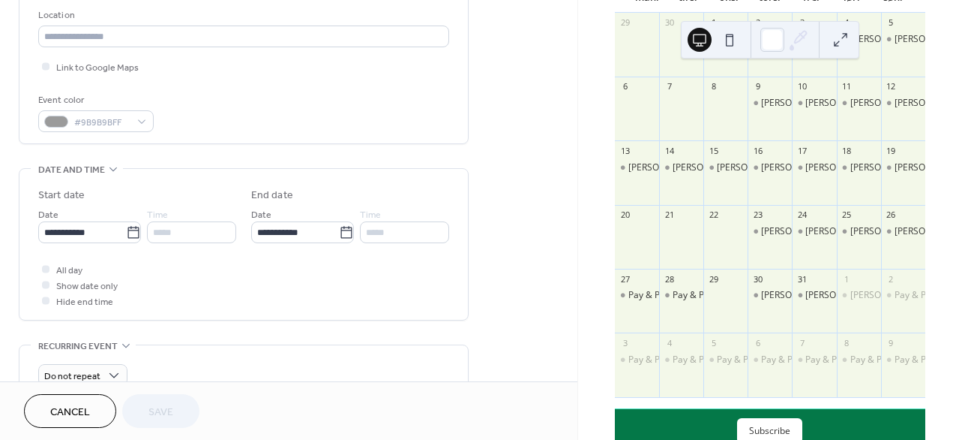
scroll to position [332, 0]
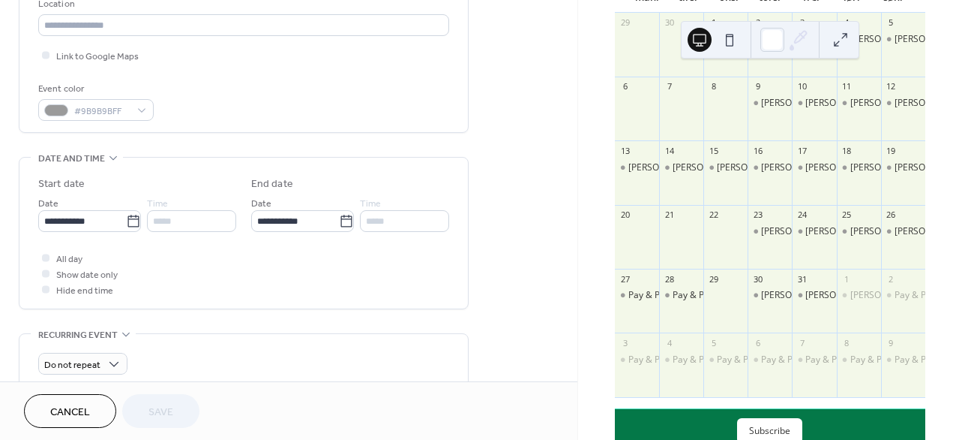
click at [85, 232] on div "**********" at bounding box center [243, 236] width 411 height 121
click at [92, 218] on input "**********" at bounding box center [82, 221] width 88 height 22
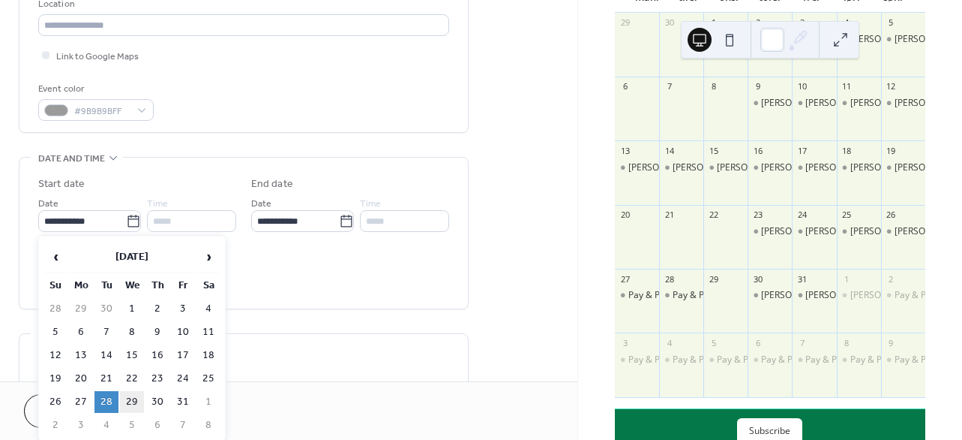
click at [132, 398] on td "29" at bounding box center [132, 402] width 24 height 22
type input "**********"
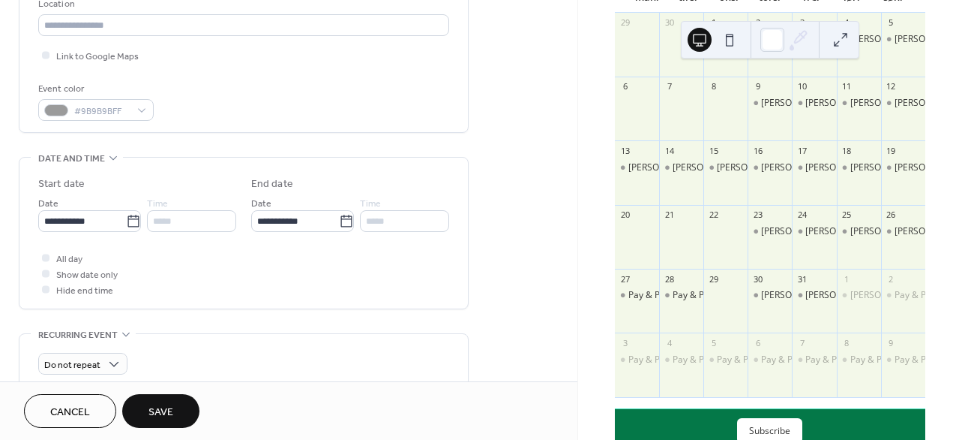
click at [173, 407] on span "Save" at bounding box center [161, 412] width 25 height 16
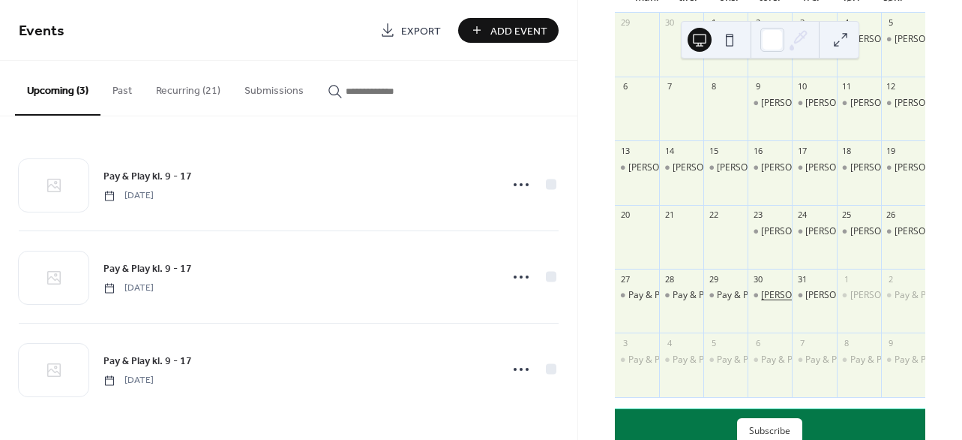
click at [777, 302] on div "[PERSON_NAME]. 11 - 17" at bounding box center [813, 295] width 104 height 13
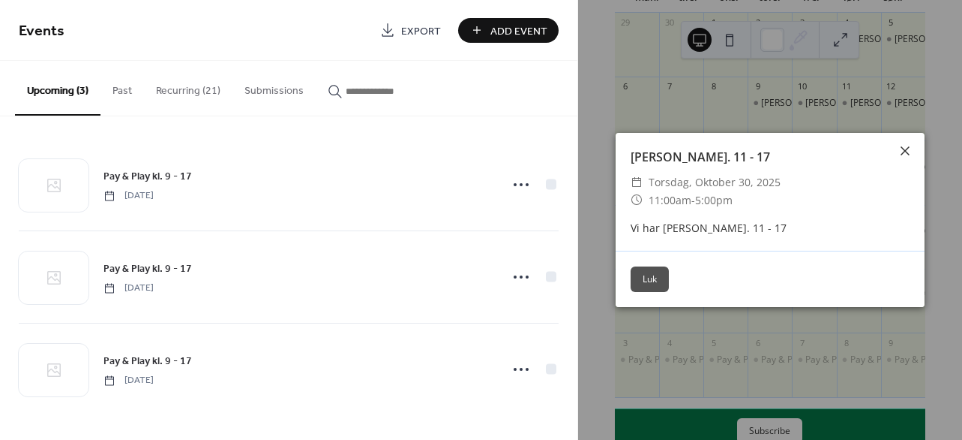
click at [913, 152] on icon at bounding box center [905, 151] width 18 height 18
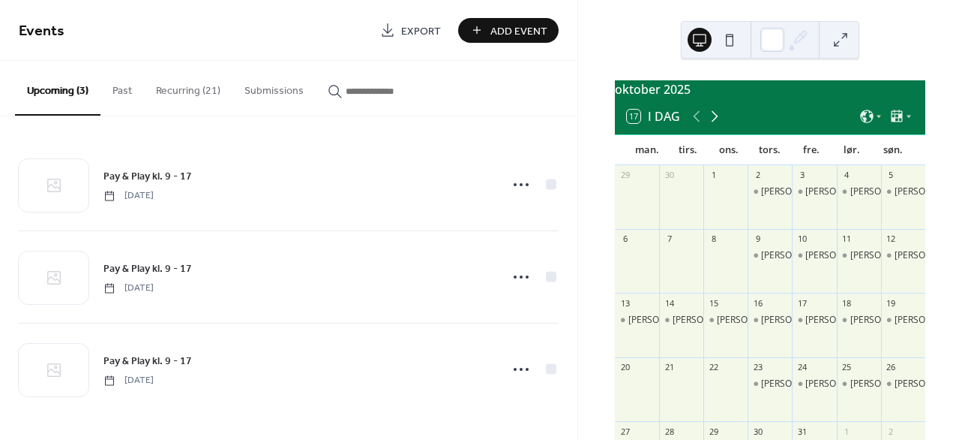
click at [719, 125] on icon at bounding box center [715, 116] width 18 height 18
click at [696, 121] on icon at bounding box center [697, 116] width 18 height 18
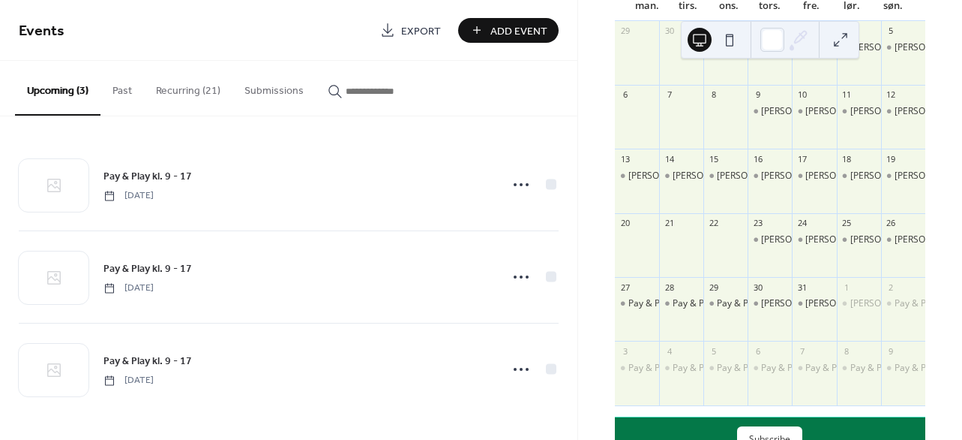
scroll to position [154, 0]
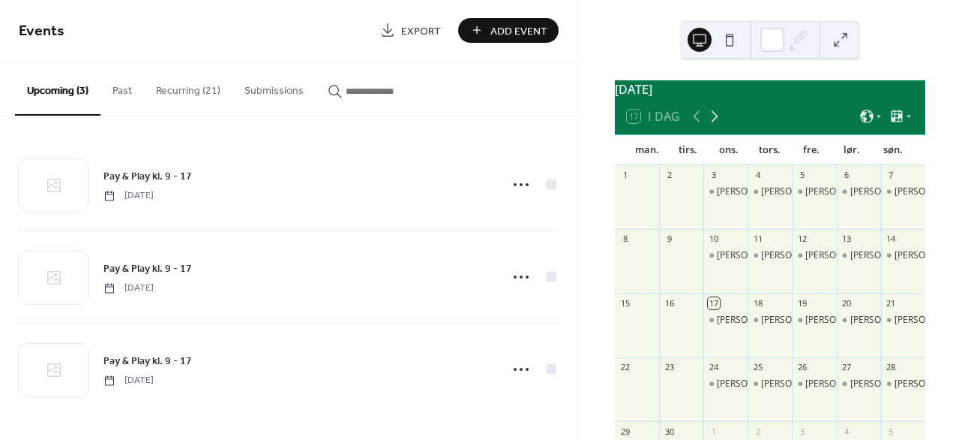
click at [713, 125] on icon at bounding box center [715, 116] width 18 height 18
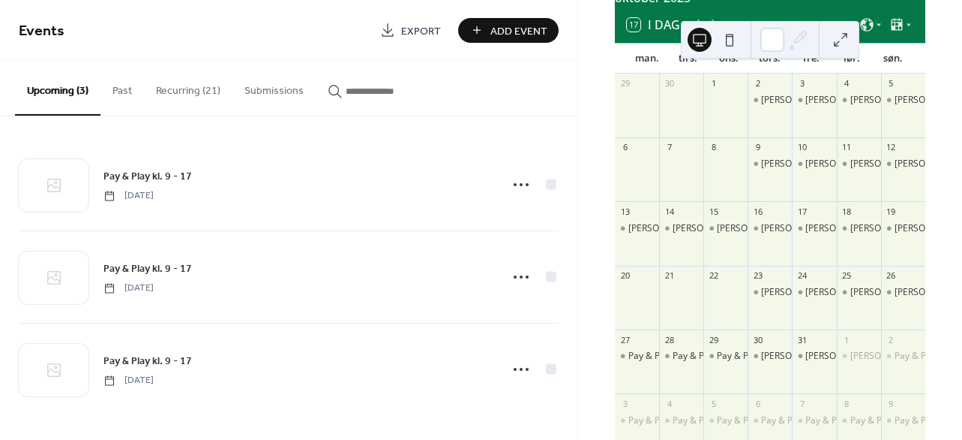
scroll to position [91, 0]
click at [196, 95] on button "Recurring (21)" at bounding box center [188, 87] width 89 height 53
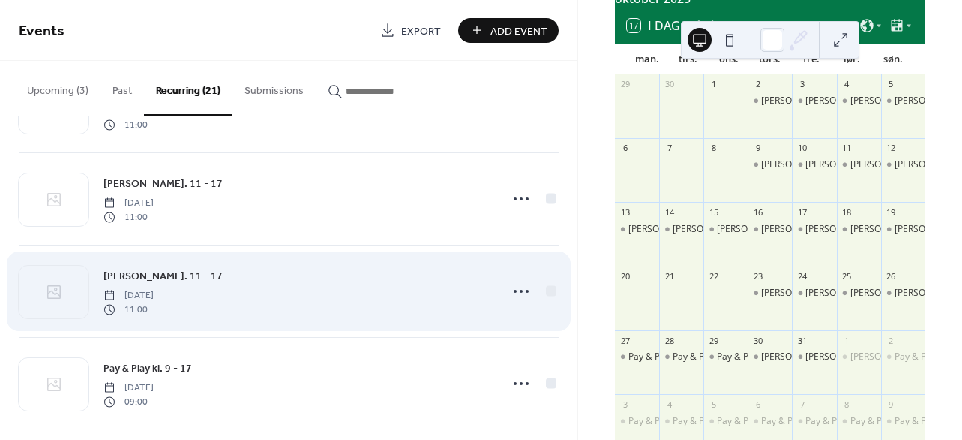
scroll to position [1645, 0]
click at [524, 295] on icon at bounding box center [521, 293] width 24 height 24
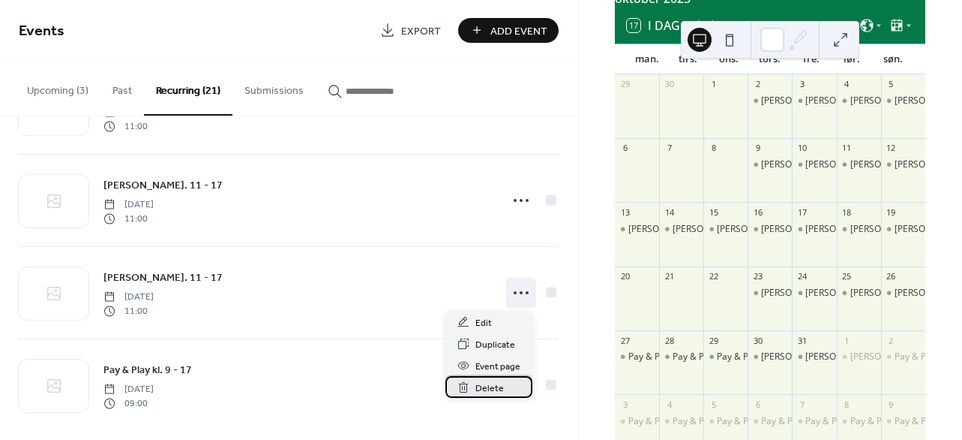
click at [490, 381] on span "Delete" at bounding box center [490, 388] width 29 height 16
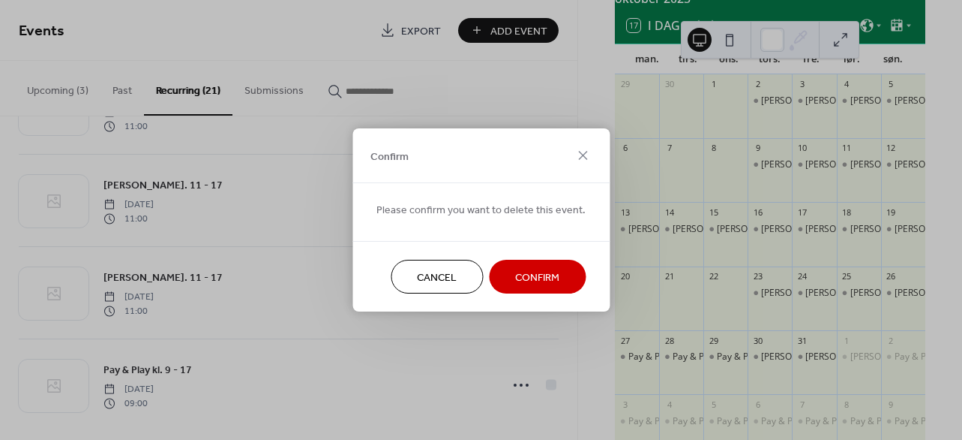
click at [515, 283] on span "Confirm" at bounding box center [537, 278] width 44 height 16
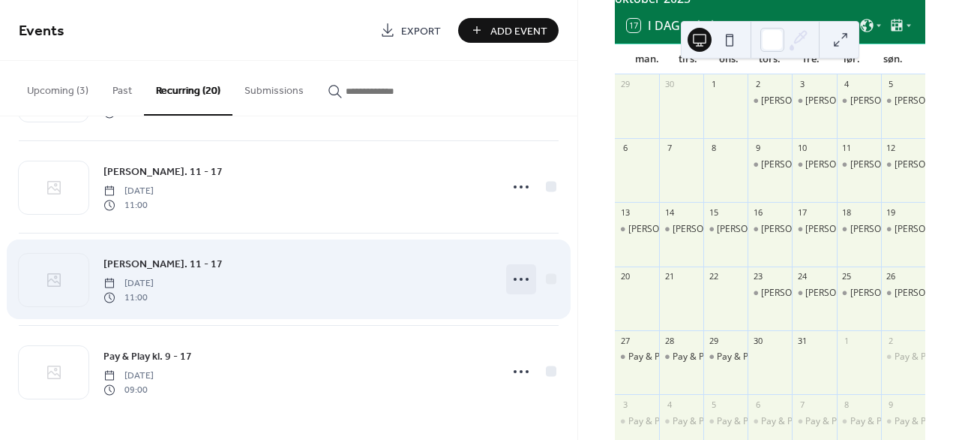
scroll to position [1566, 0]
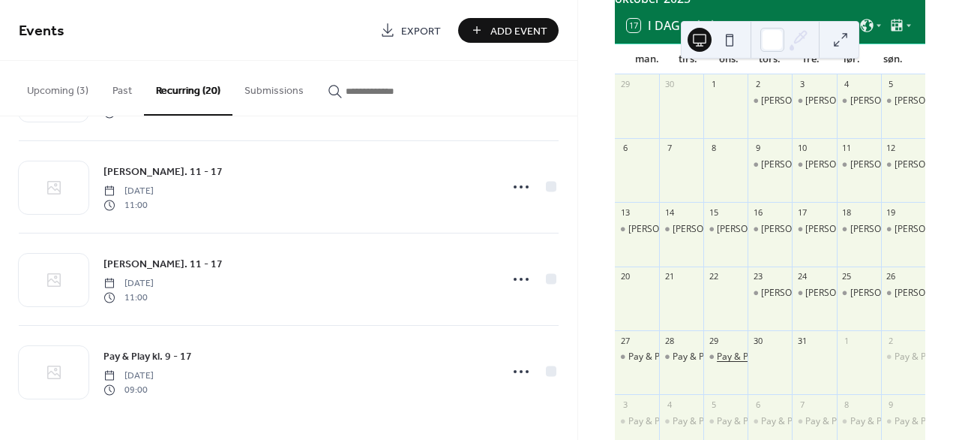
click at [728, 363] on div "Pay & Play kl. 9 - 17" at bounding box center [757, 356] width 80 height 13
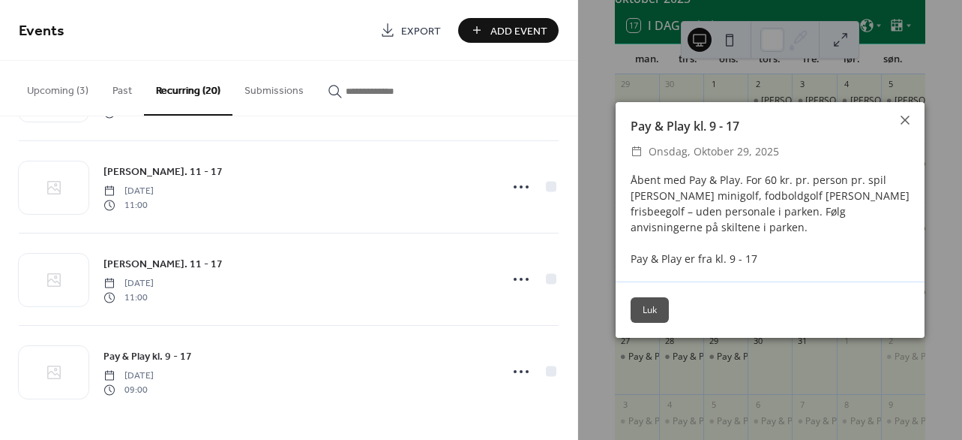
click at [656, 302] on button "Luk" at bounding box center [650, 310] width 38 height 26
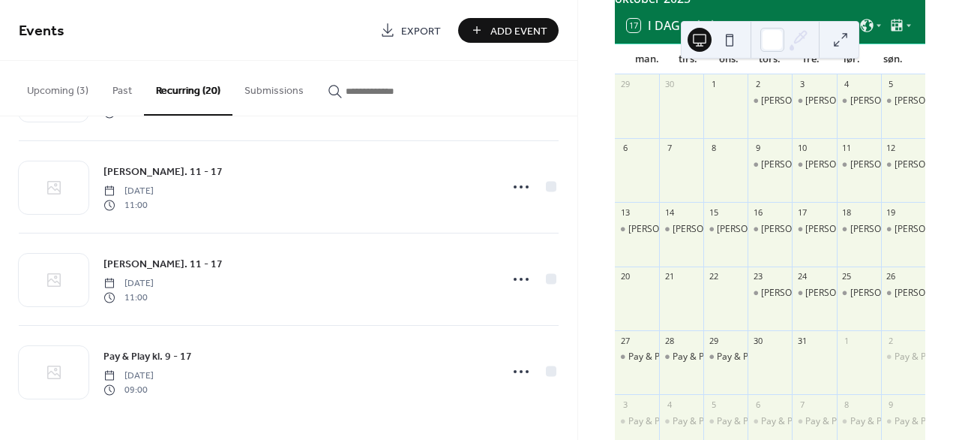
click at [70, 86] on button "Upcoming (3)" at bounding box center [58, 87] width 86 height 53
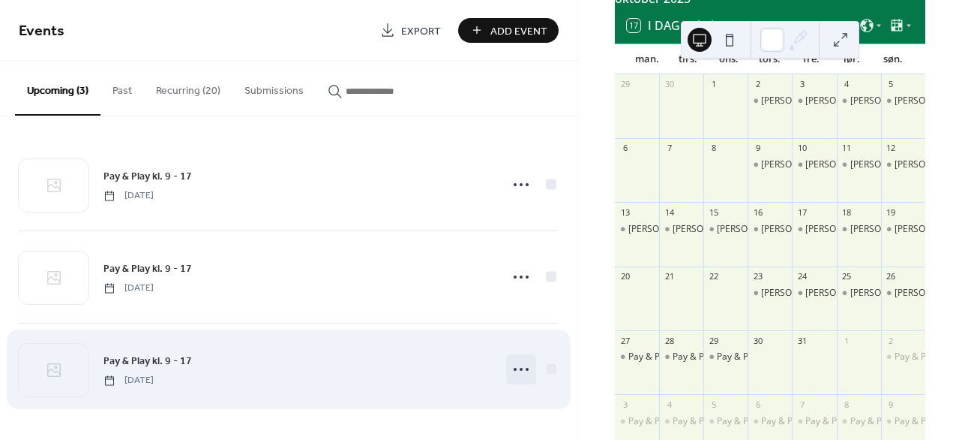
click at [515, 364] on icon at bounding box center [521, 369] width 24 height 24
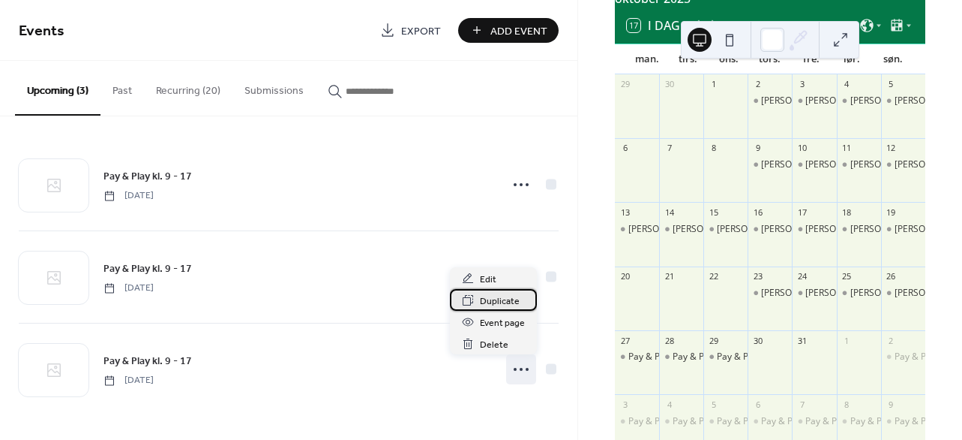
click at [507, 304] on span "Duplicate" at bounding box center [500, 301] width 40 height 16
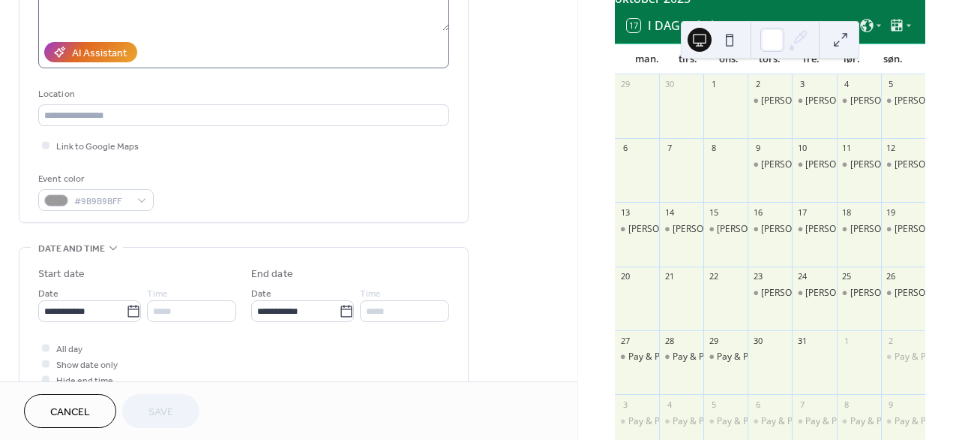
scroll to position [247, 0]
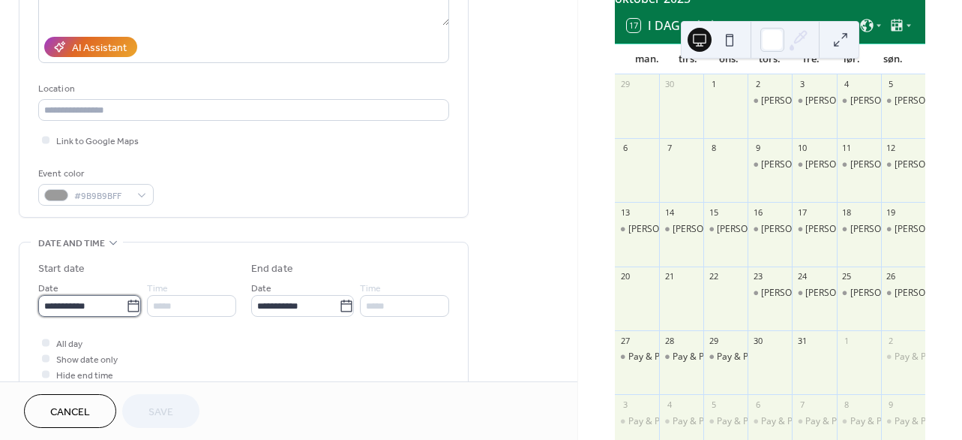
click at [101, 302] on input "**********" at bounding box center [82, 306] width 88 height 22
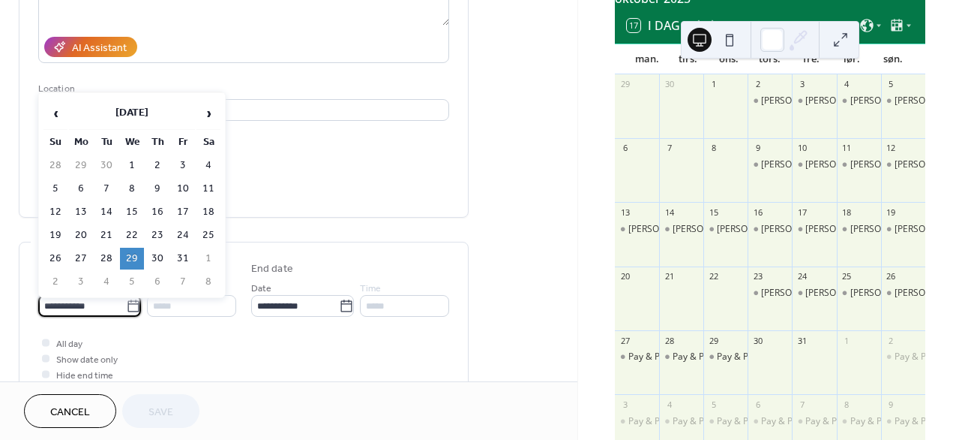
drag, startPoint x: 153, startPoint y: 251, endPoint x: 153, endPoint y: 263, distance: 11.3
click at [153, 251] on td "30" at bounding box center [158, 259] width 24 height 22
type input "**********"
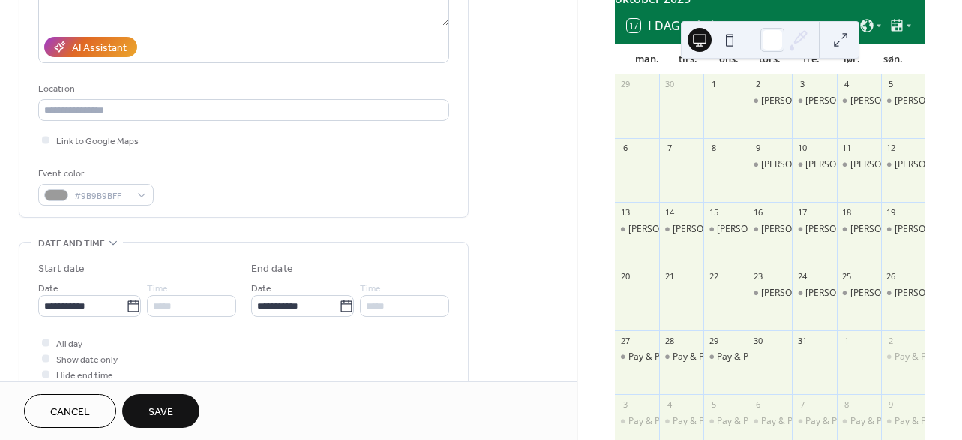
click at [165, 407] on span "Save" at bounding box center [161, 412] width 25 height 16
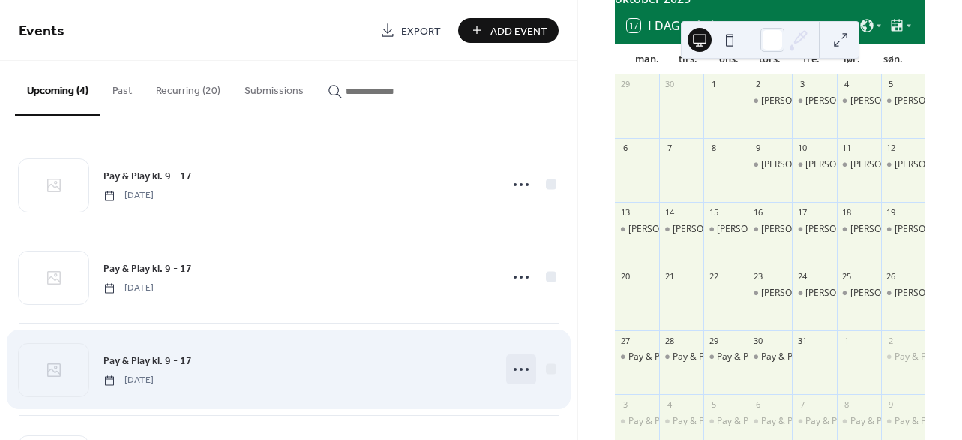
click at [512, 364] on icon at bounding box center [521, 369] width 24 height 24
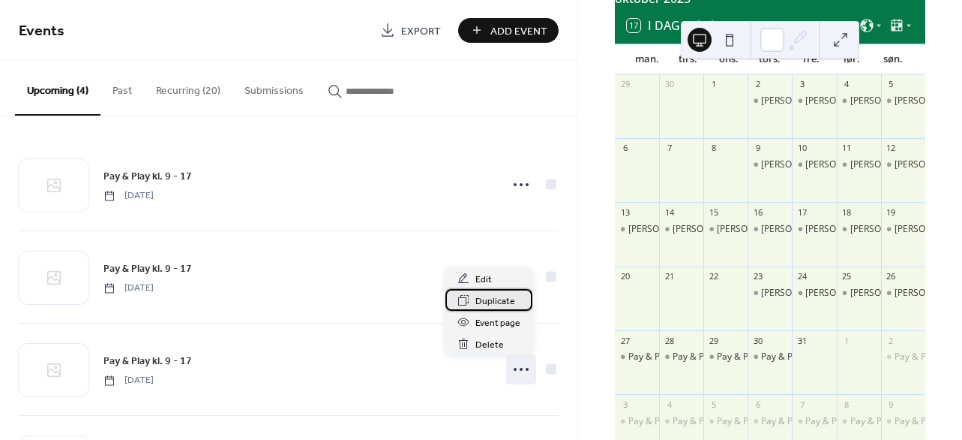
click at [508, 308] on span "Duplicate" at bounding box center [496, 301] width 40 height 16
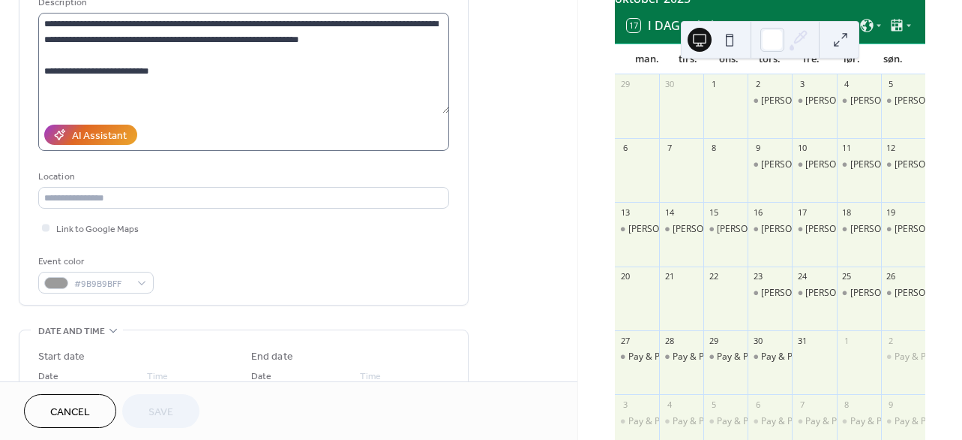
scroll to position [305, 0]
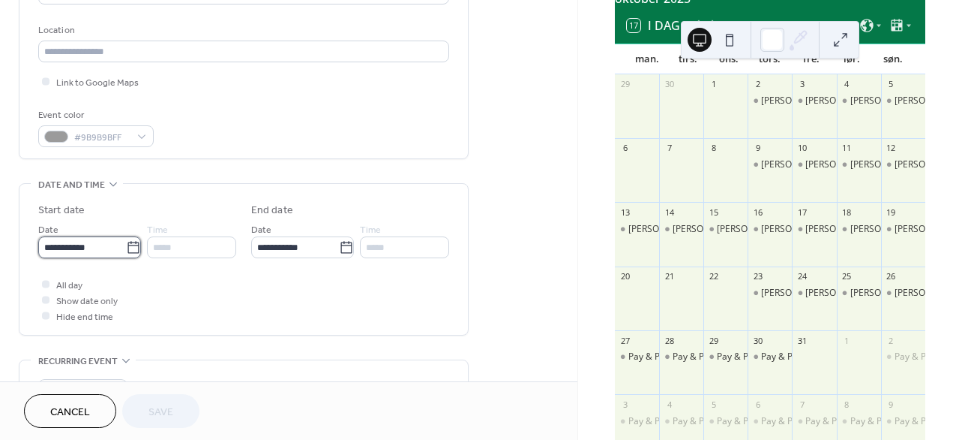
click at [105, 247] on input "**********" at bounding box center [82, 247] width 88 height 22
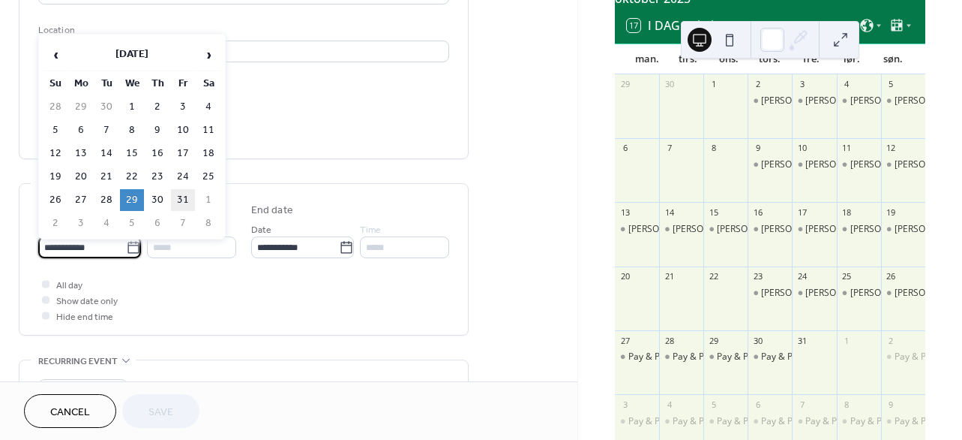
click at [181, 191] on td "31" at bounding box center [183, 200] width 24 height 22
type input "**********"
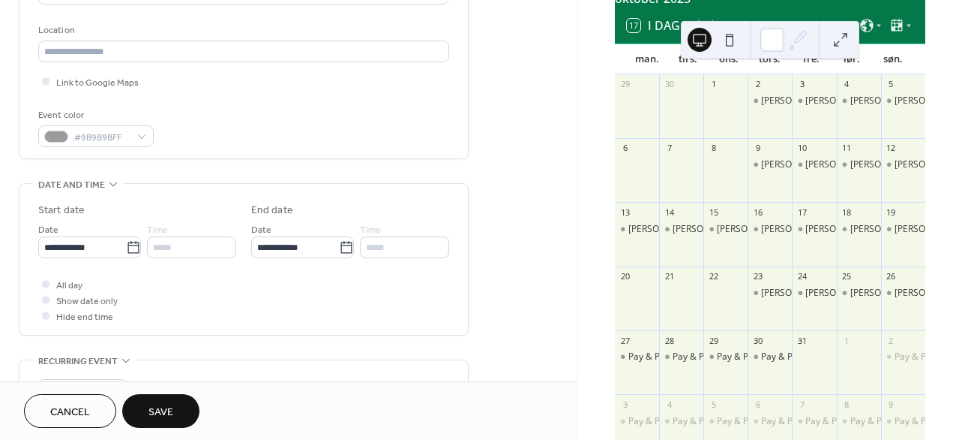
click at [170, 412] on span "Save" at bounding box center [161, 412] width 25 height 16
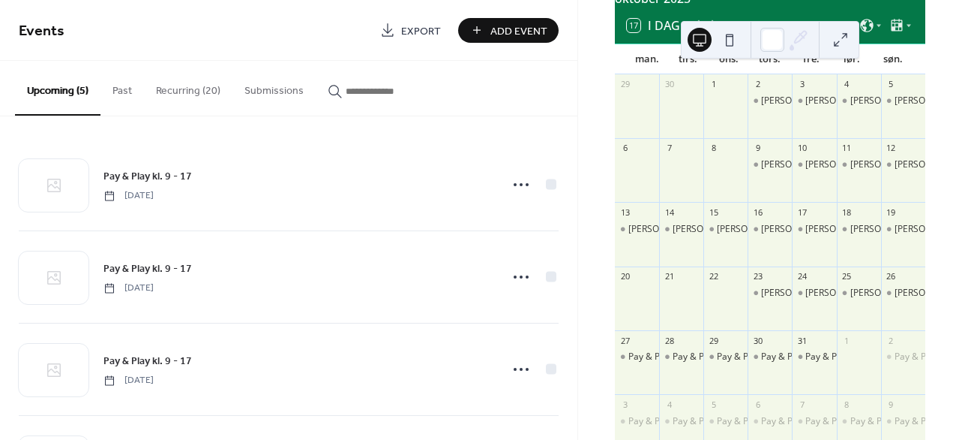
scroll to position [182, 0]
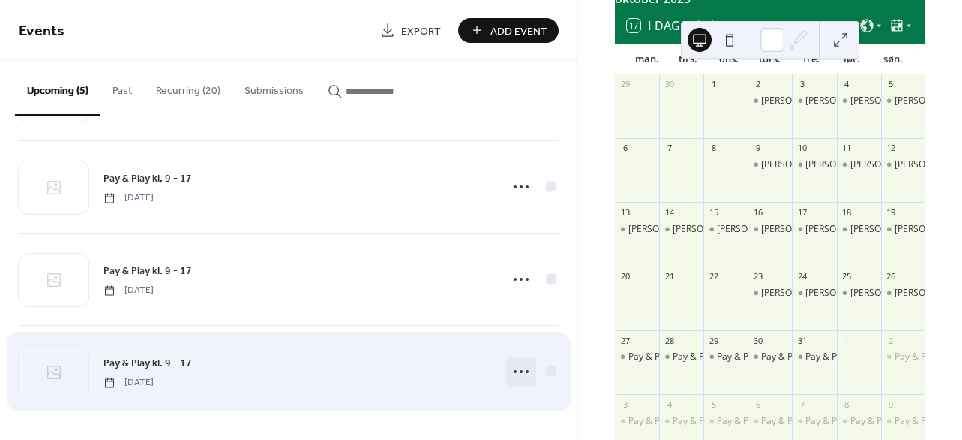
click at [518, 370] on icon at bounding box center [521, 371] width 24 height 24
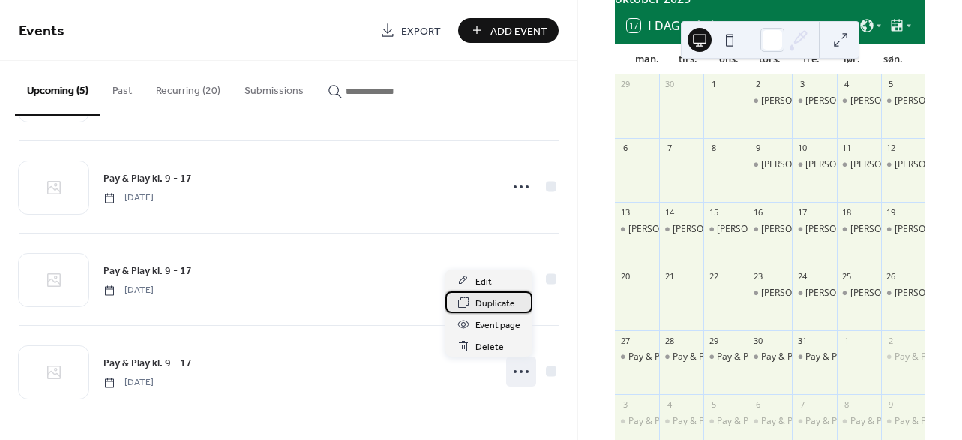
click at [497, 308] on span "Duplicate" at bounding box center [496, 304] width 40 height 16
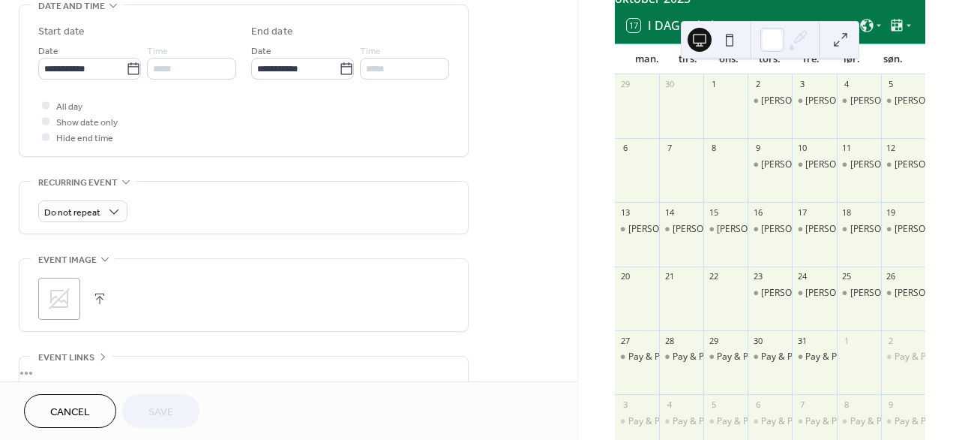
scroll to position [533, 0]
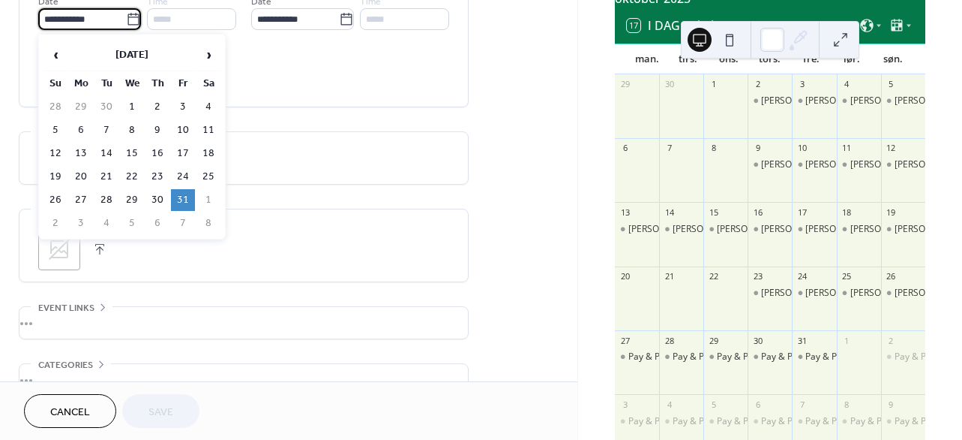
click at [105, 17] on input "**********" at bounding box center [82, 19] width 88 height 22
click at [201, 50] on span "›" at bounding box center [208, 55] width 23 height 30
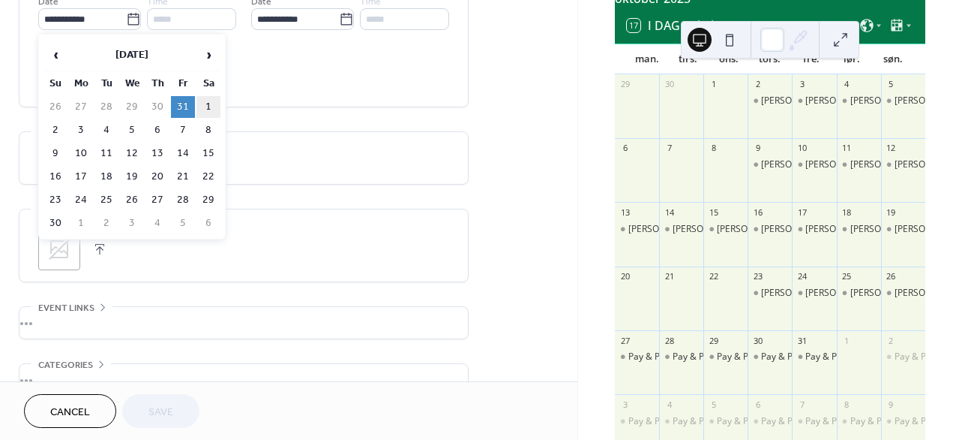
click at [207, 102] on td "1" at bounding box center [209, 107] width 24 height 22
type input "**********"
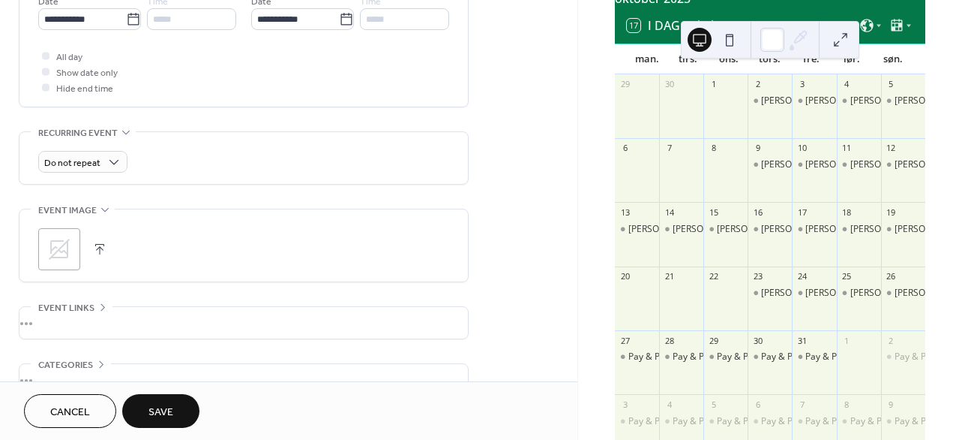
click at [158, 410] on span "Save" at bounding box center [161, 412] width 25 height 16
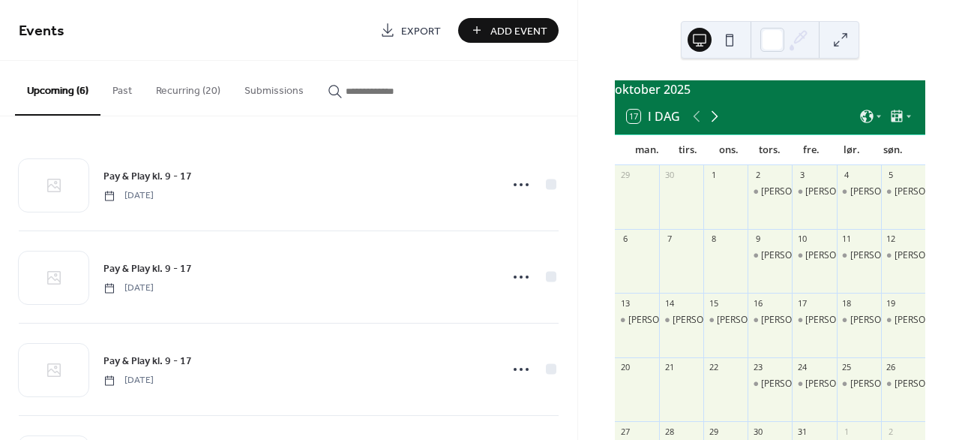
click at [713, 125] on icon at bounding box center [715, 116] width 18 height 18
click at [695, 122] on icon at bounding box center [696, 116] width 7 height 11
